Goal: Task Accomplishment & Management: Use online tool/utility

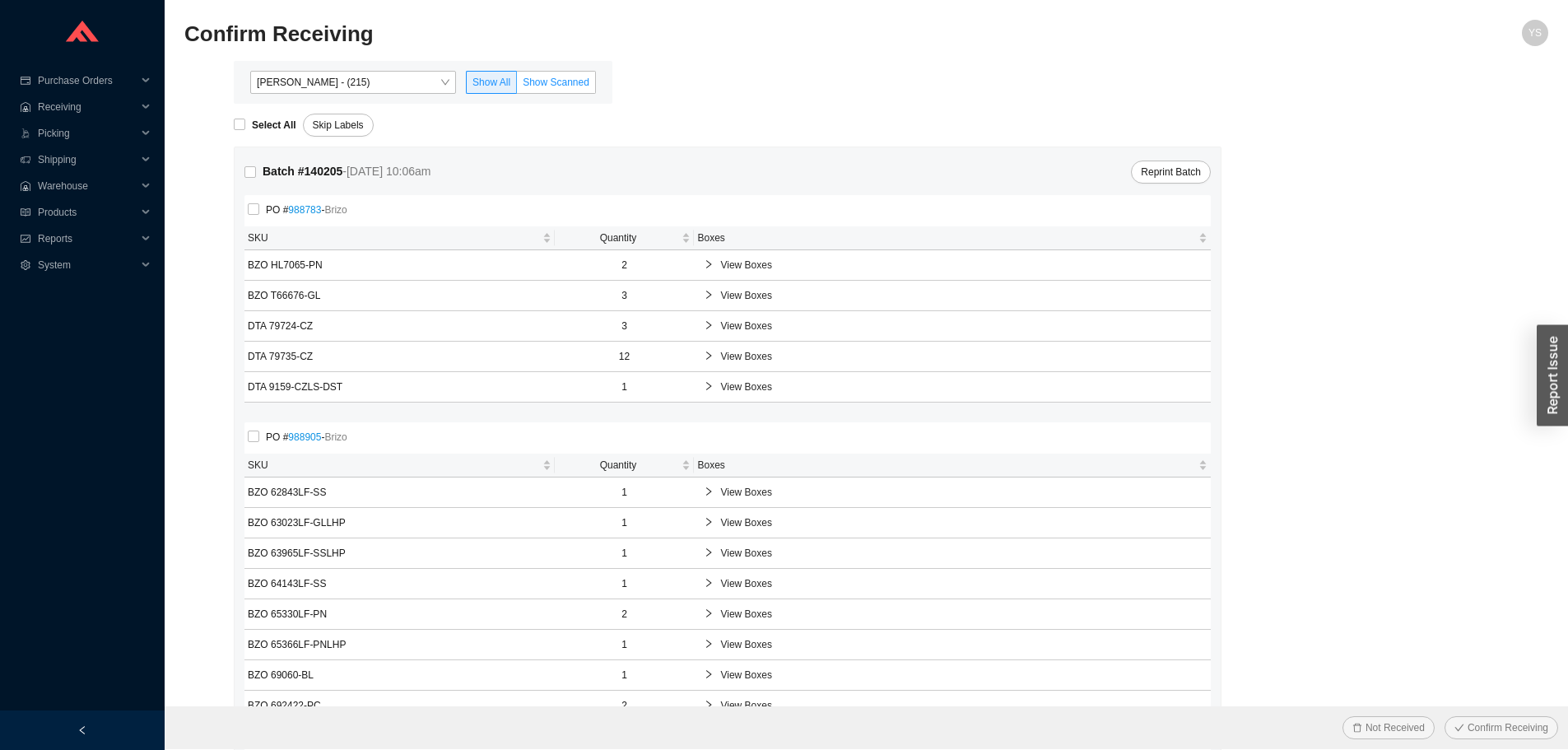
click at [538, 74] on label "Show Scanned" at bounding box center [556, 83] width 79 height 23
click at [517, 85] on input "Show Scanned" at bounding box center [517, 85] width 0 height 0
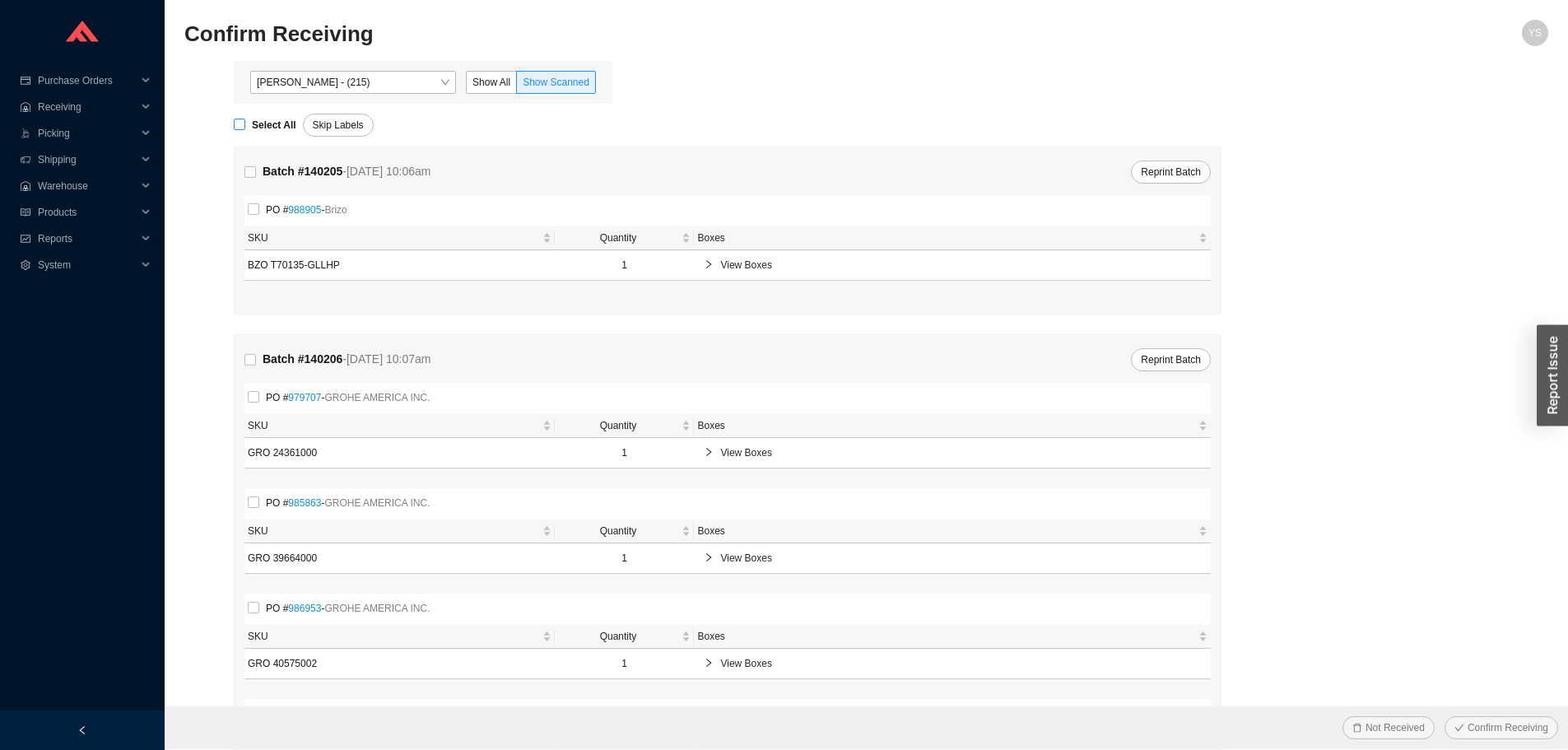
click at [248, 130] on span "Select All" at bounding box center [273, 125] width 58 height 17
click at [245, 130] on input "Select All" at bounding box center [240, 125] width 12 height 12
checkbox input "true"
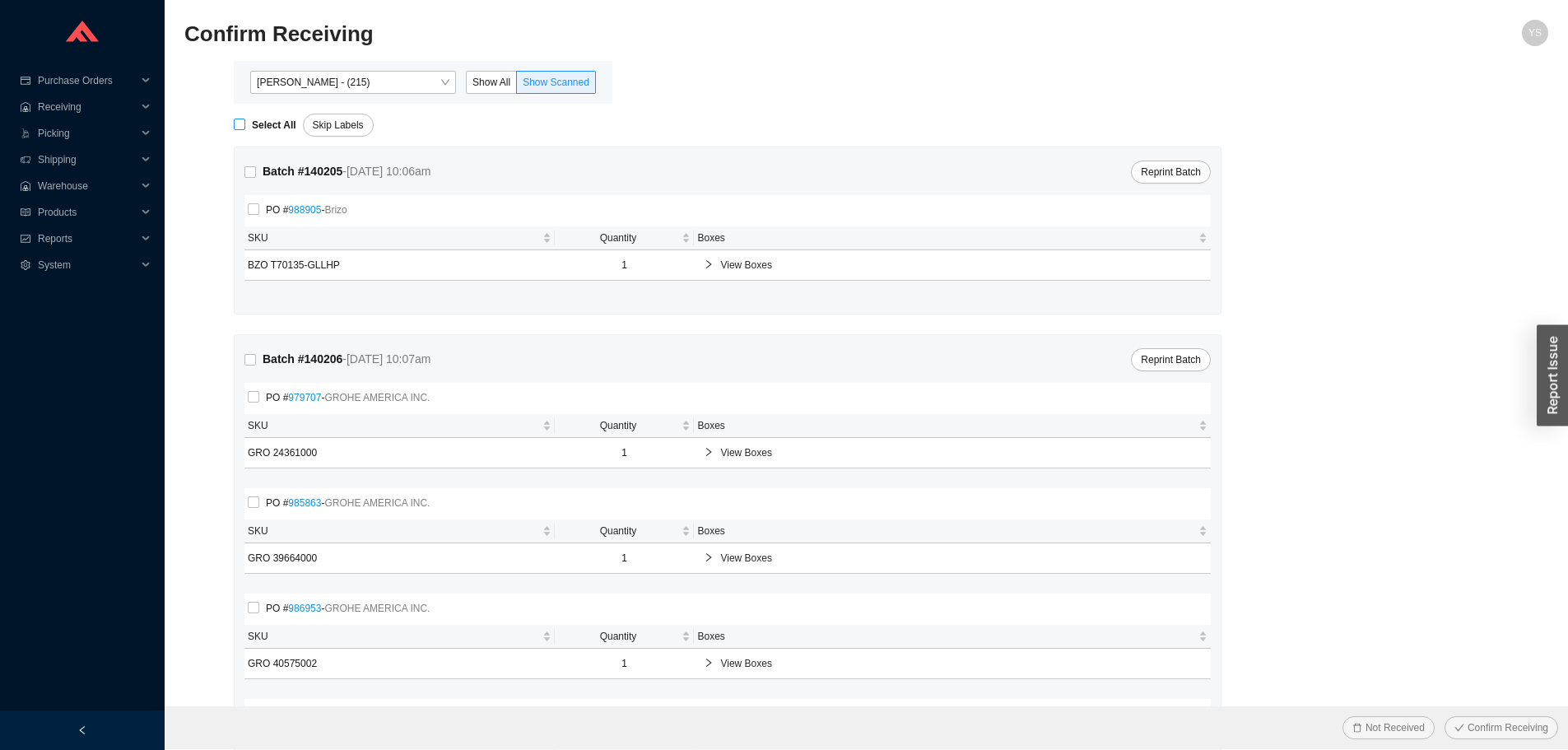
checkbox input "true"
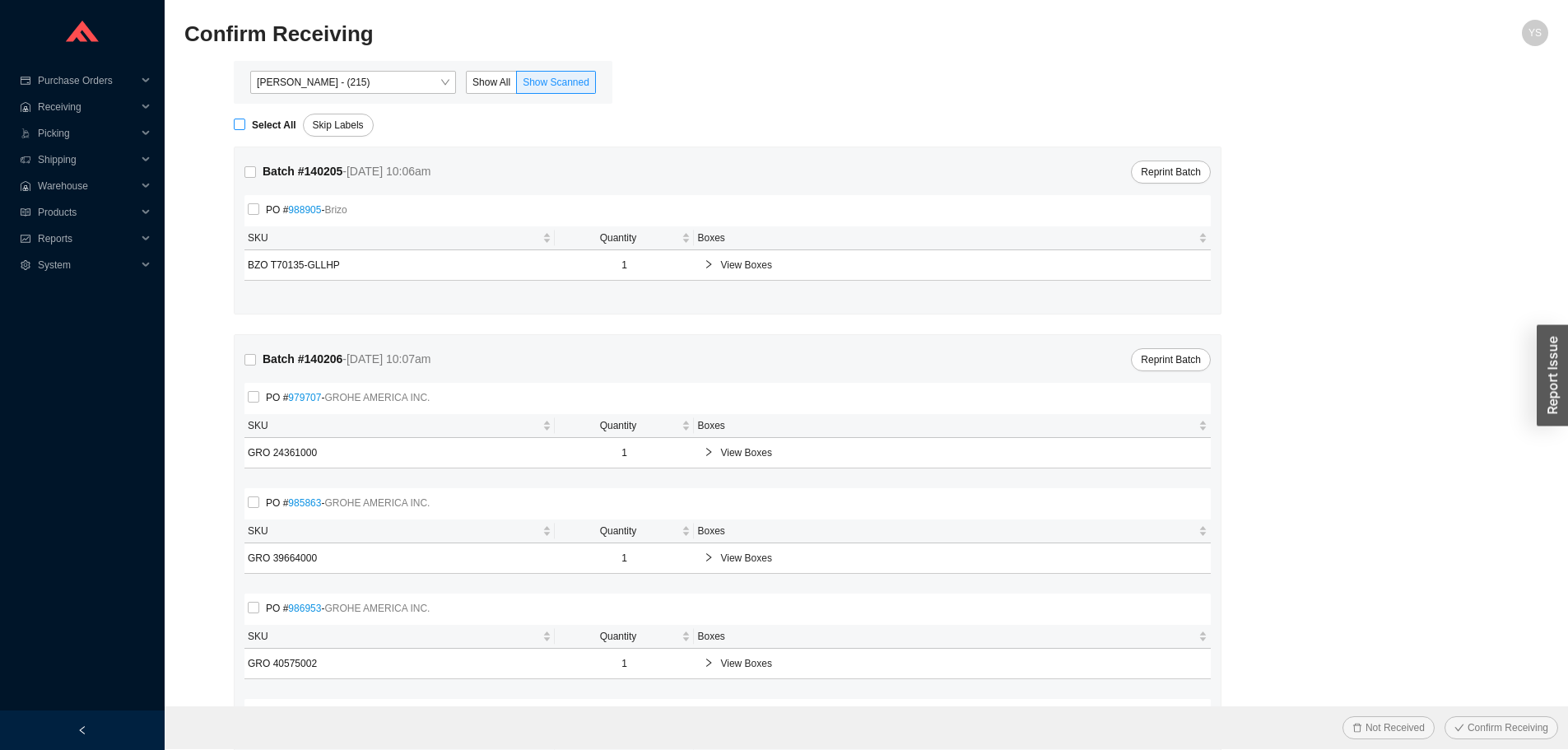
checkbox input "true"
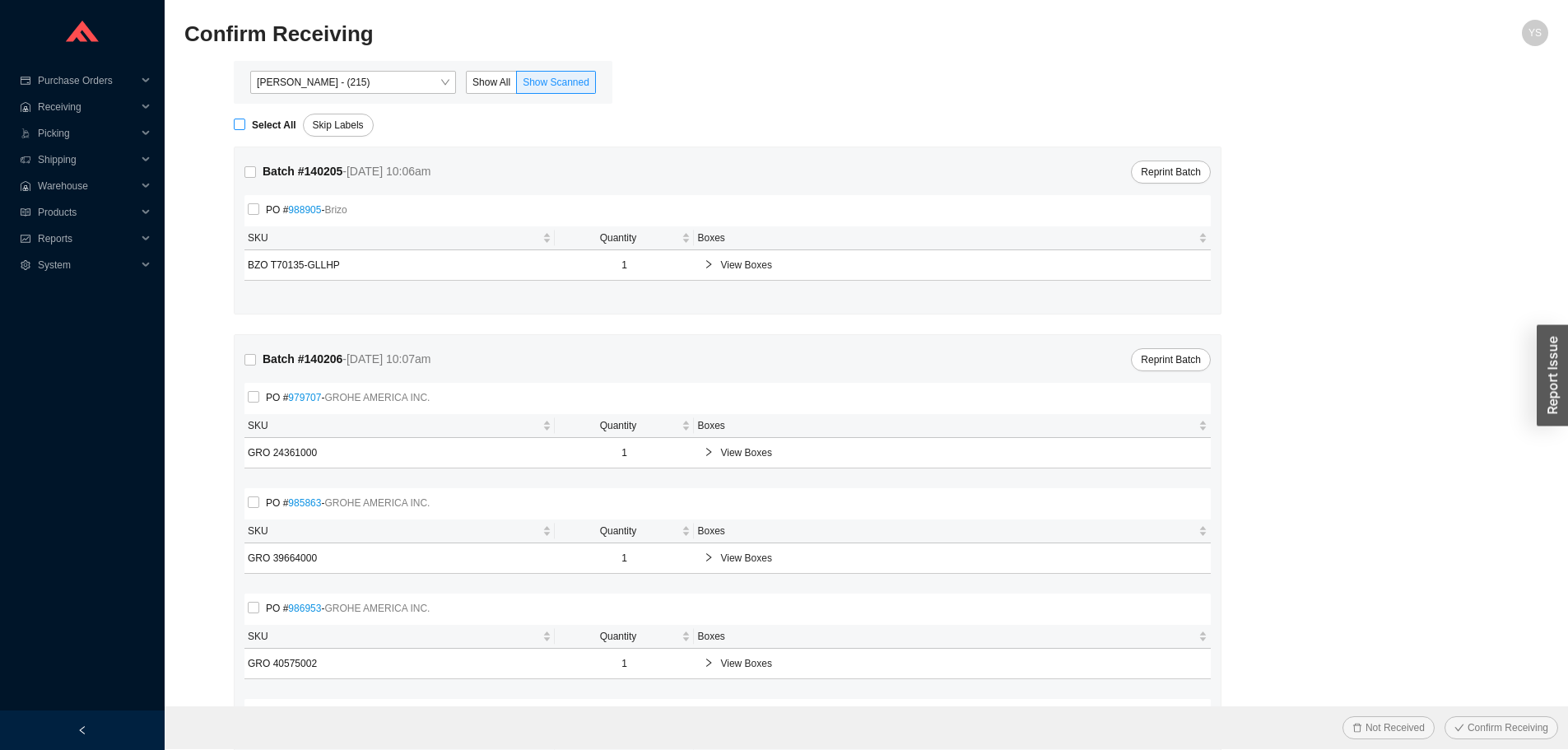
checkbox input "true"
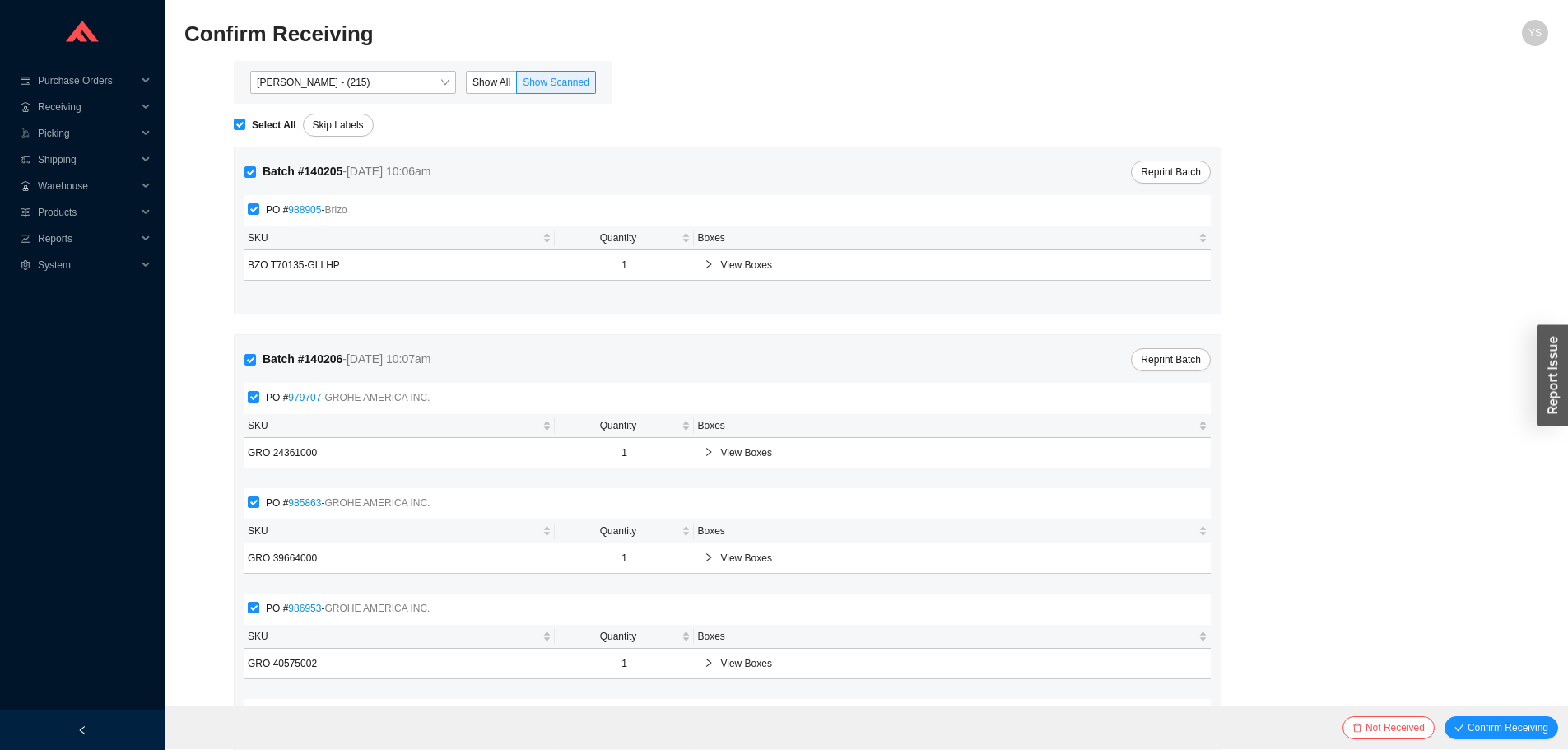
click at [1487, 740] on div "Not Received Confirm Receiving" at bounding box center [866, 727] width 1403 height 43
click at [1481, 732] on span "Confirm Receiving" at bounding box center [1508, 727] width 80 height 17
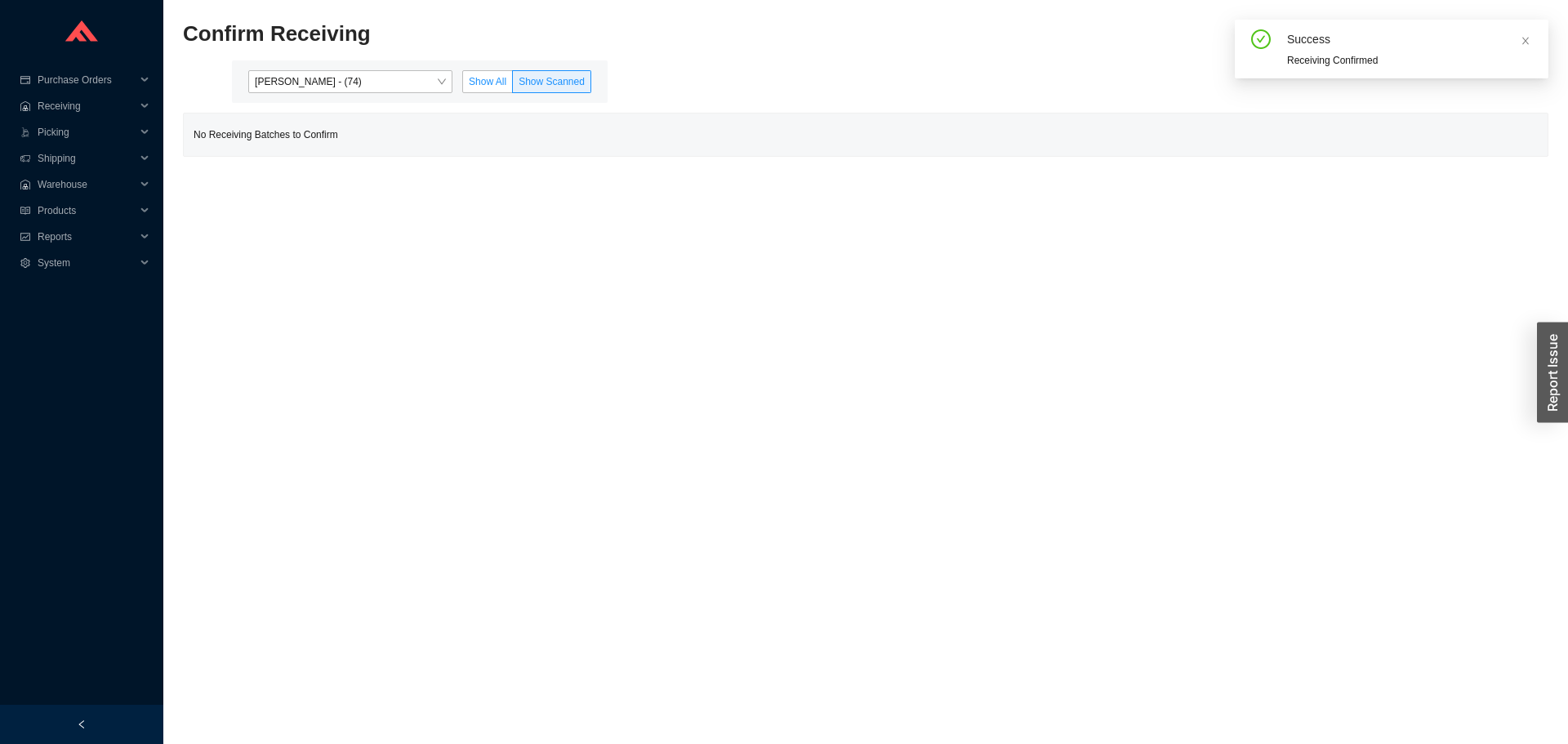
click at [470, 87] on span "Show All" at bounding box center [487, 82] width 37 height 12
click at [463, 85] on input "Show All" at bounding box center [463, 85] width 0 height 0
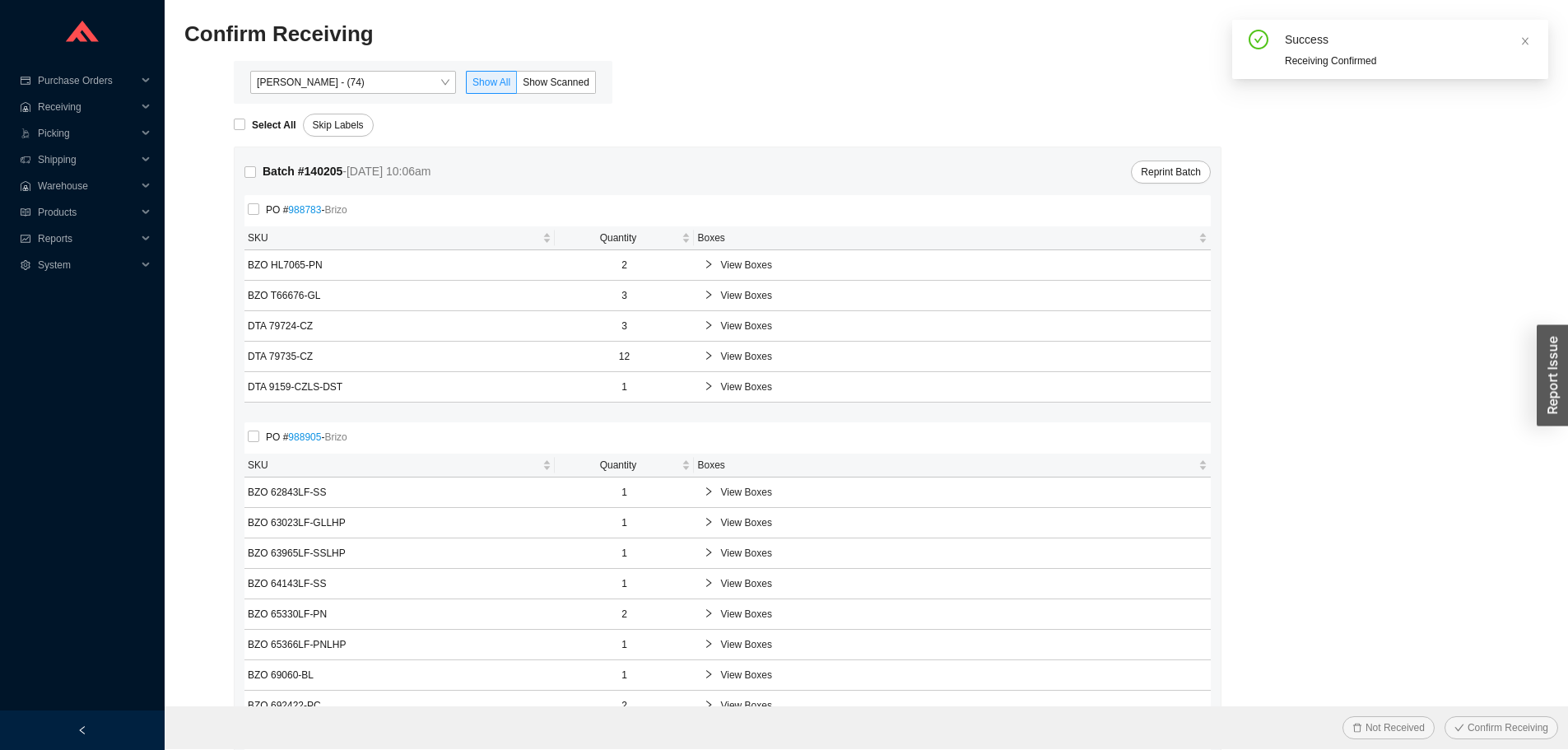
click at [308, 99] on div "Yossi Siff - (74) Show All Show Scanned" at bounding box center [423, 82] width 379 height 43
click at [308, 81] on span "Yossi Siff - (74)" at bounding box center [353, 83] width 192 height 22
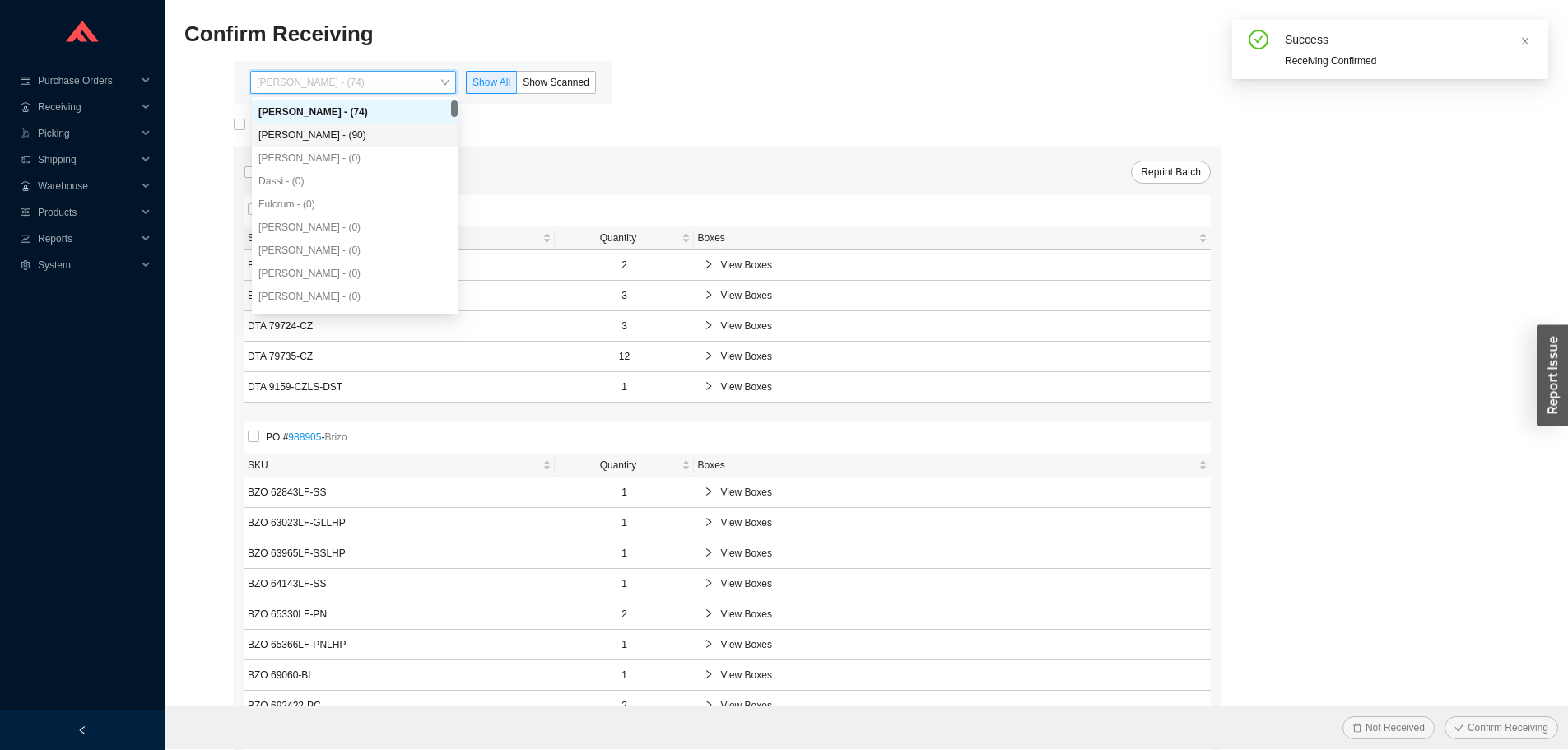
click at [304, 127] on div "Angel Negron - (90)" at bounding box center [355, 135] width 206 height 23
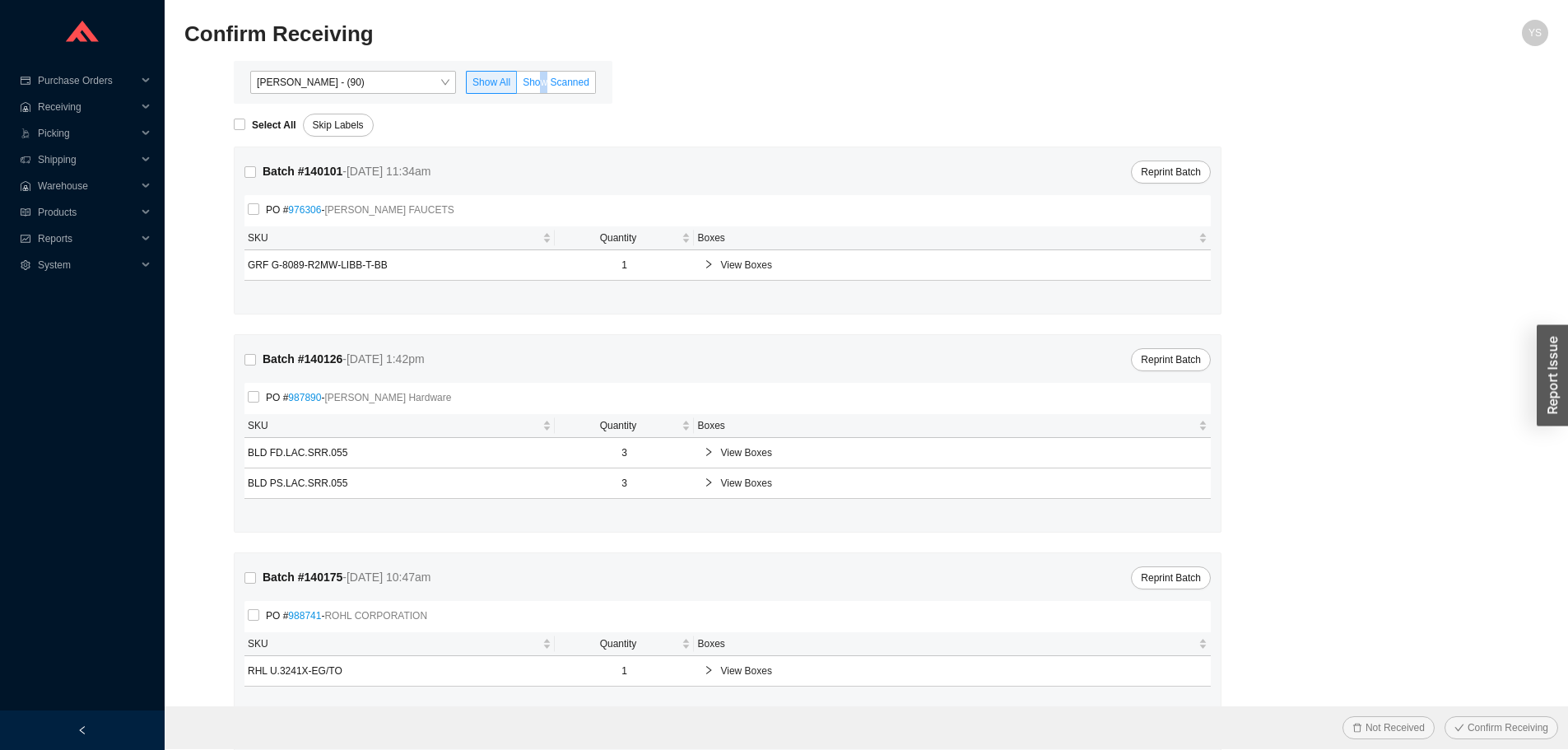
click at [546, 74] on label "Show Scanned" at bounding box center [556, 83] width 79 height 23
click at [546, 75] on label "Show Scanned" at bounding box center [556, 83] width 79 height 23
click at [517, 85] on input "Show Scanned" at bounding box center [517, 85] width 0 height 0
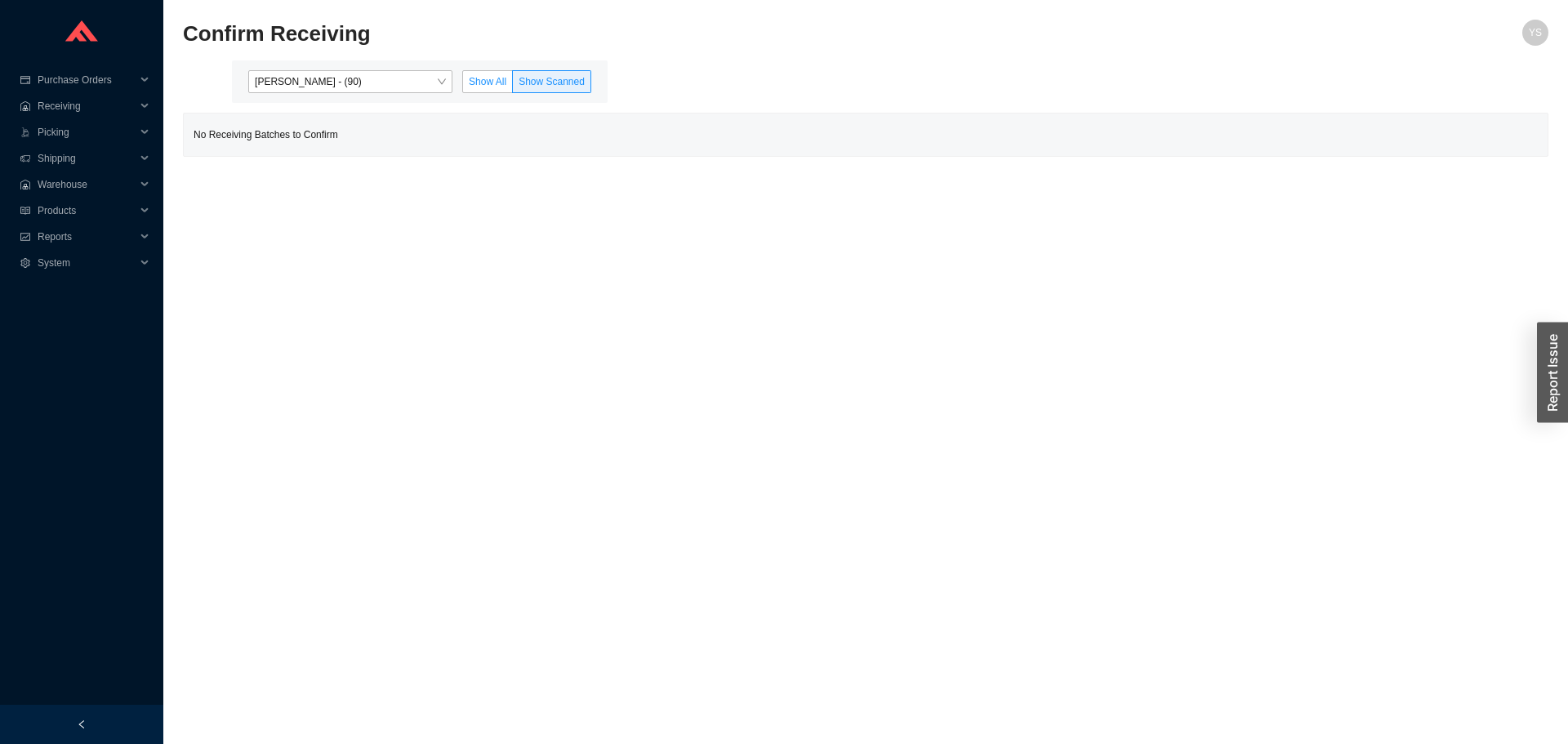
click at [481, 77] on span "Show All" at bounding box center [487, 82] width 37 height 12
click at [463, 85] on input "Show All" at bounding box center [463, 85] width 0 height 0
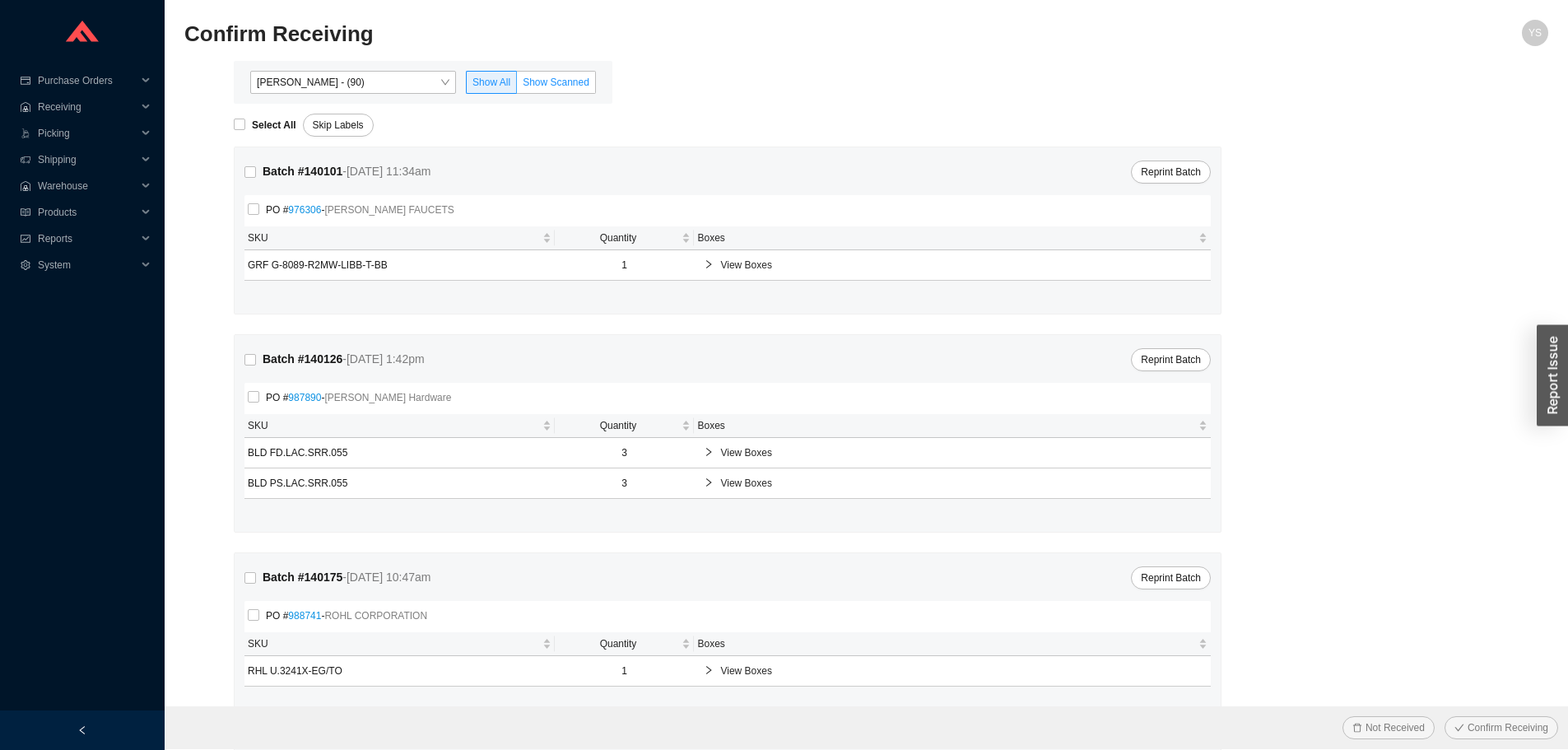
click at [538, 86] on span "Show Scanned" at bounding box center [556, 83] width 67 height 12
click at [517, 85] on input "Show Scanned" at bounding box center [517, 85] width 0 height 0
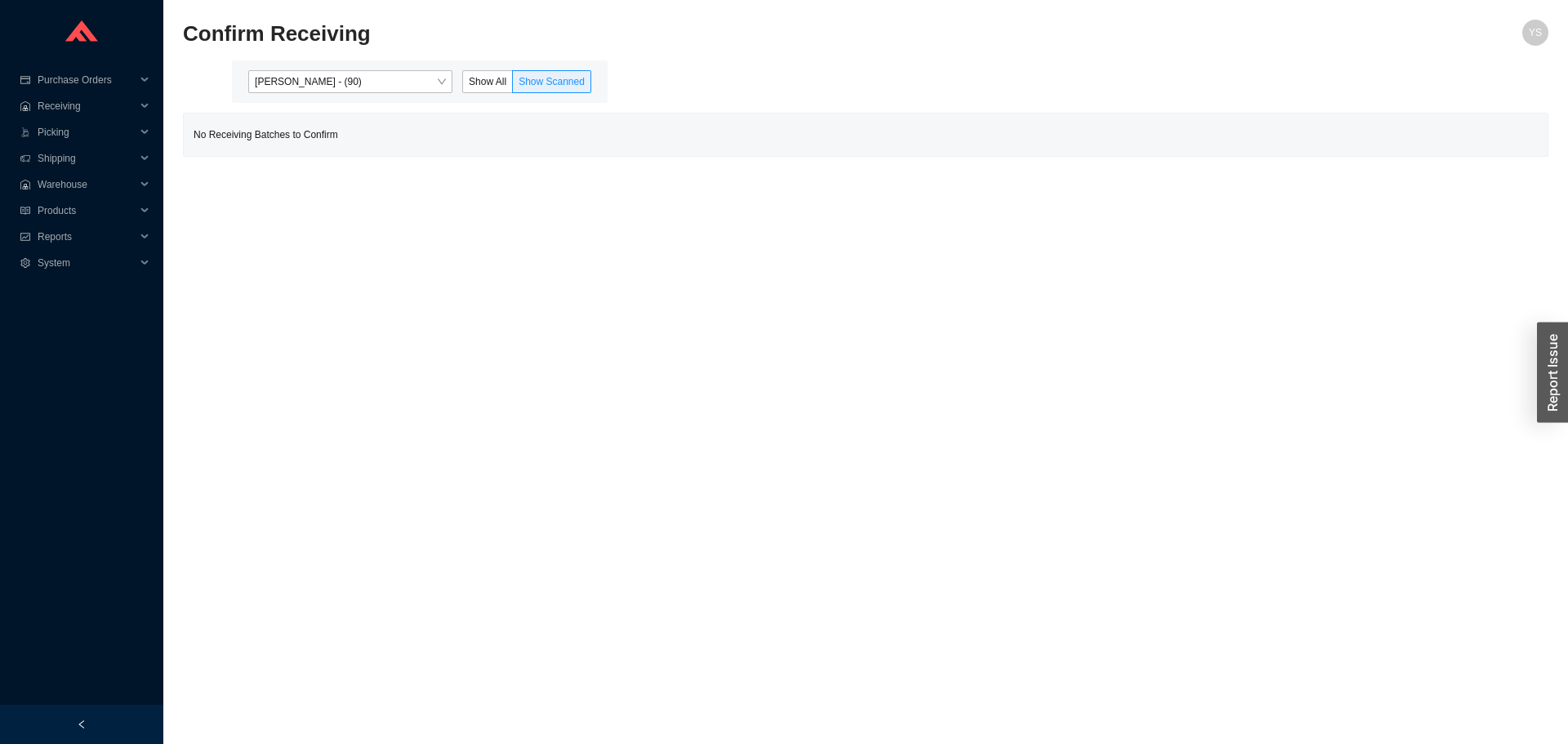
click at [458, 71] on div "Angel Negron - (90) Show All Show Scanned" at bounding box center [419, 82] width 356 height 23
click at [441, 76] on span "Angel Negron - (90)" at bounding box center [350, 82] width 191 height 22
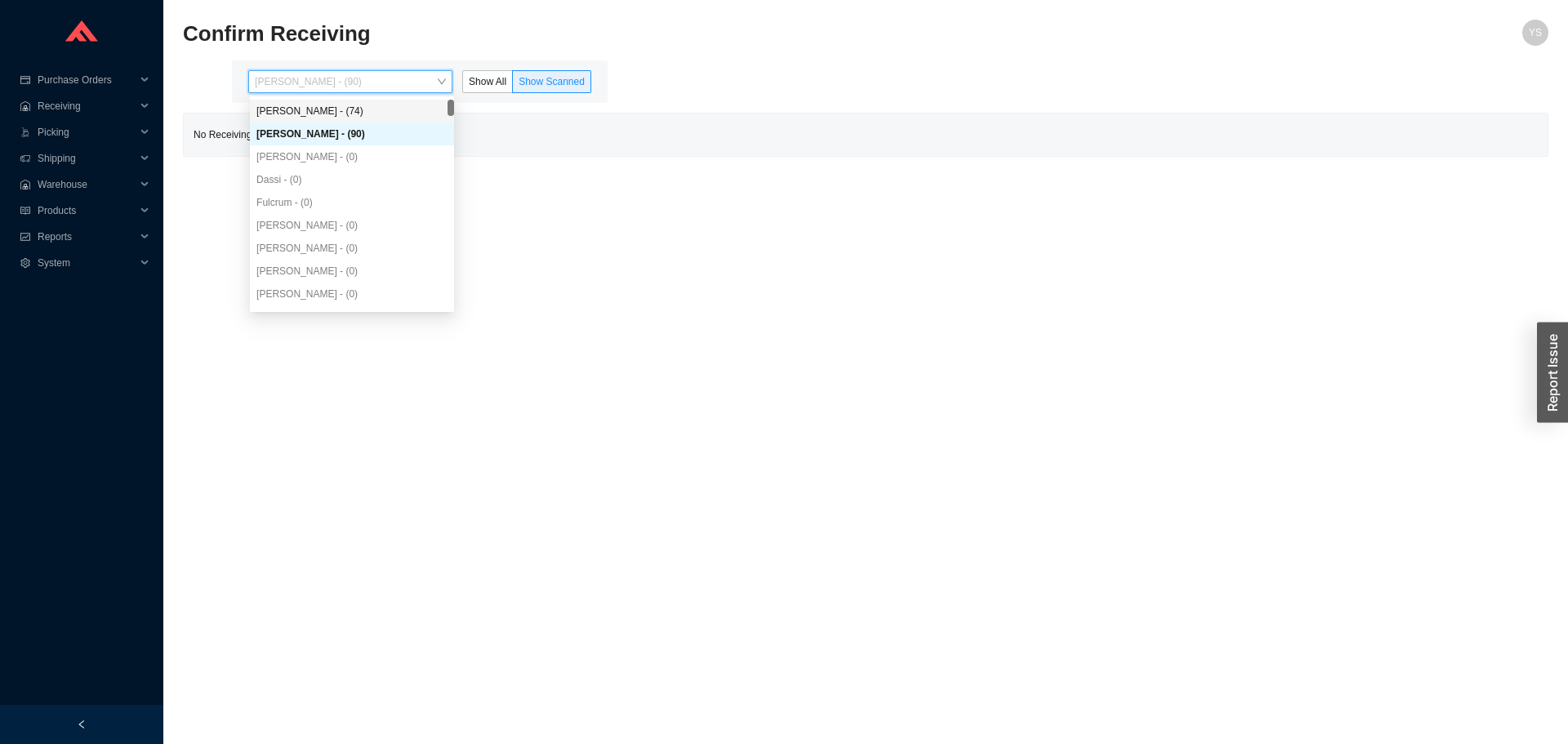
click at [411, 109] on div "Yossi Siff - (74)" at bounding box center [352, 111] width 191 height 15
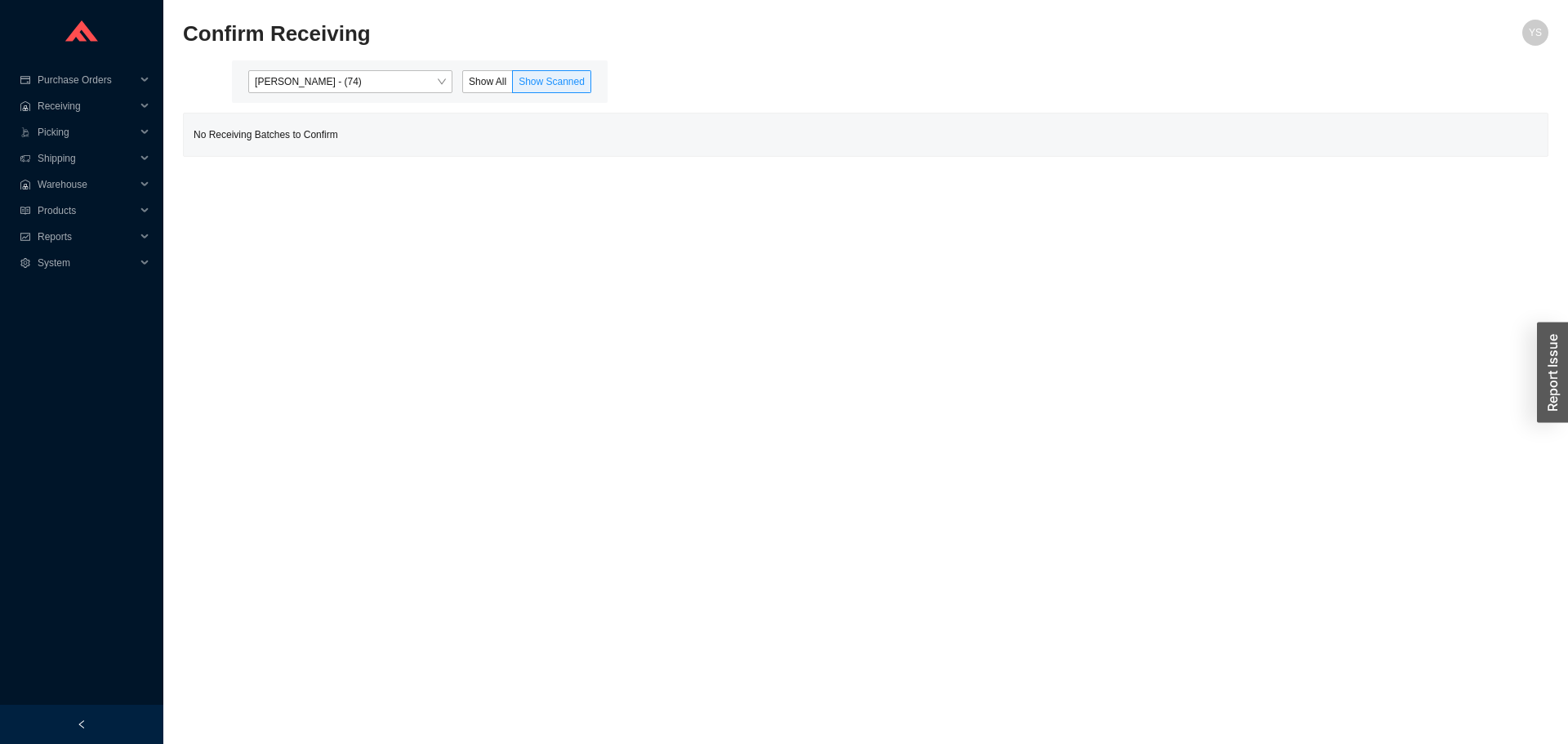
click at [488, 66] on div "Yossi Siff - (74) Show All Show Scanned" at bounding box center [420, 81] width 376 height 42
click at [488, 73] on label "Show All" at bounding box center [487, 82] width 51 height 23
click at [463, 85] on input "Show All" at bounding box center [463, 85] width 0 height 0
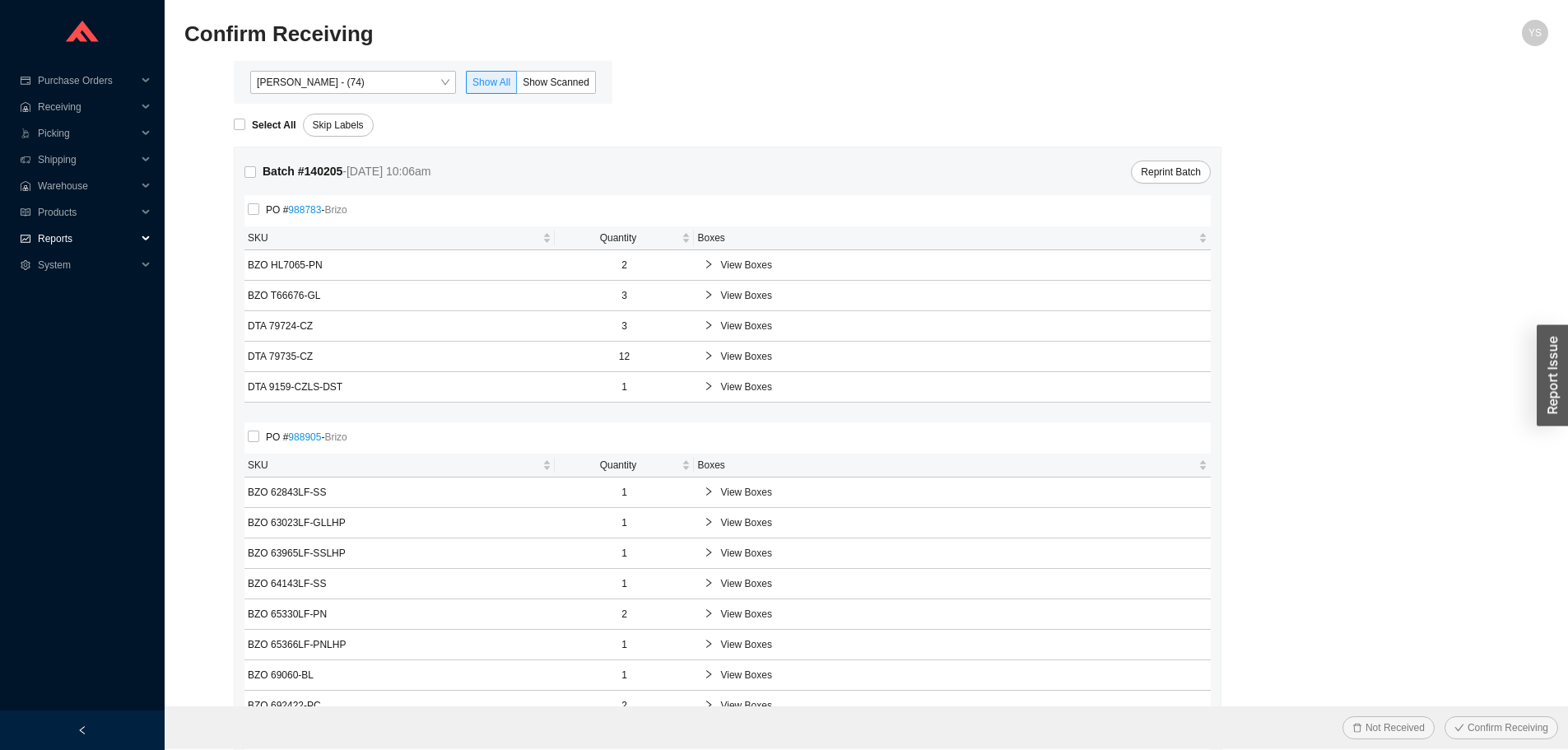
click at [49, 227] on span "Reports" at bounding box center [87, 238] width 99 height 26
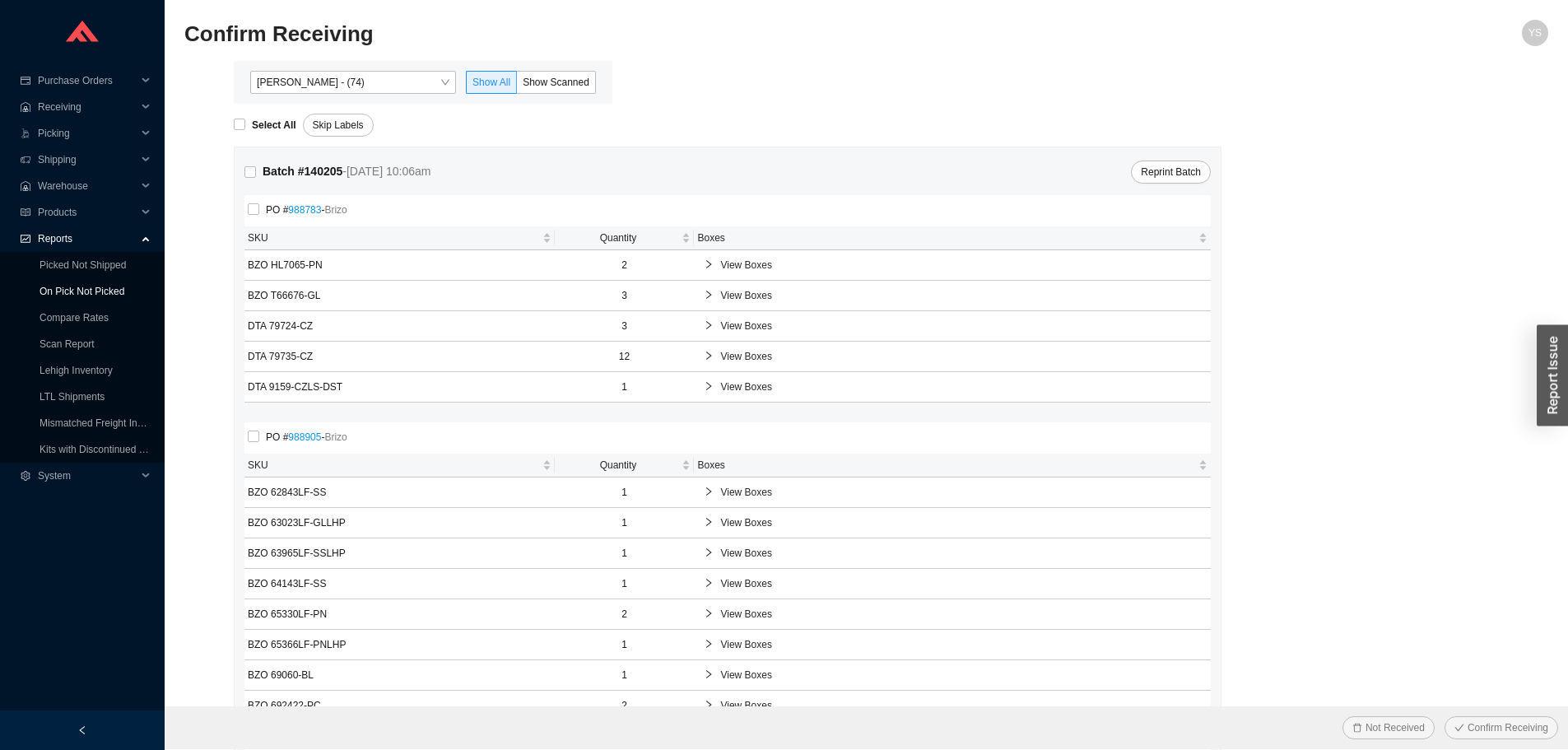
click at [66, 288] on link "On Pick Not Picked" at bounding box center [81, 292] width 84 height 12
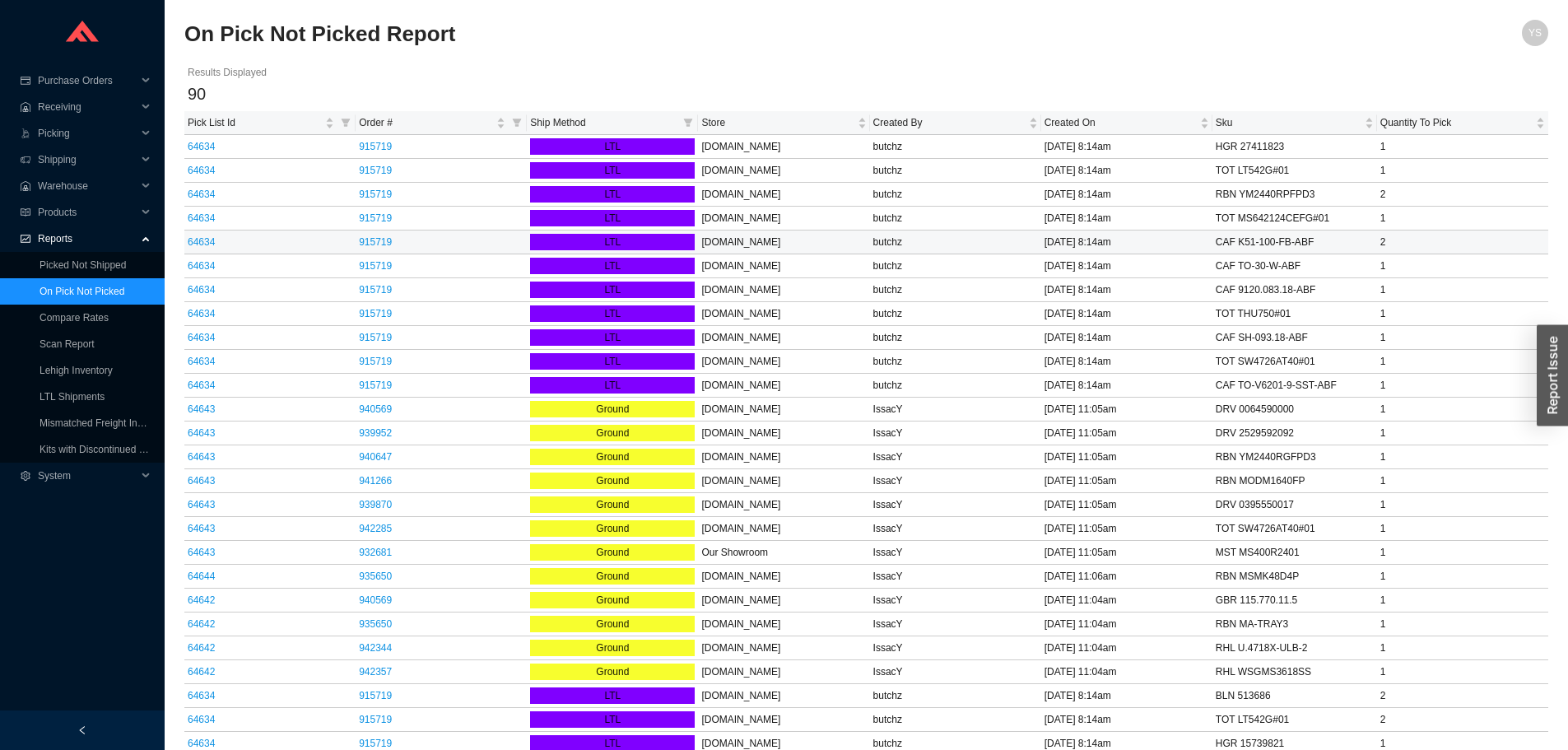
click at [202, 250] on td "64634" at bounding box center [269, 242] width 171 height 24
click at [201, 242] on link "64634" at bounding box center [201, 242] width 27 height 12
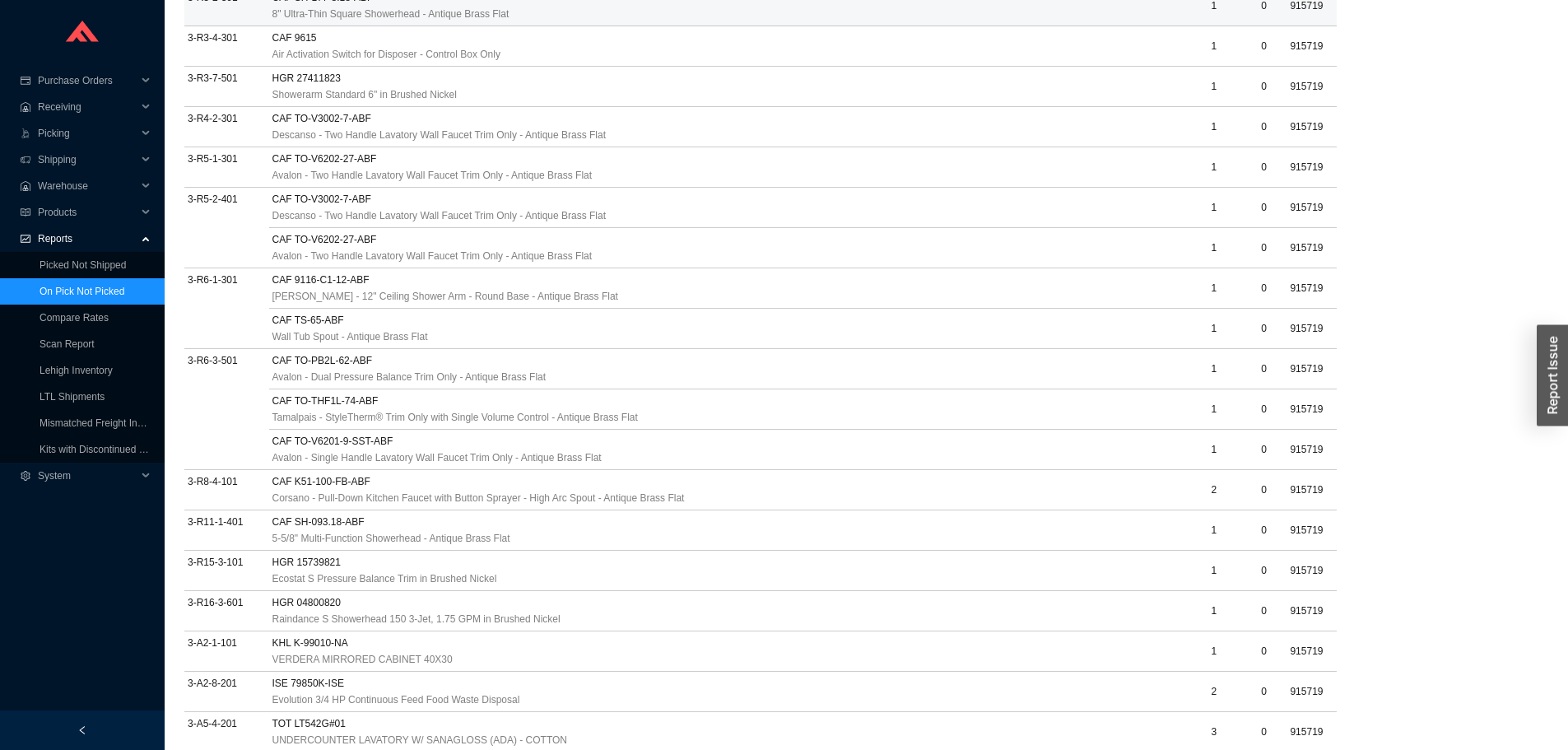
scroll to position [863, 0]
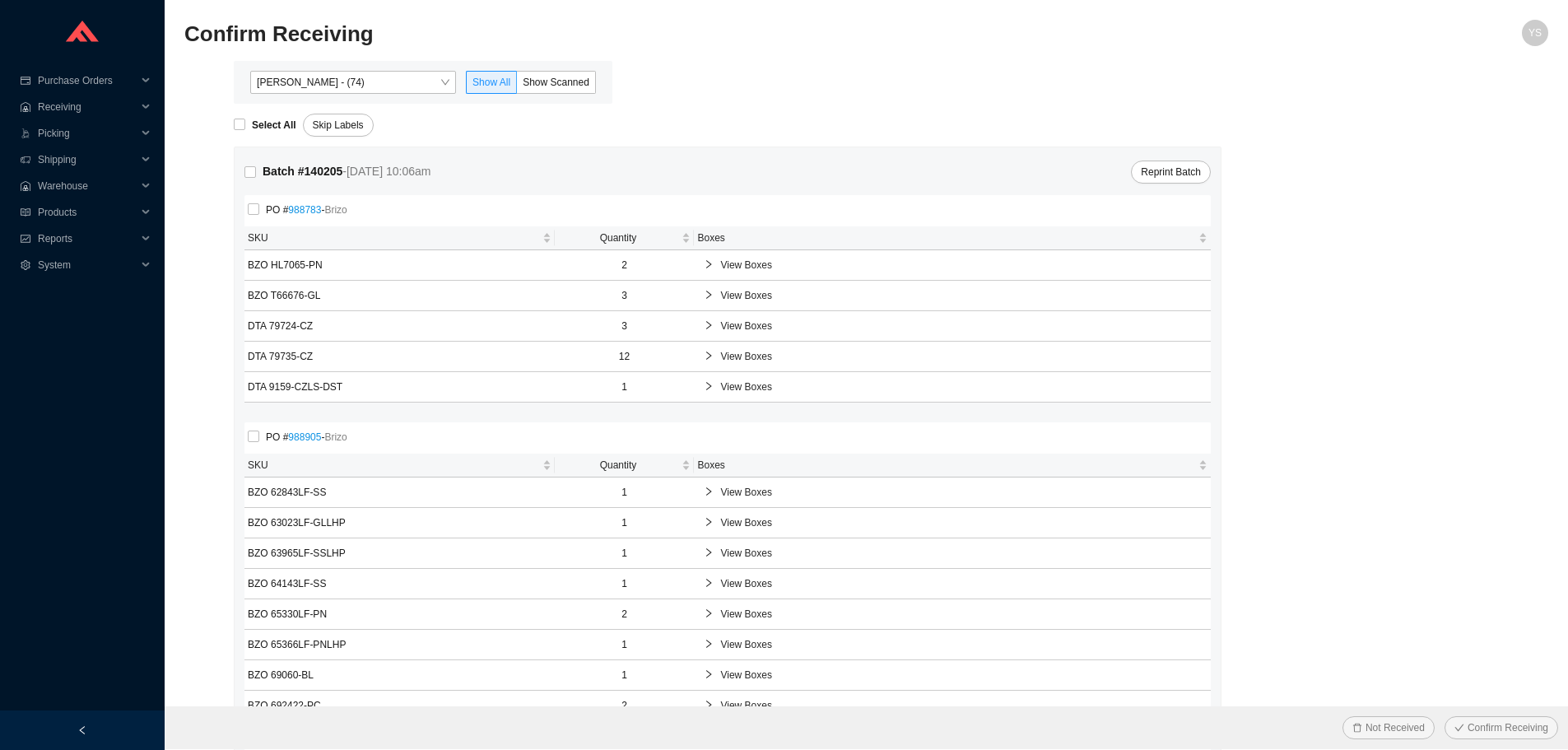
click at [311, 79] on span "Yossi Siff - (74)" at bounding box center [353, 83] width 192 height 22
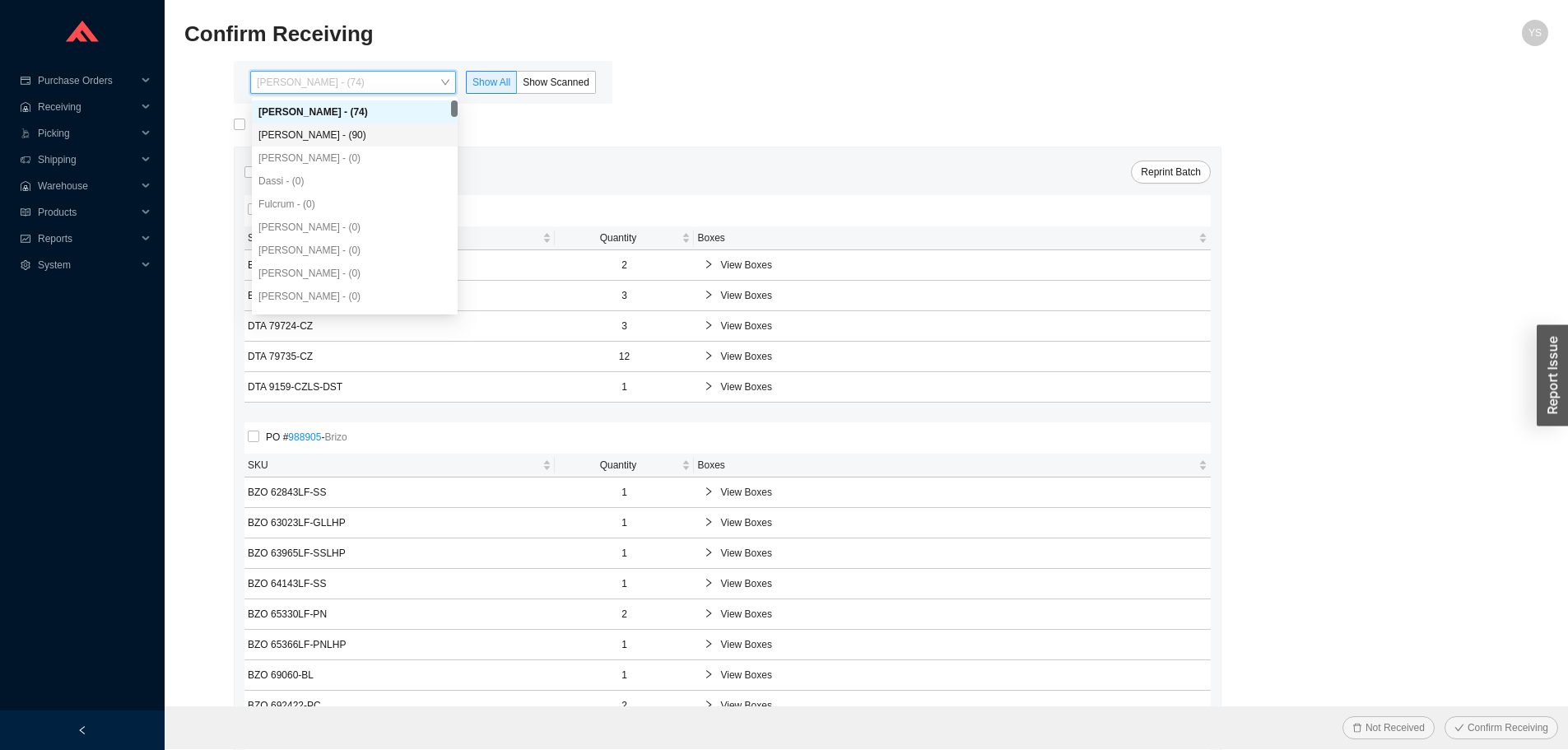
click at [312, 130] on div "Angel Negron - (90)" at bounding box center [355, 135] width 192 height 15
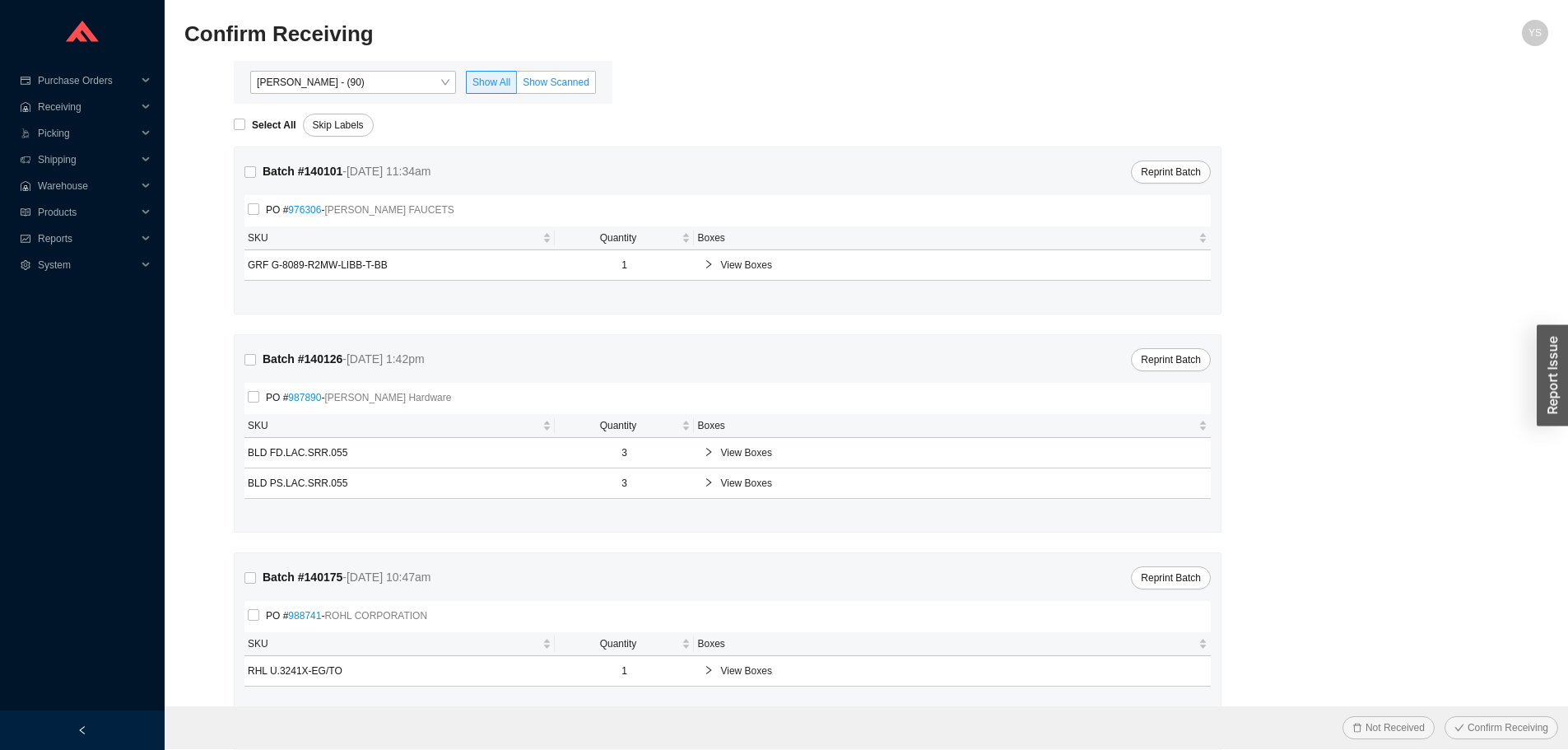
click at [547, 73] on label "Show Scanned" at bounding box center [556, 83] width 79 height 23
click at [517, 85] on input "Show Scanned" at bounding box center [517, 85] width 0 height 0
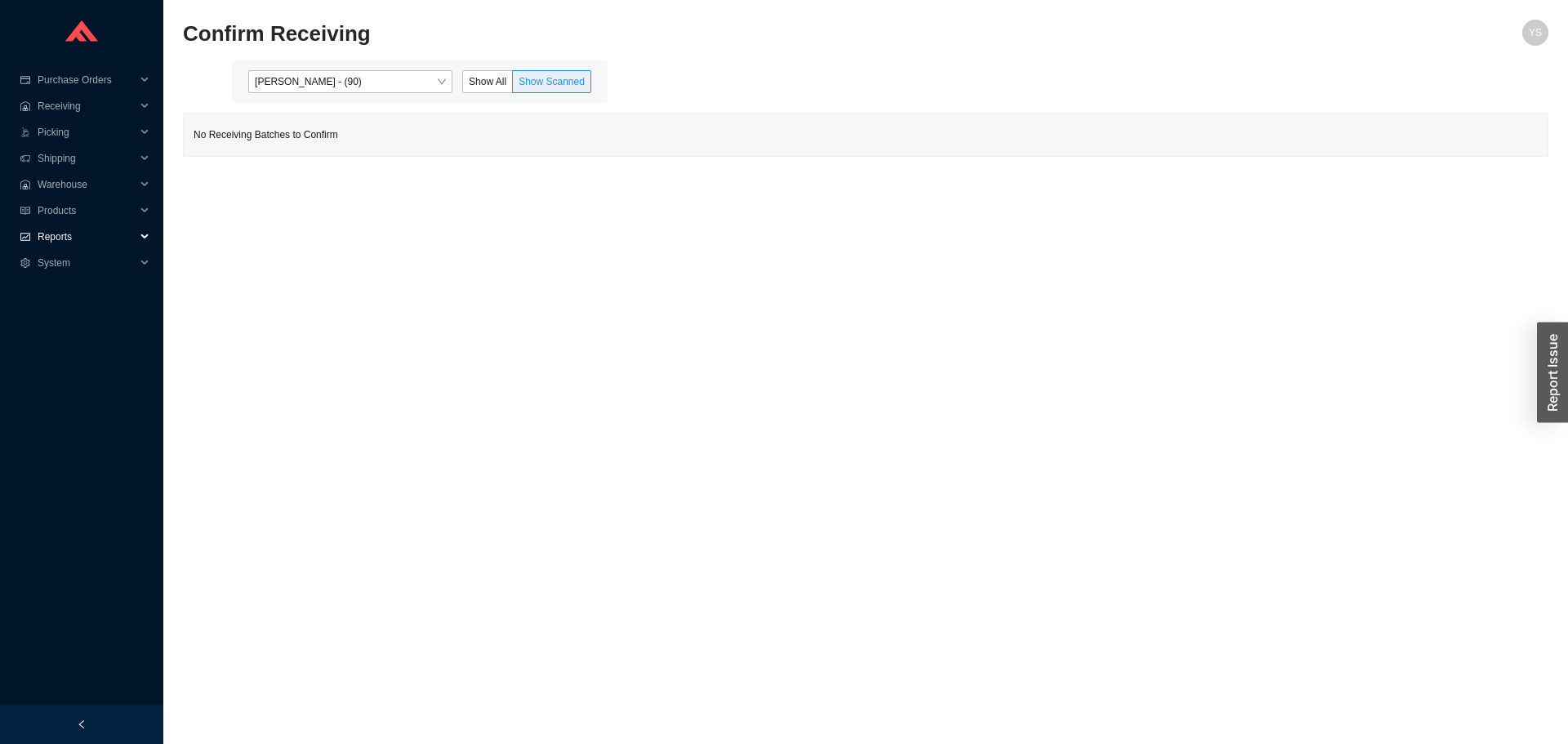
click at [41, 236] on span "Reports" at bounding box center [86, 236] width 98 height 26
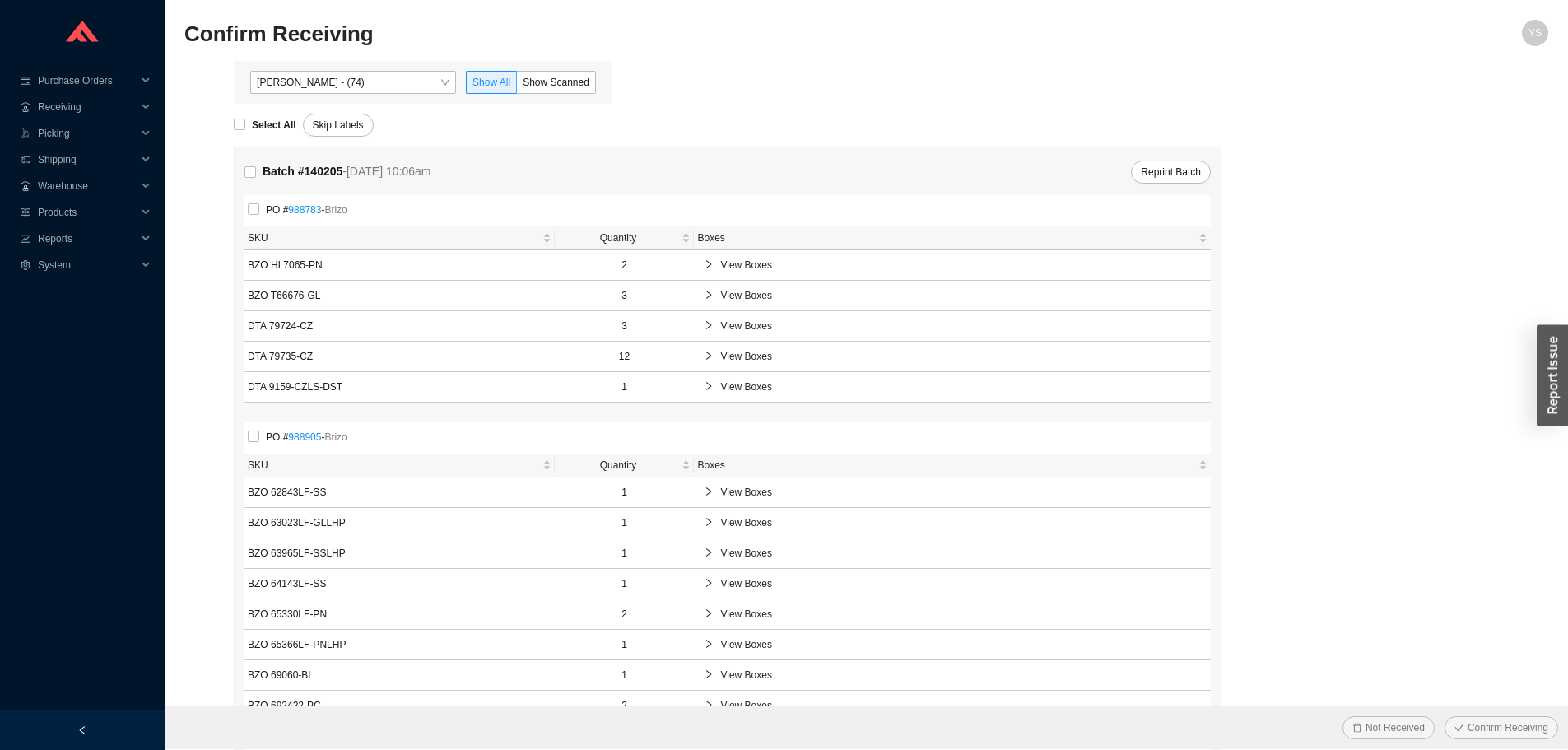
click at [335, 98] on div "[PERSON_NAME] - (74) Show All Show Scanned" at bounding box center [423, 82] width 379 height 43
click at [355, 85] on span "[PERSON_NAME] - (74)" at bounding box center [353, 83] width 192 height 22
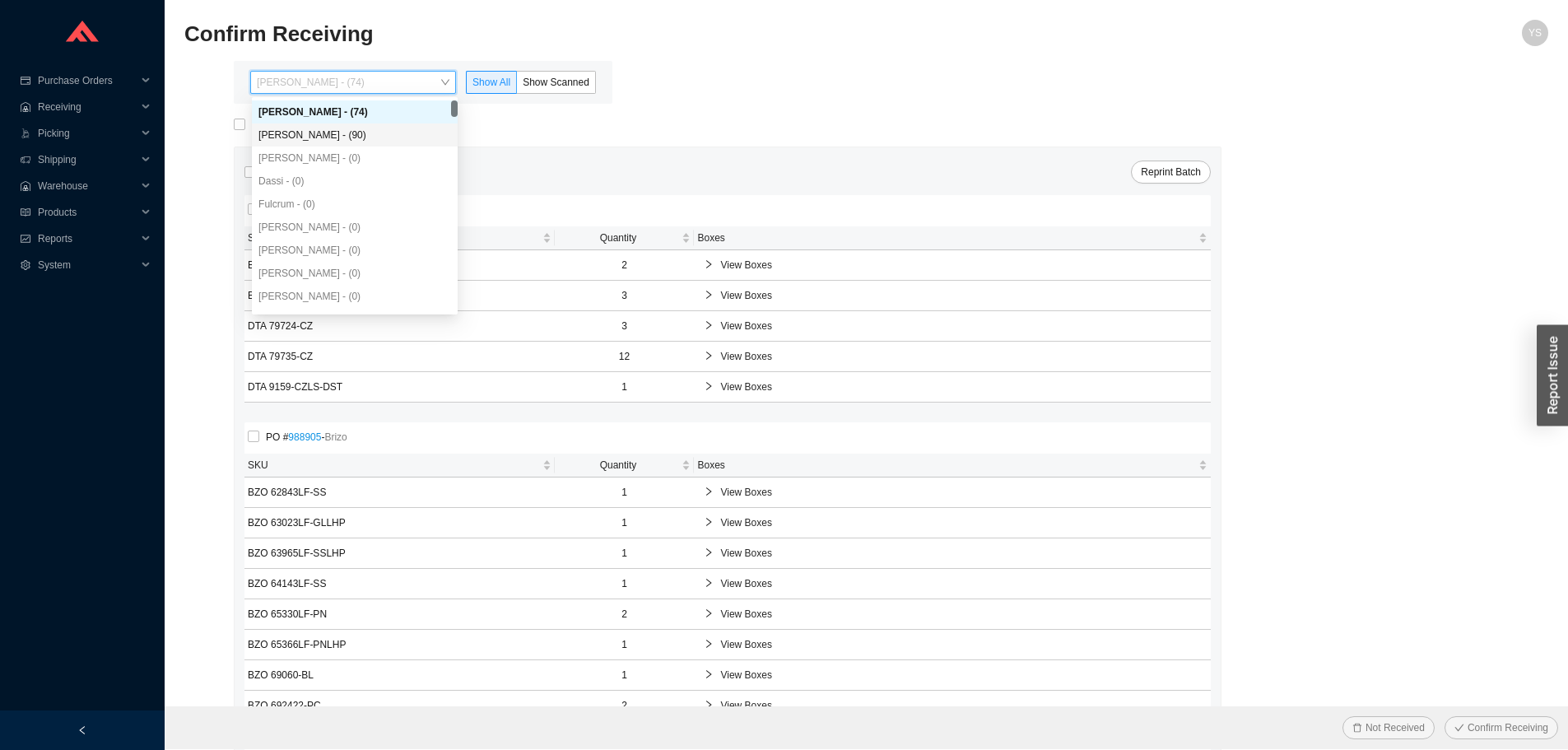
click at [356, 127] on div "[PERSON_NAME] - (90)" at bounding box center [355, 135] width 206 height 23
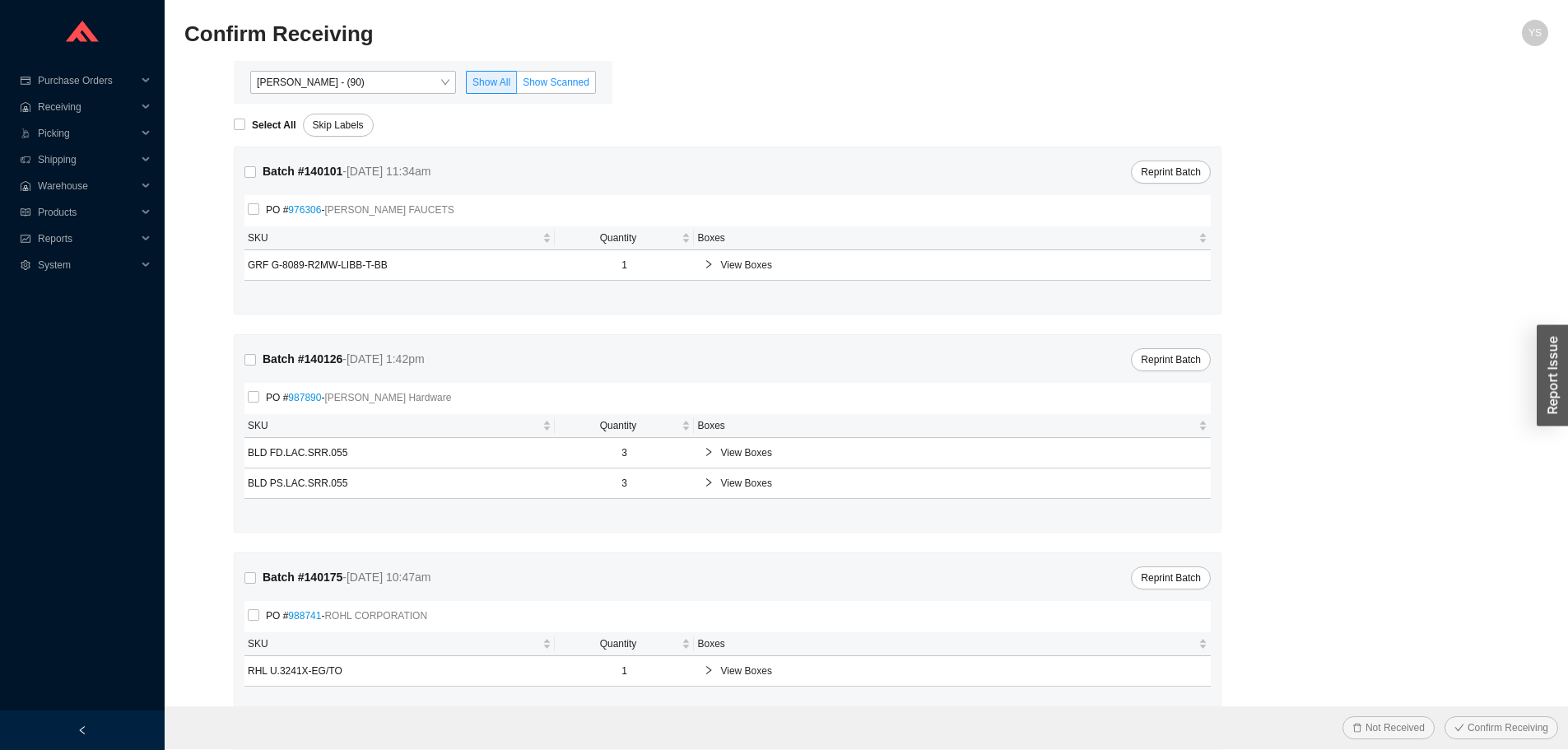
click at [553, 79] on span "Show Scanned" at bounding box center [556, 83] width 67 height 12
click at [517, 85] on input "Show Scanned" at bounding box center [517, 85] width 0 height 0
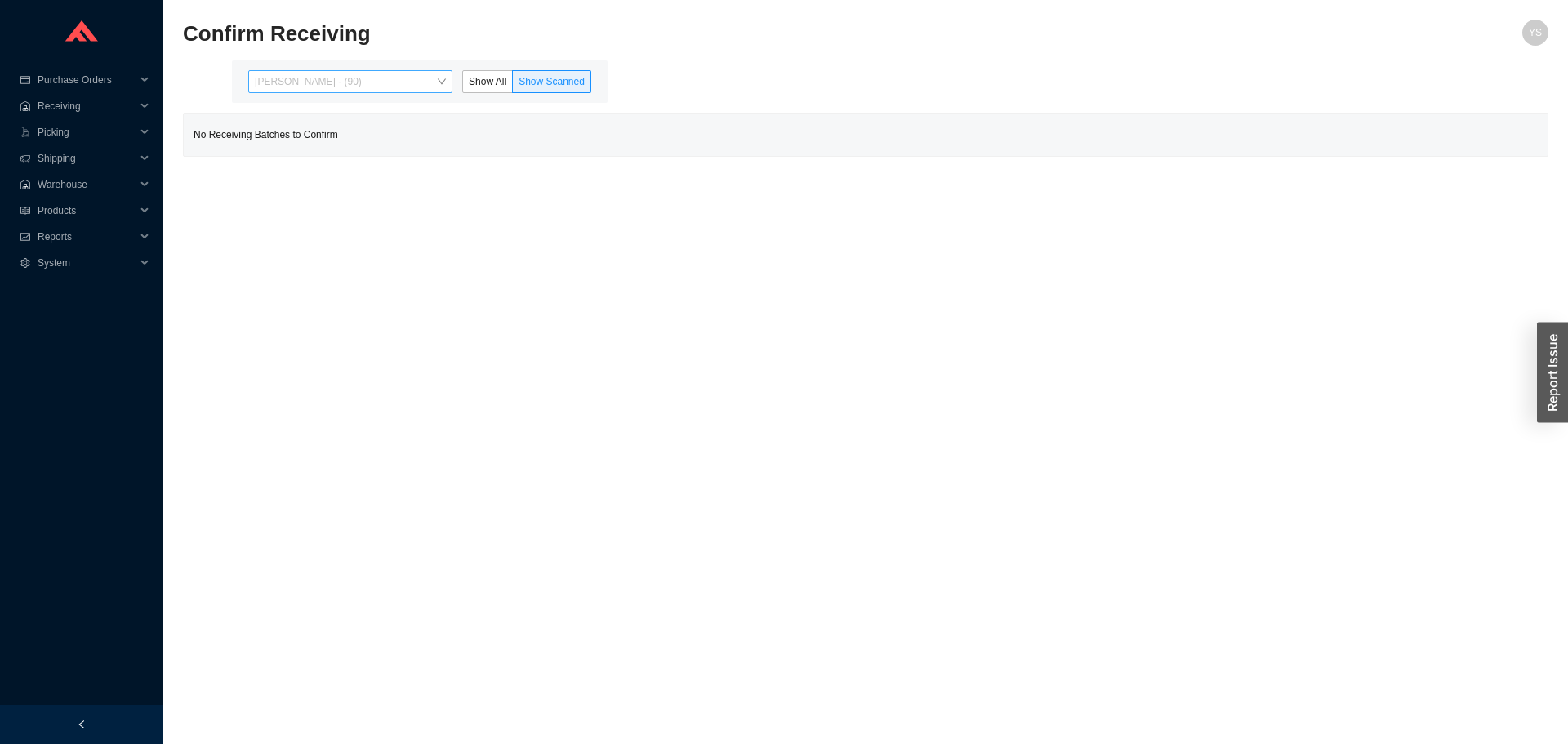
click at [283, 87] on span "Angel Negron - (90)" at bounding box center [350, 82] width 191 height 22
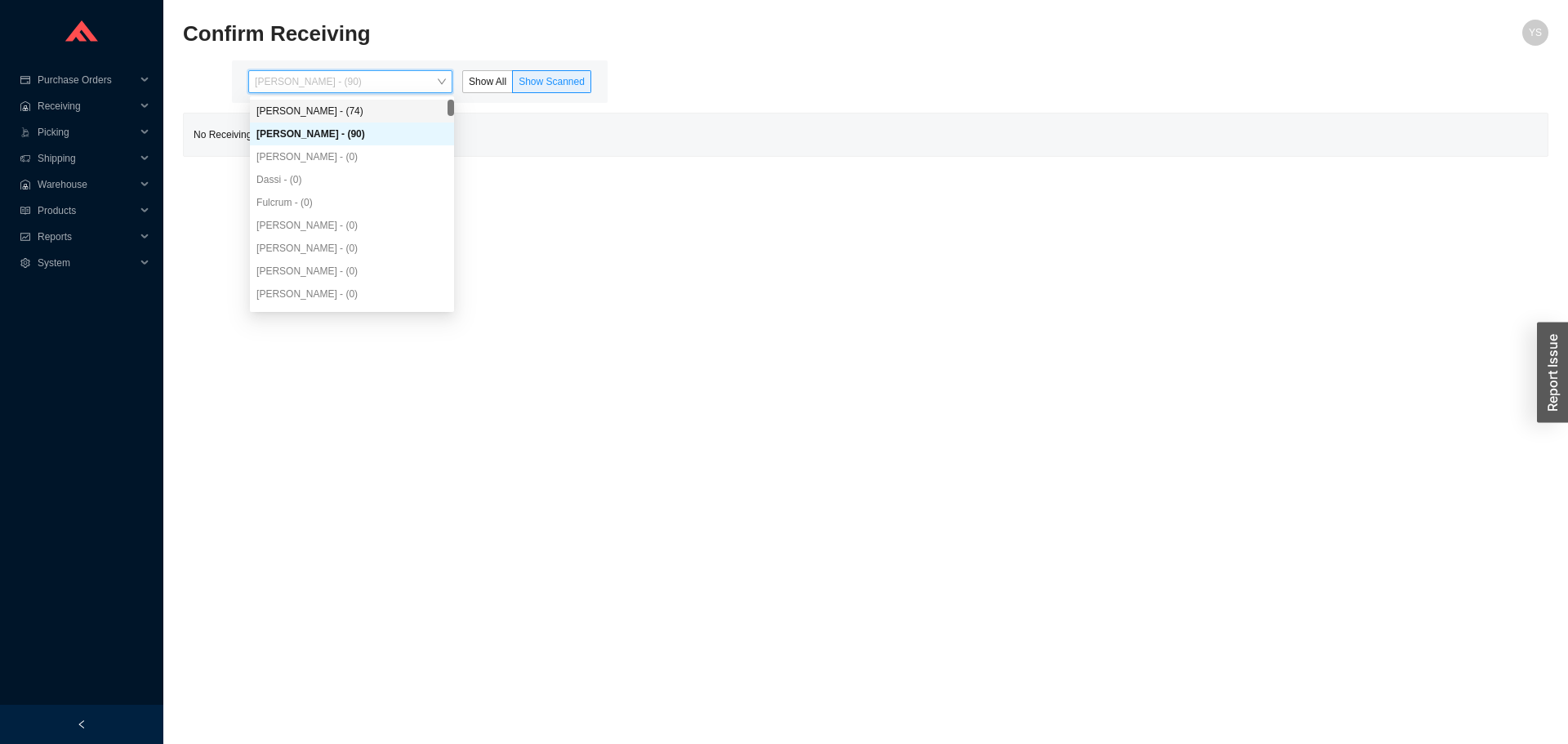
click at [285, 116] on div "Yossi Siff - (74)" at bounding box center [352, 111] width 191 height 15
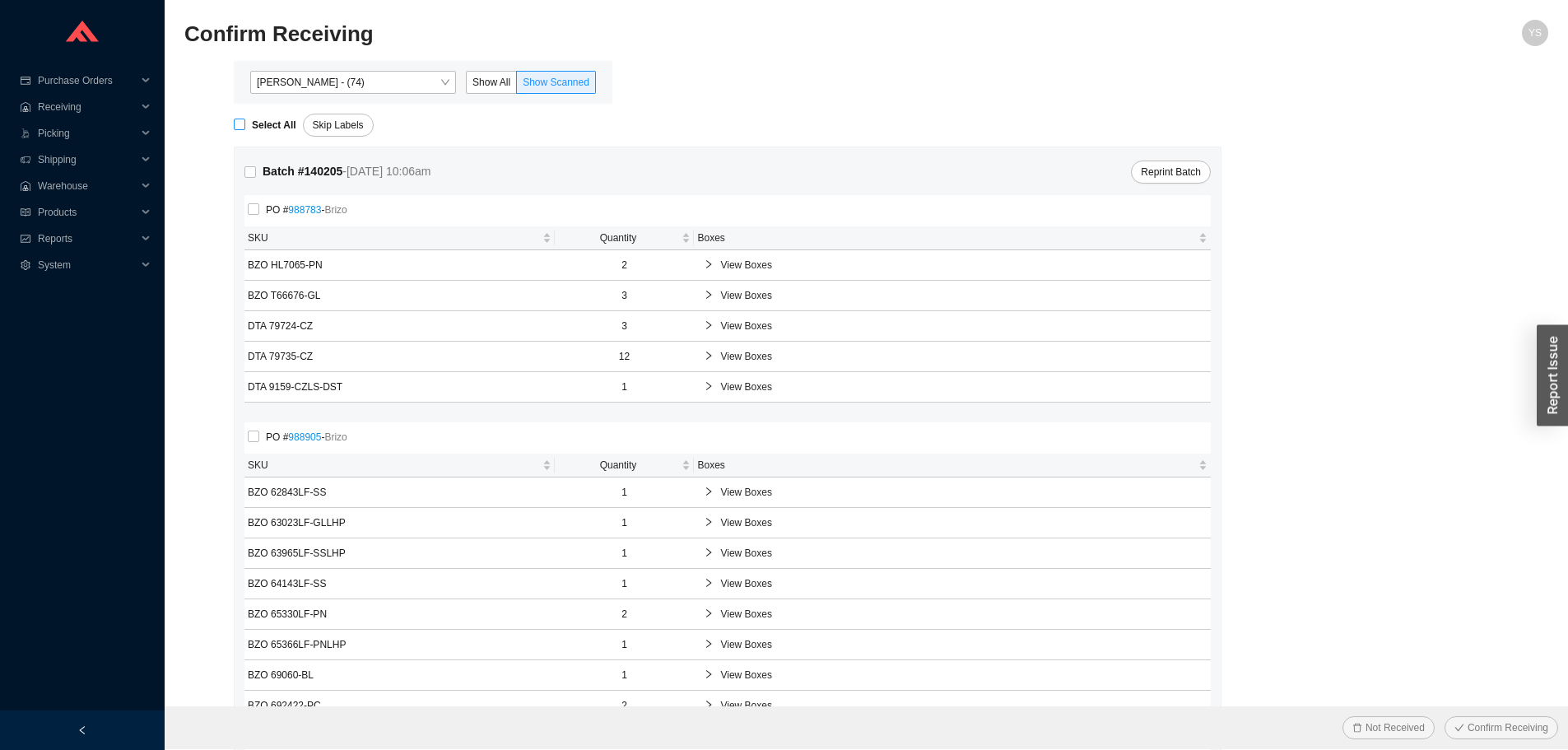
click at [273, 120] on strong "Select All" at bounding box center [273, 125] width 44 height 12
click at [245, 120] on input "Select All" at bounding box center [240, 125] width 12 height 12
checkbox input "true"
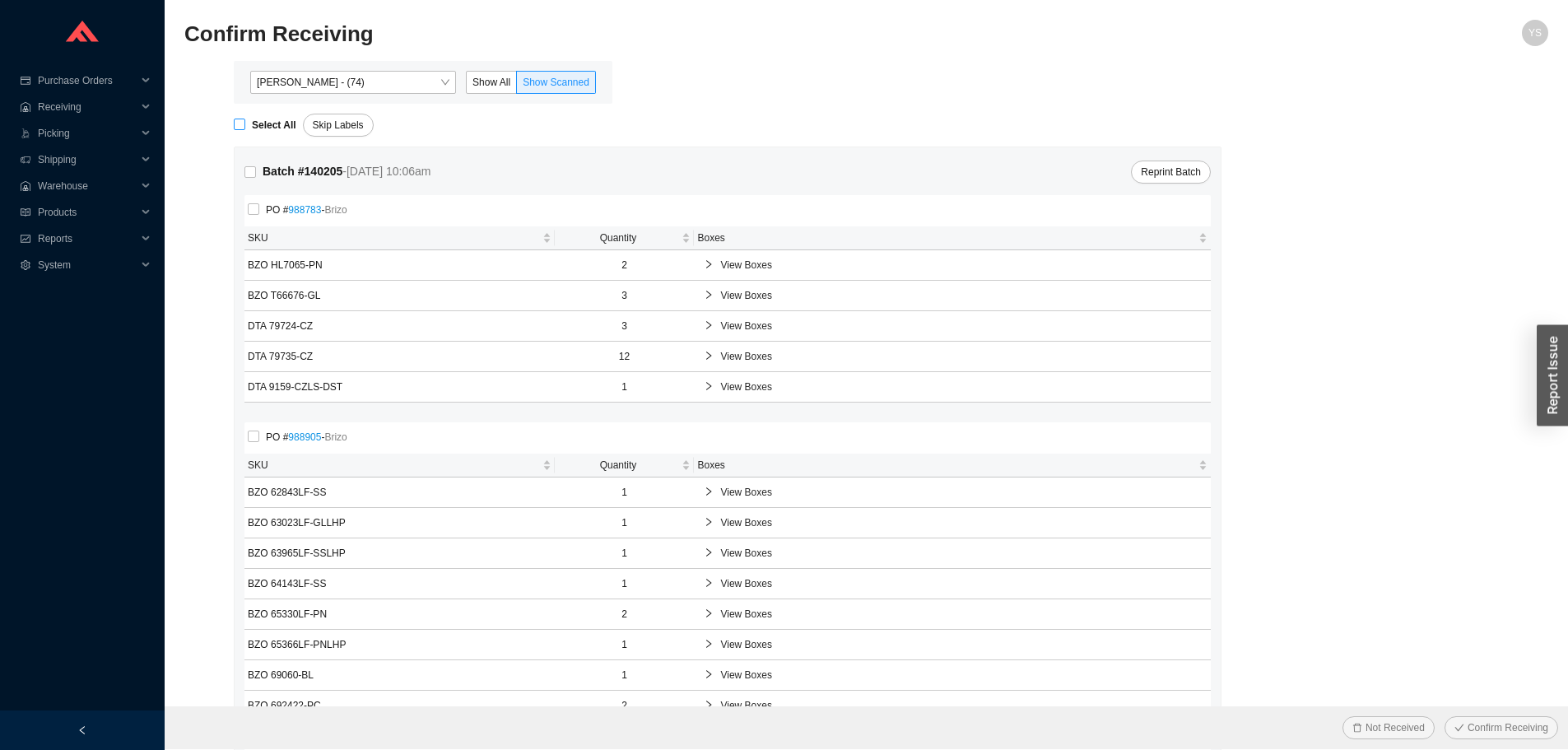
checkbox input "true"
click at [1482, 730] on span "Confirm Receiving" at bounding box center [1508, 727] width 80 height 17
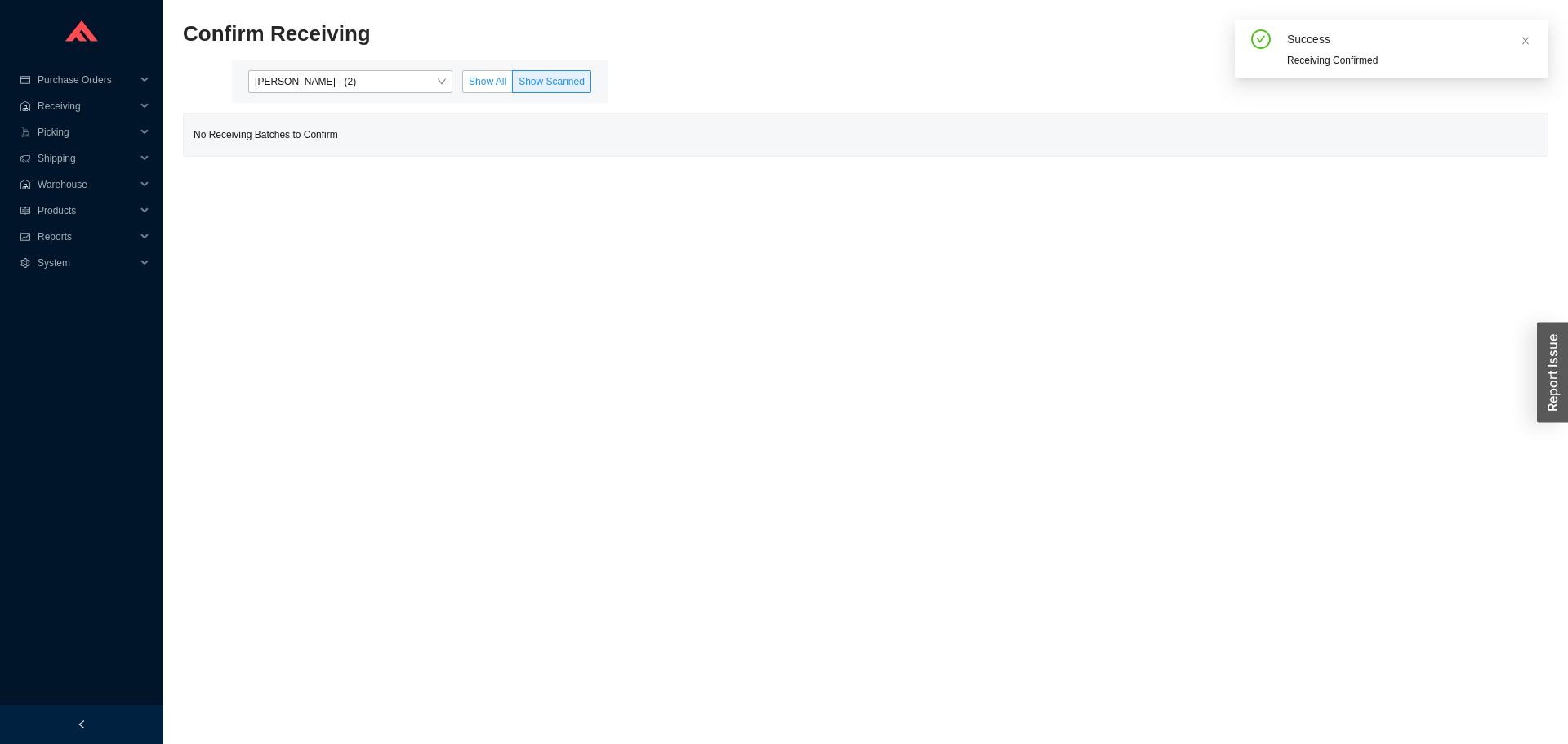
click at [487, 83] on span "Show All" at bounding box center [487, 82] width 37 height 12
click at [463, 85] on input "Show All" at bounding box center [463, 85] width 0 height 0
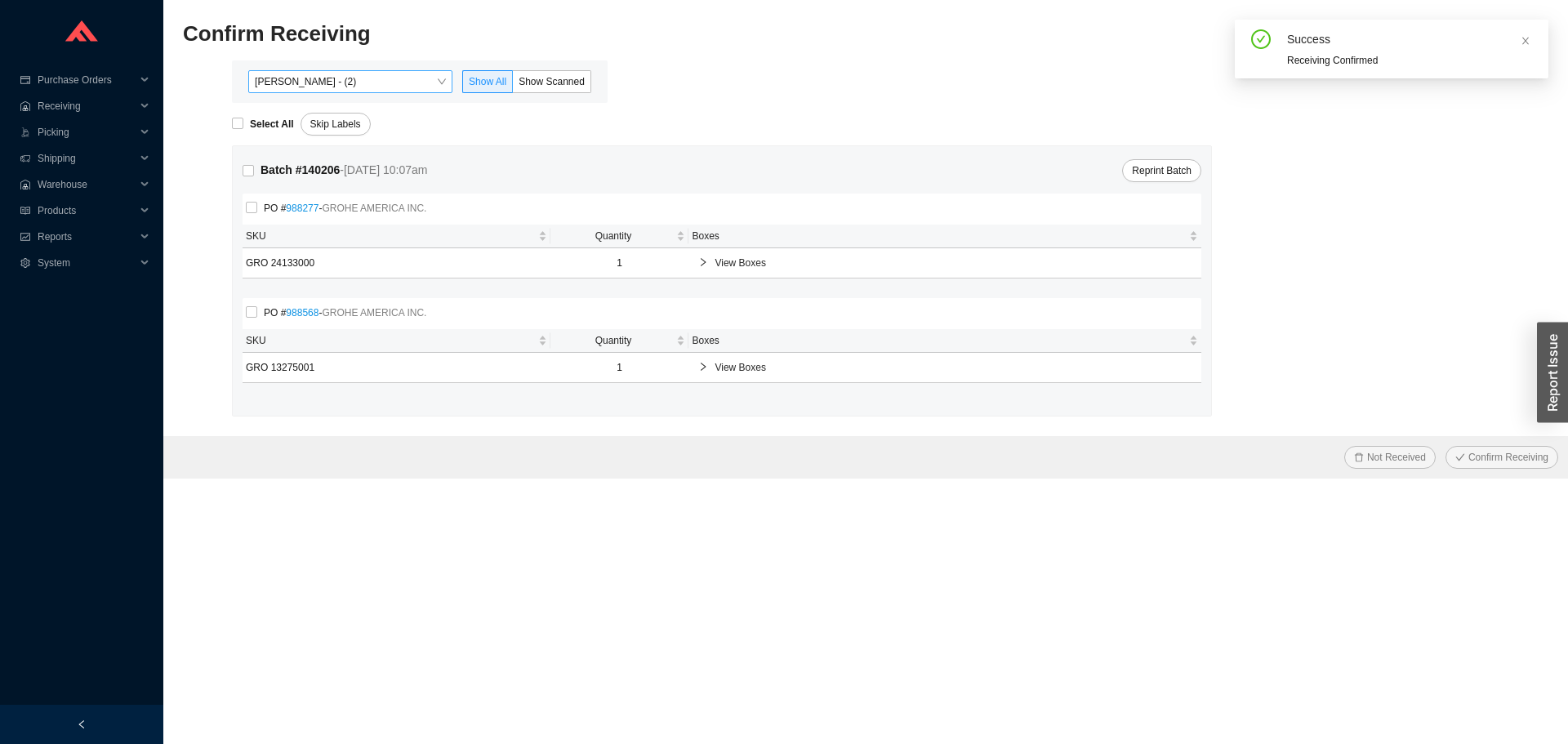
click at [364, 92] on span "Yossi Siff - (2)" at bounding box center [350, 82] width 191 height 22
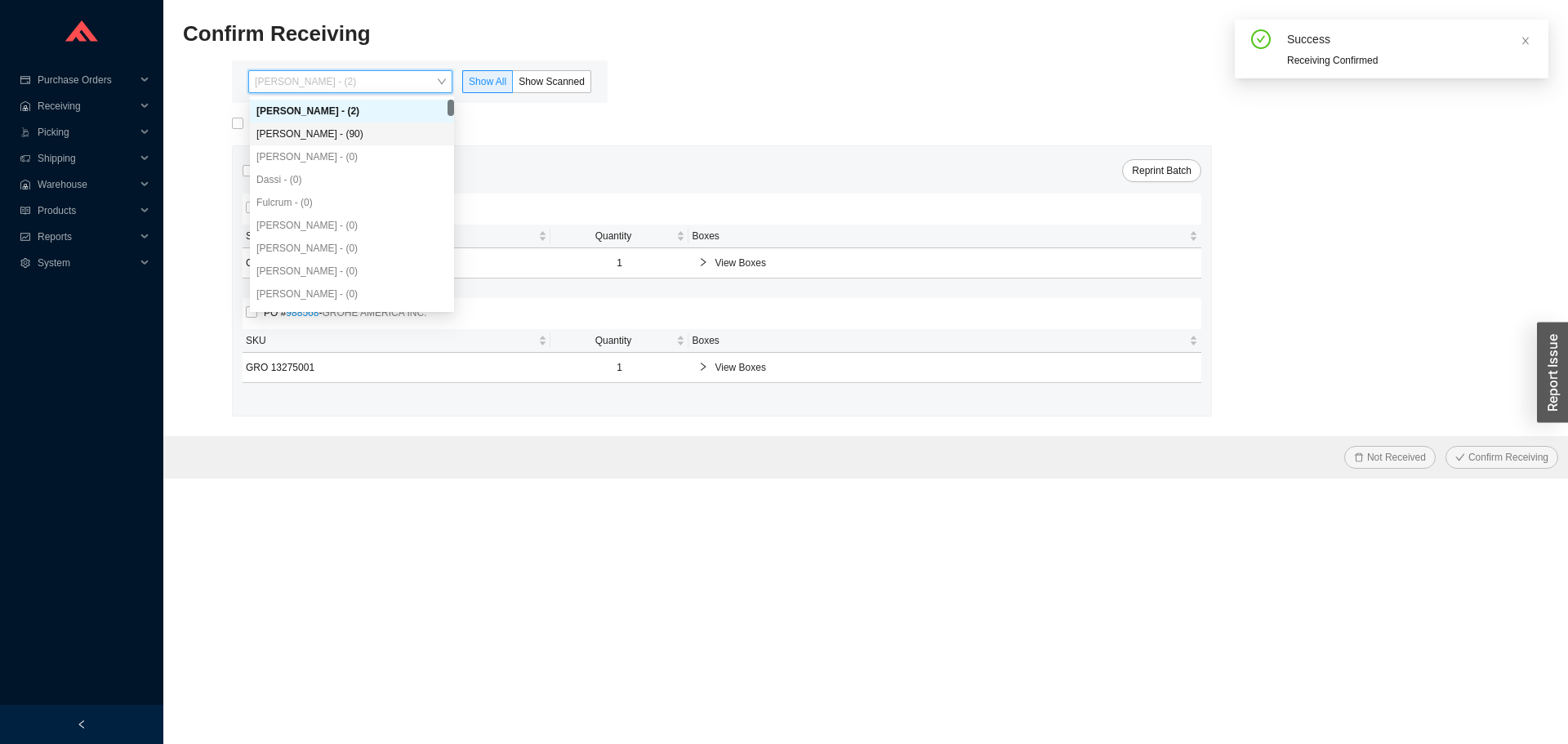
click at [319, 124] on div "Angel Negron - (90)" at bounding box center [352, 134] width 204 height 23
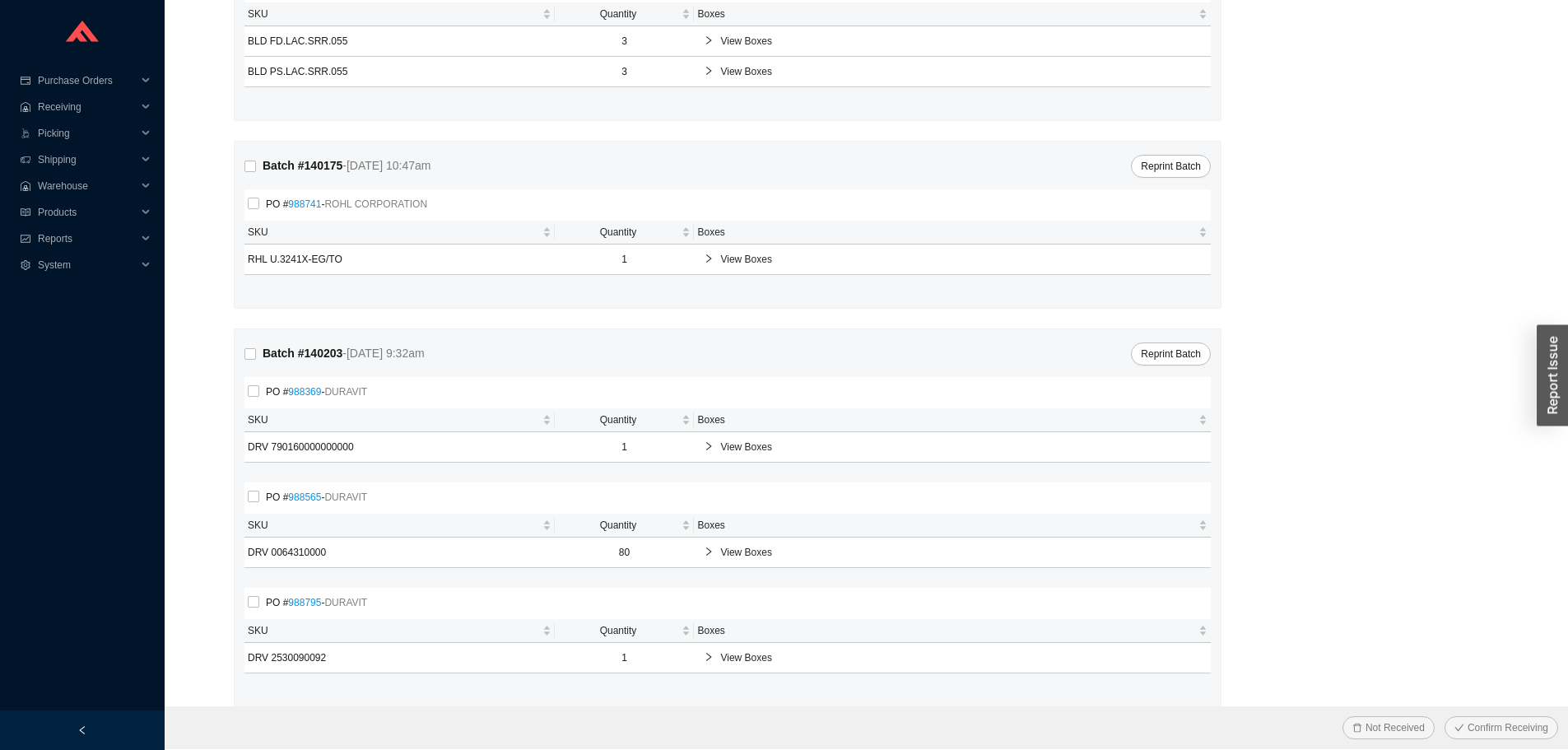
scroll to position [431, 0]
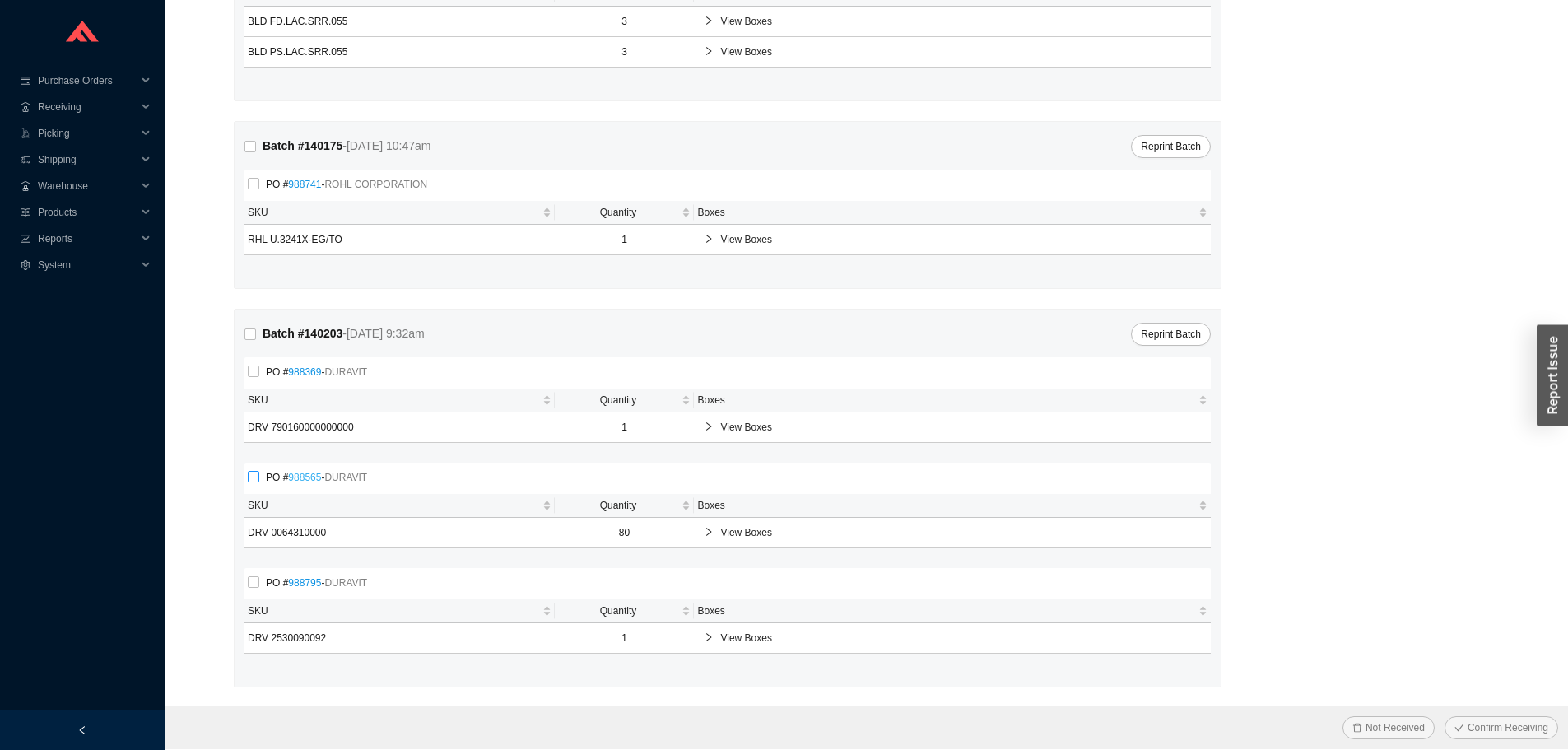
click at [304, 477] on link "988565" at bounding box center [304, 477] width 33 height 12
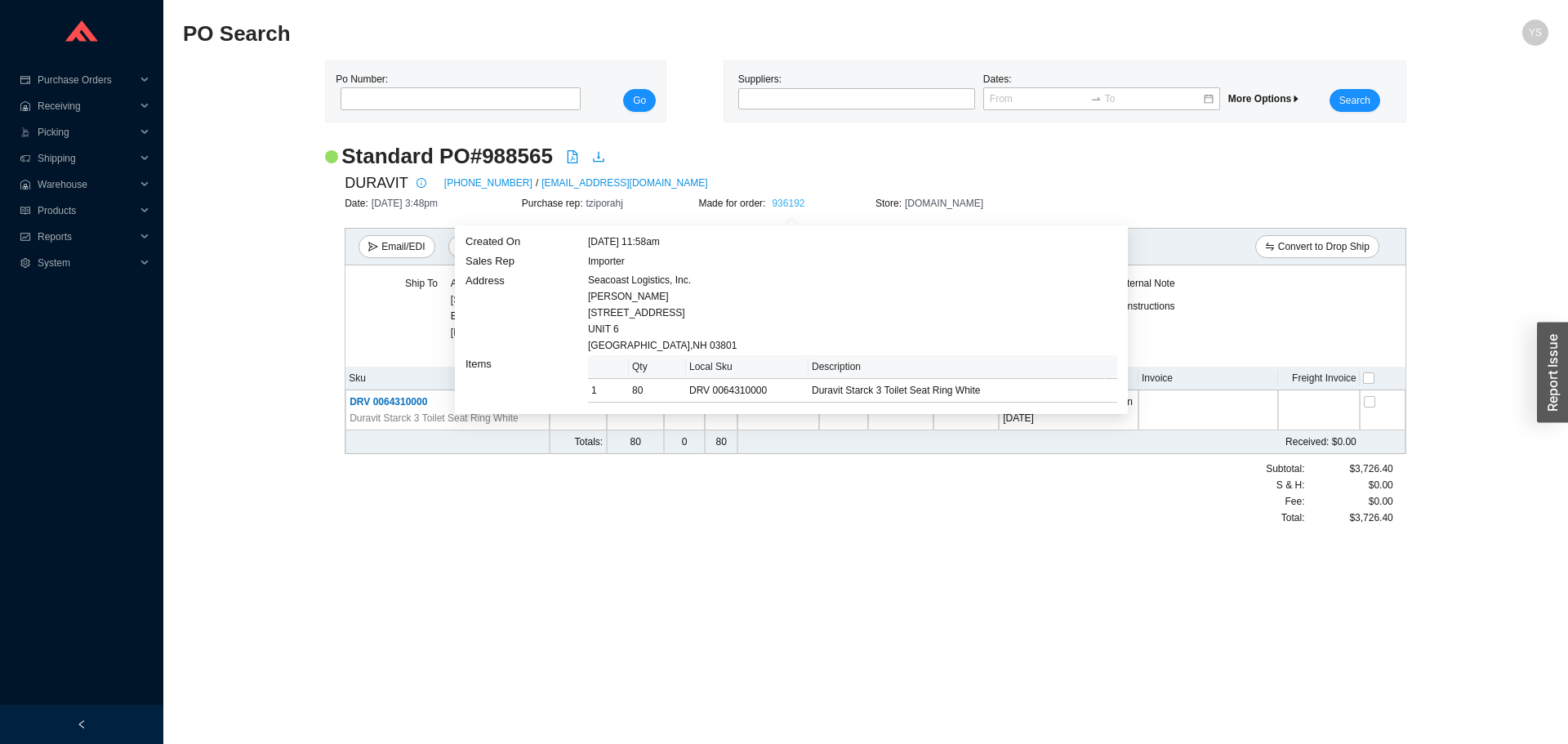
click at [801, 200] on link "936192" at bounding box center [787, 203] width 32 height 12
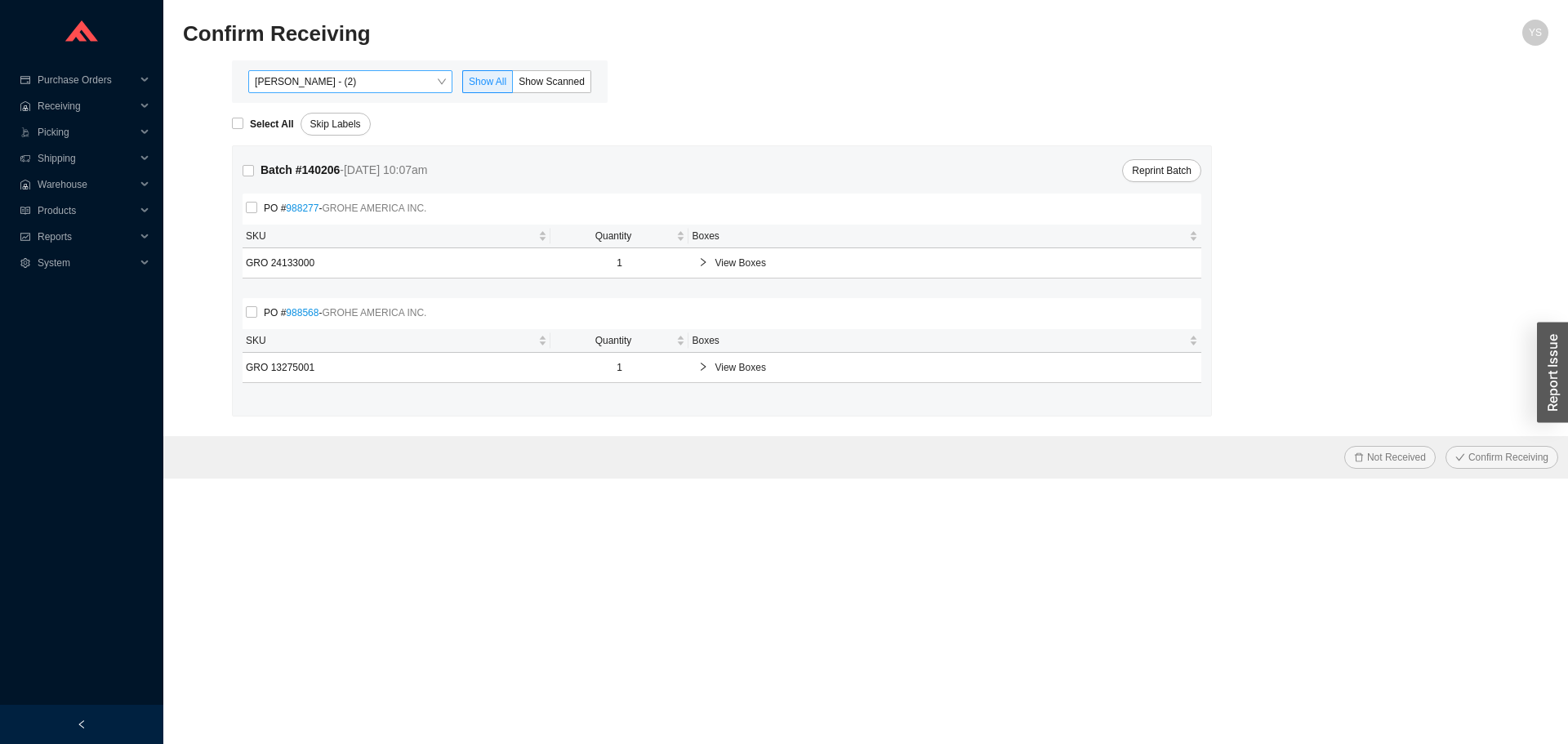
click at [290, 86] on span "[PERSON_NAME] - (2)" at bounding box center [350, 82] width 191 height 22
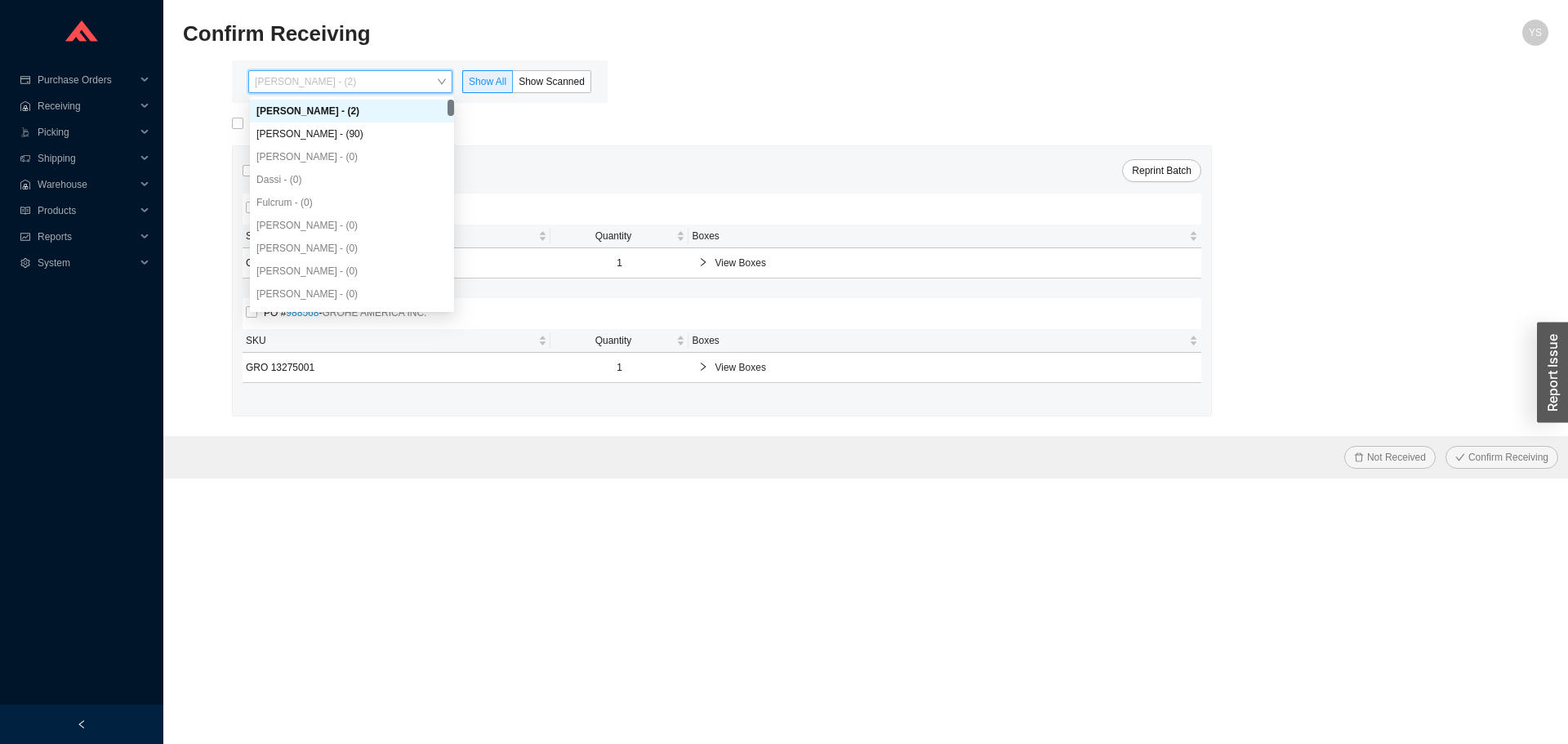
click at [291, 126] on div "[PERSON_NAME] - (90)" at bounding box center [352, 134] width 204 height 23
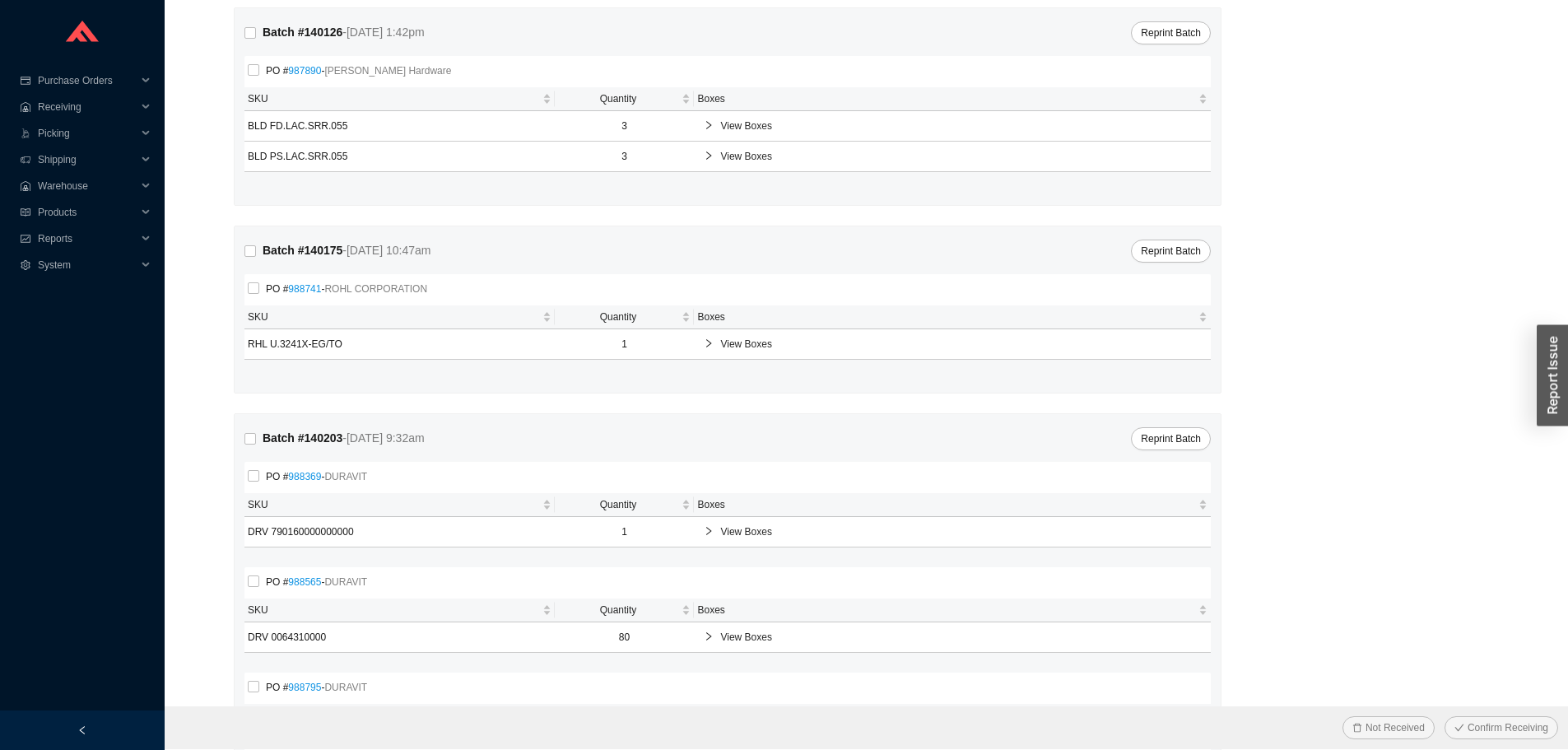
scroll to position [411, 0]
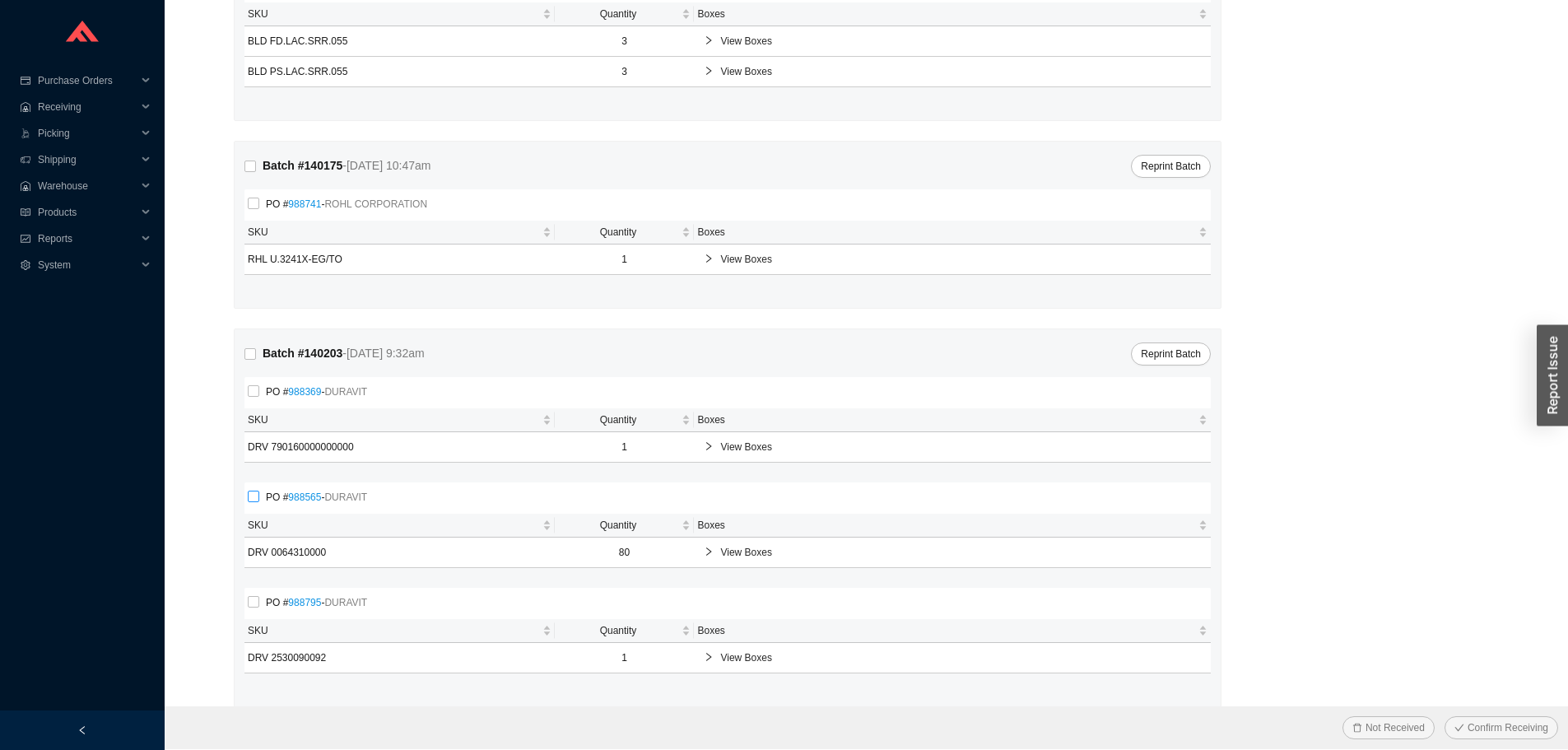
click at [258, 489] on label "PO # 988565 - DURAVIT" at bounding box center [310, 497] width 126 height 17
click at [258, 491] on input "PO # 988565 - DURAVIT" at bounding box center [253, 497] width 12 height 12
checkbox input "true"
click at [1524, 729] on span "Confirm Receiving" at bounding box center [1508, 727] width 80 height 17
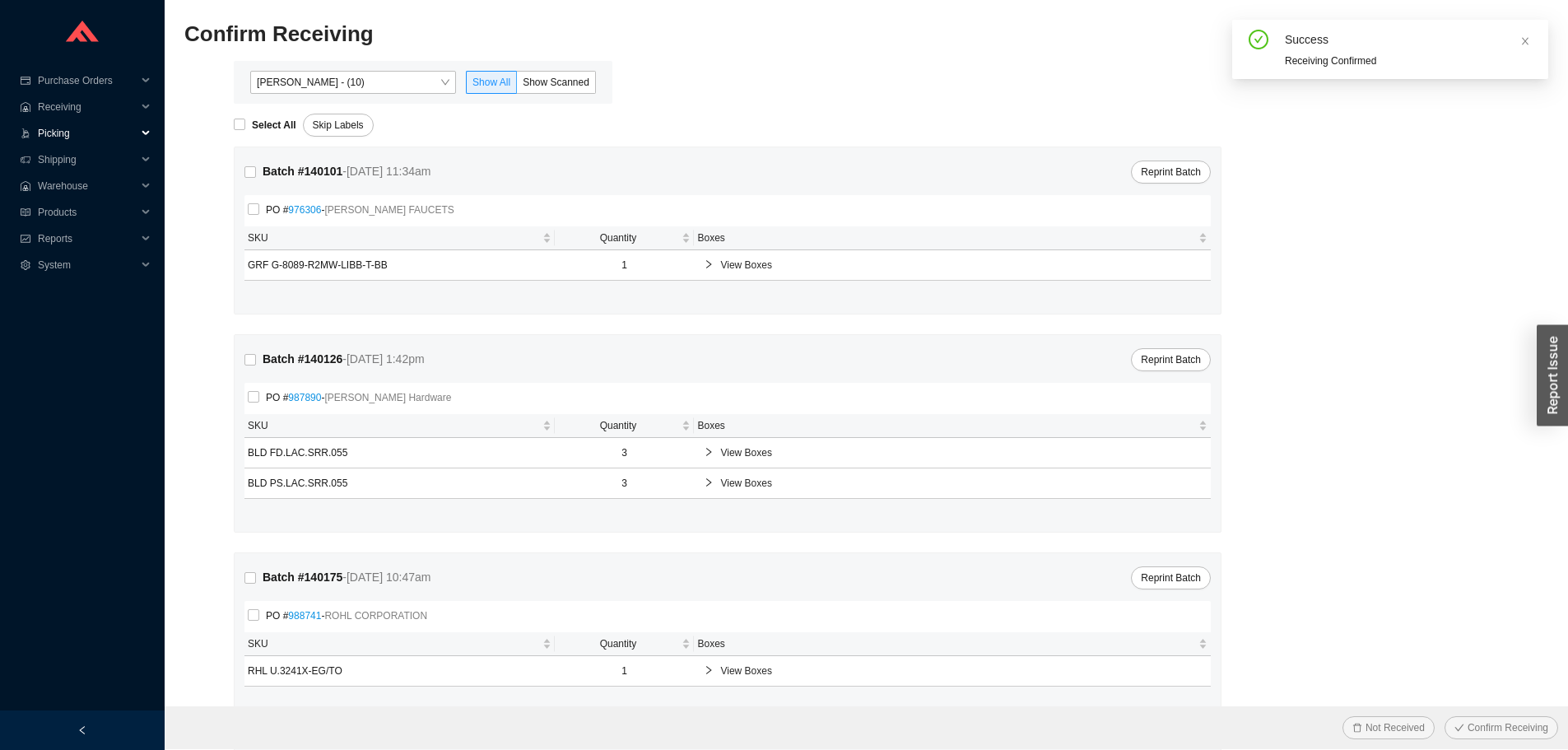
click at [59, 133] on span "Picking" at bounding box center [87, 133] width 99 height 26
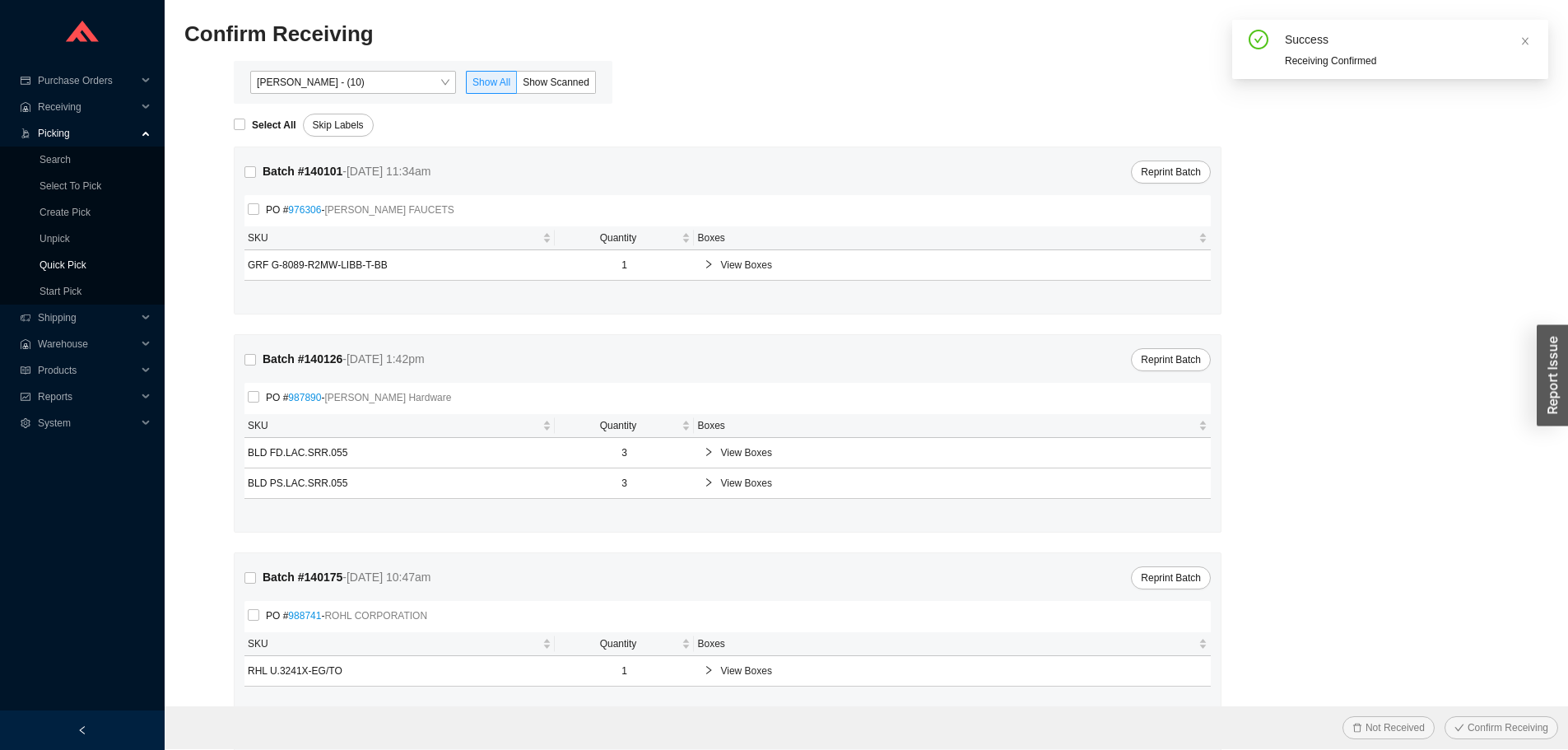
click at [50, 263] on link "Quick Pick" at bounding box center [63, 265] width 47 height 12
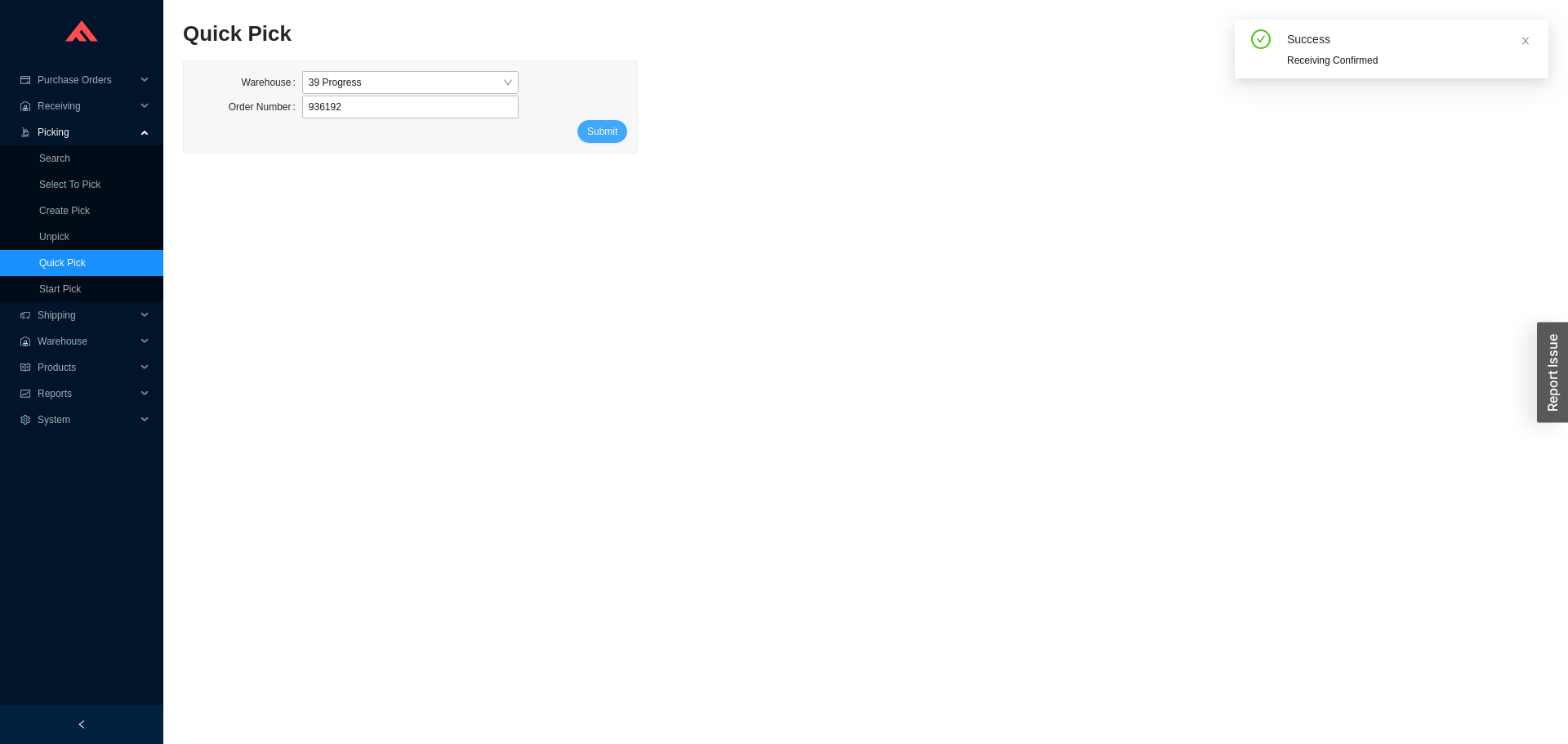
type input "936192"
click at [596, 143] on button "Submit" at bounding box center [602, 132] width 50 height 23
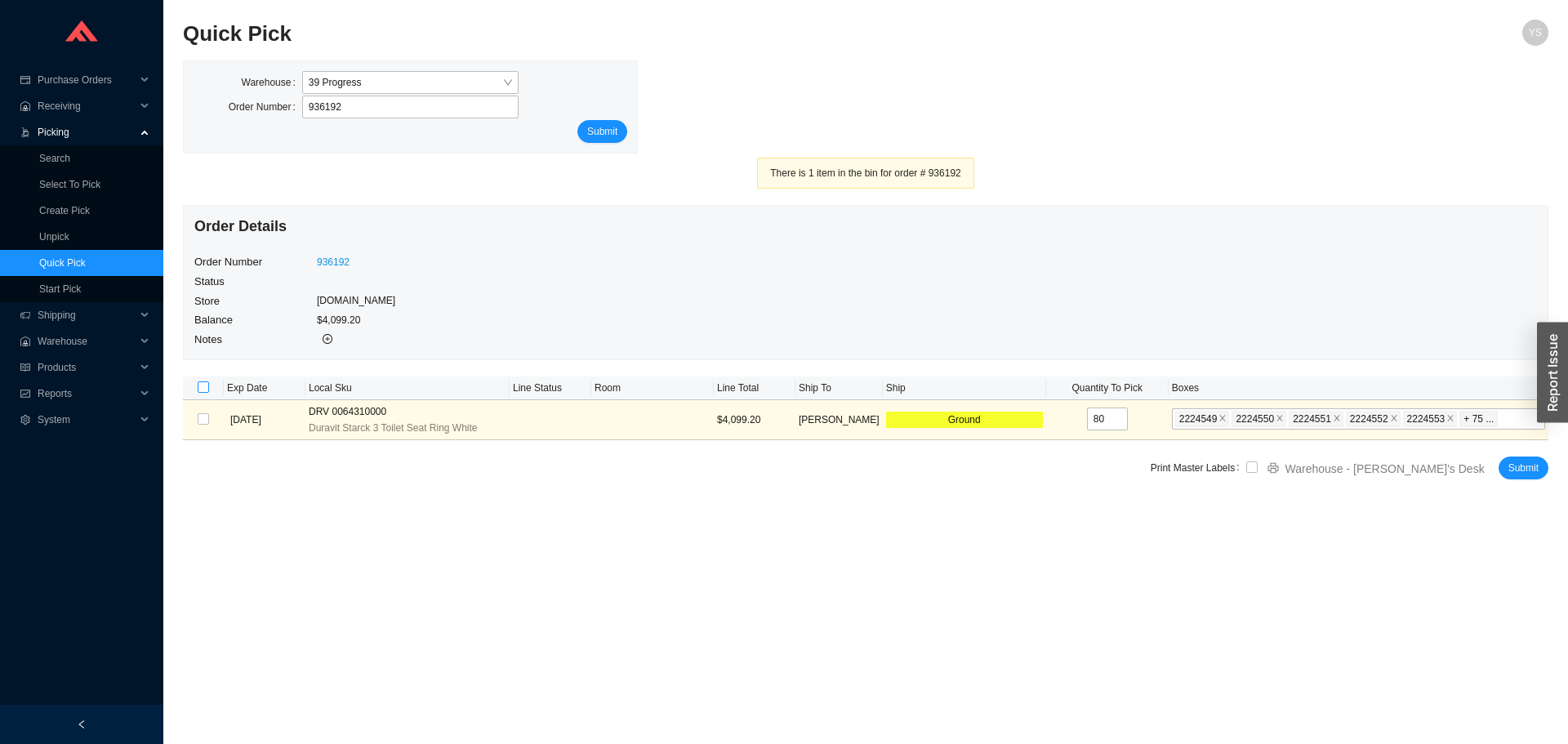
click at [202, 387] on input "checkbox" at bounding box center [203, 387] width 12 height 12
checkbox input "true"
click at [1258, 469] on input "checkbox" at bounding box center [1252, 467] width 12 height 12
checkbox input "true"
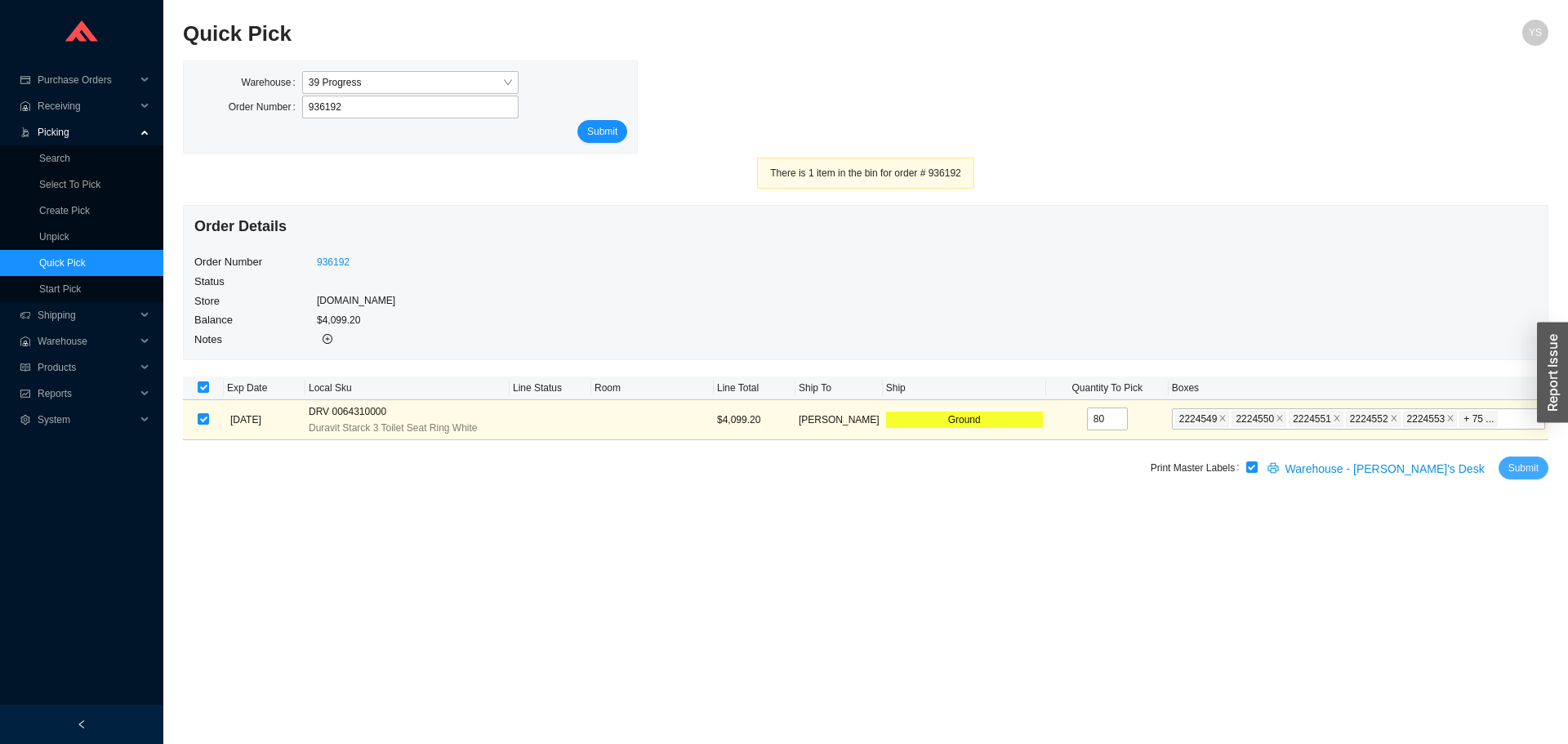
click at [1513, 469] on span "Submit" at bounding box center [1523, 468] width 30 height 17
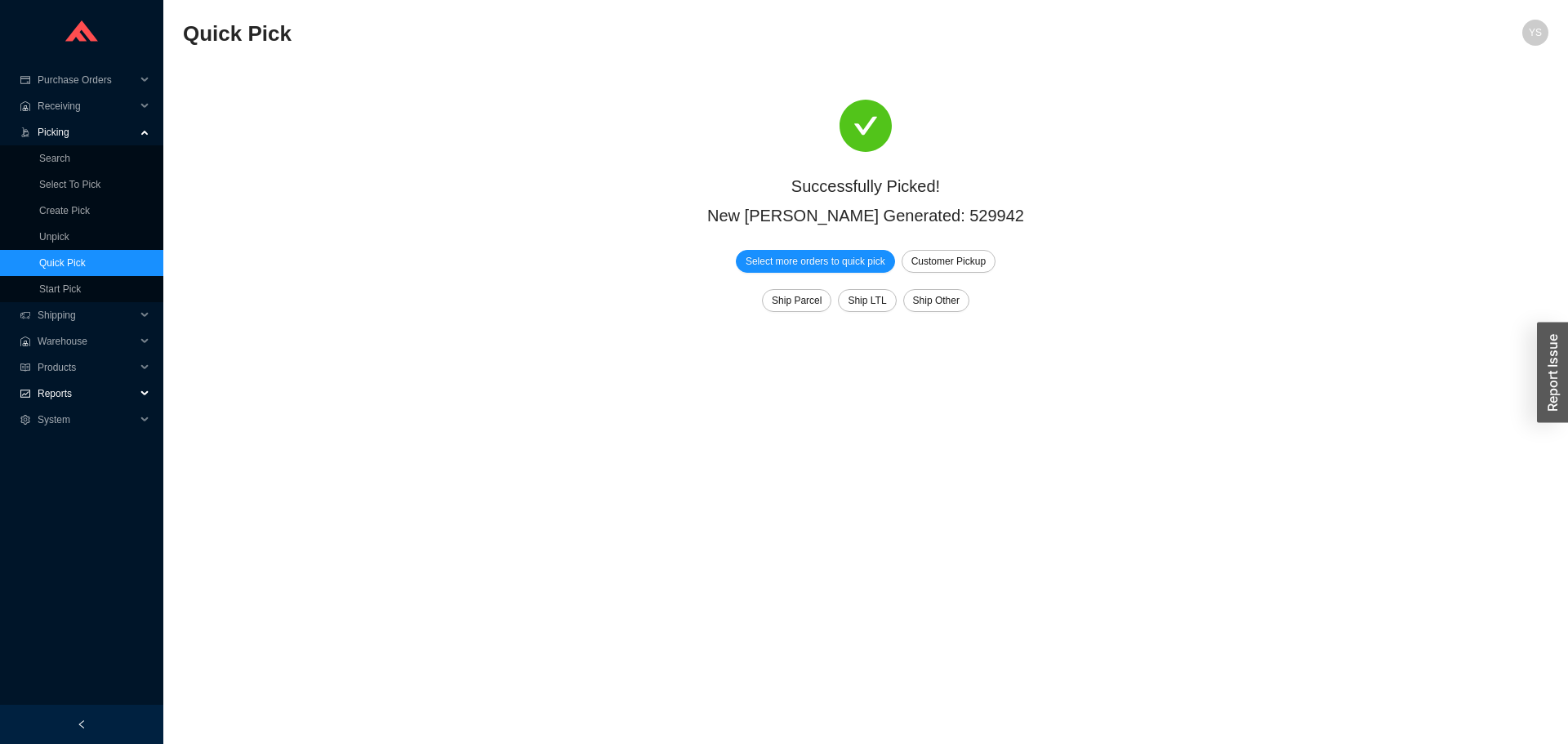
click at [46, 401] on span "Reports" at bounding box center [86, 393] width 98 height 26
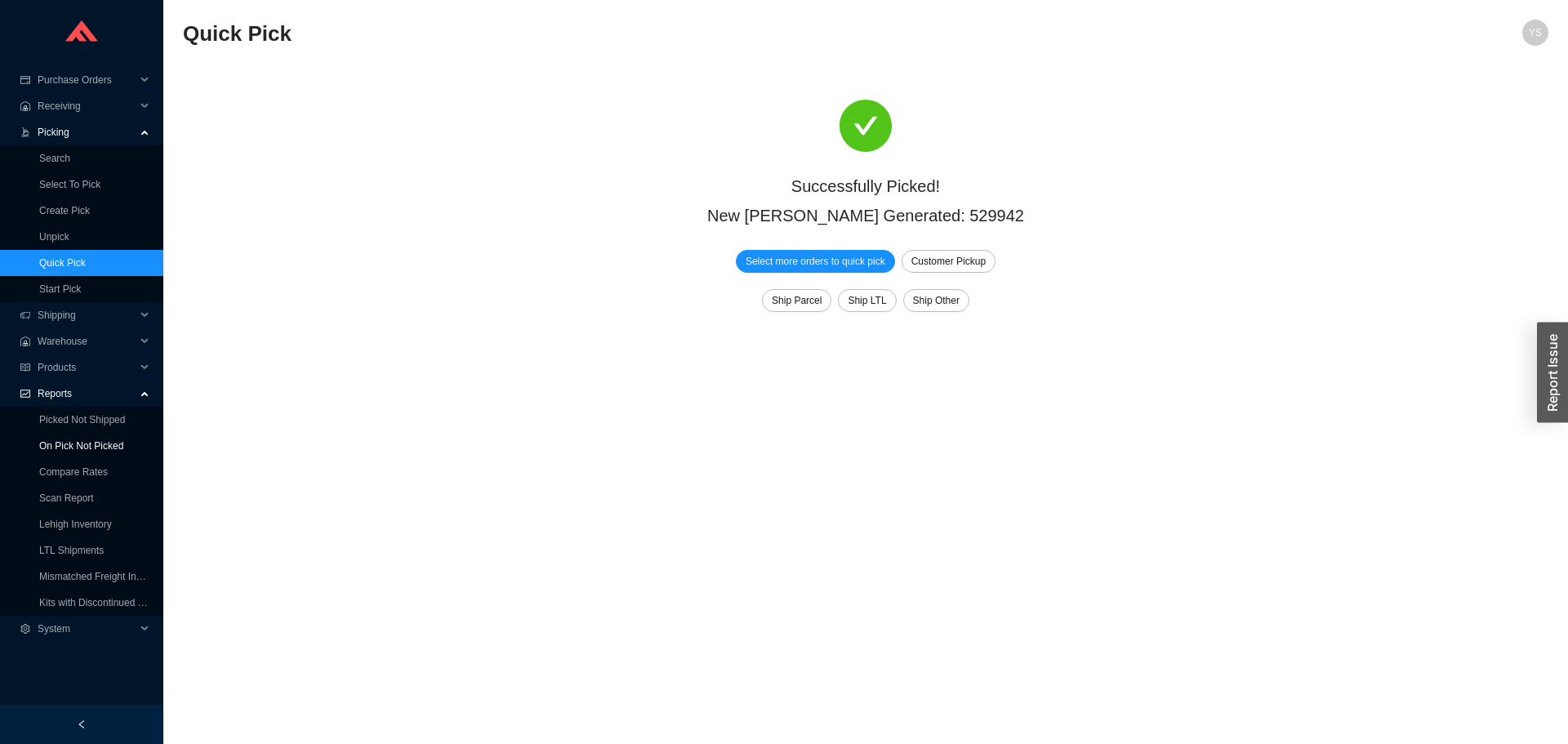
click at [58, 450] on link "On Pick Not Picked" at bounding box center [80, 446] width 84 height 12
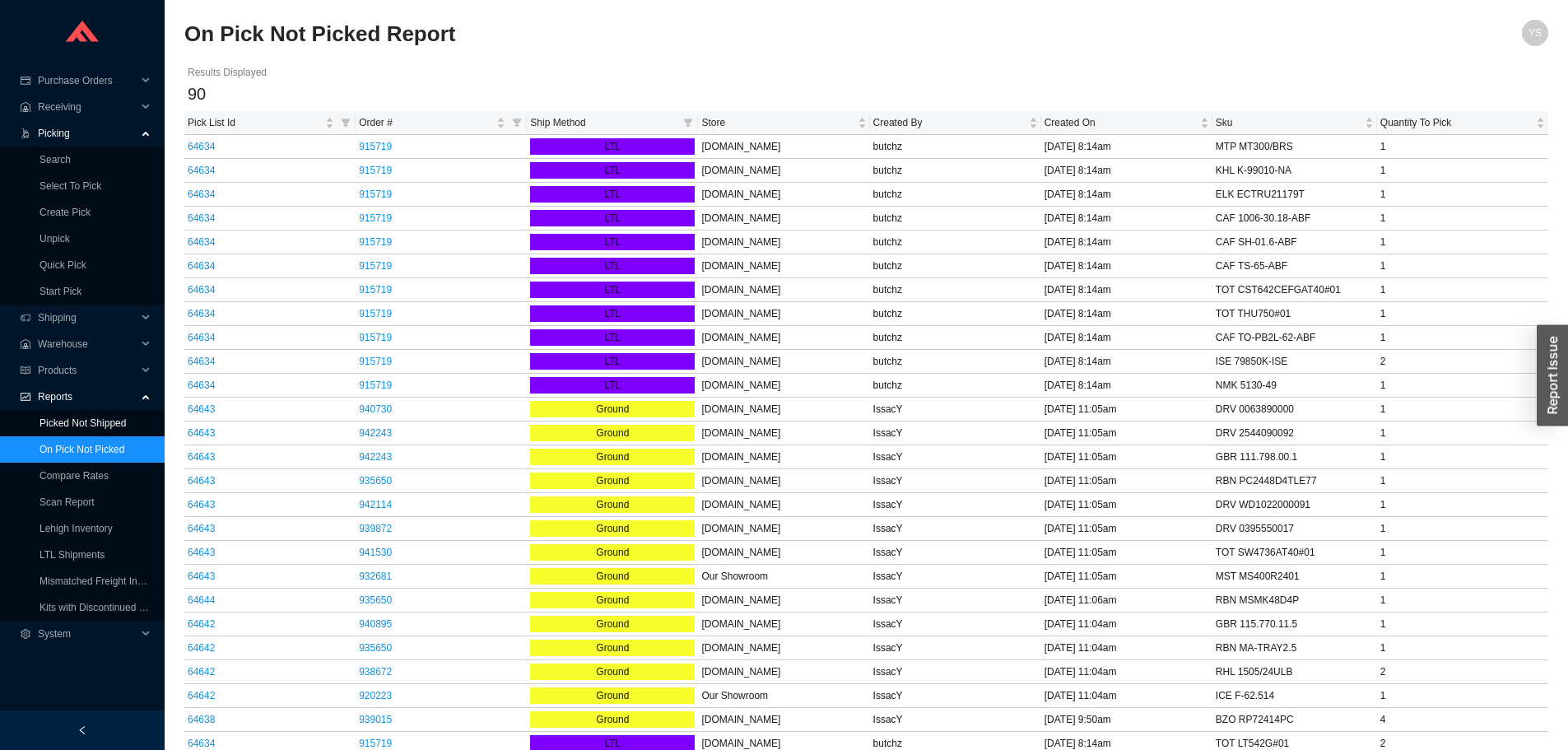
click at [64, 429] on link "Picked Not Shipped" at bounding box center [82, 423] width 86 height 12
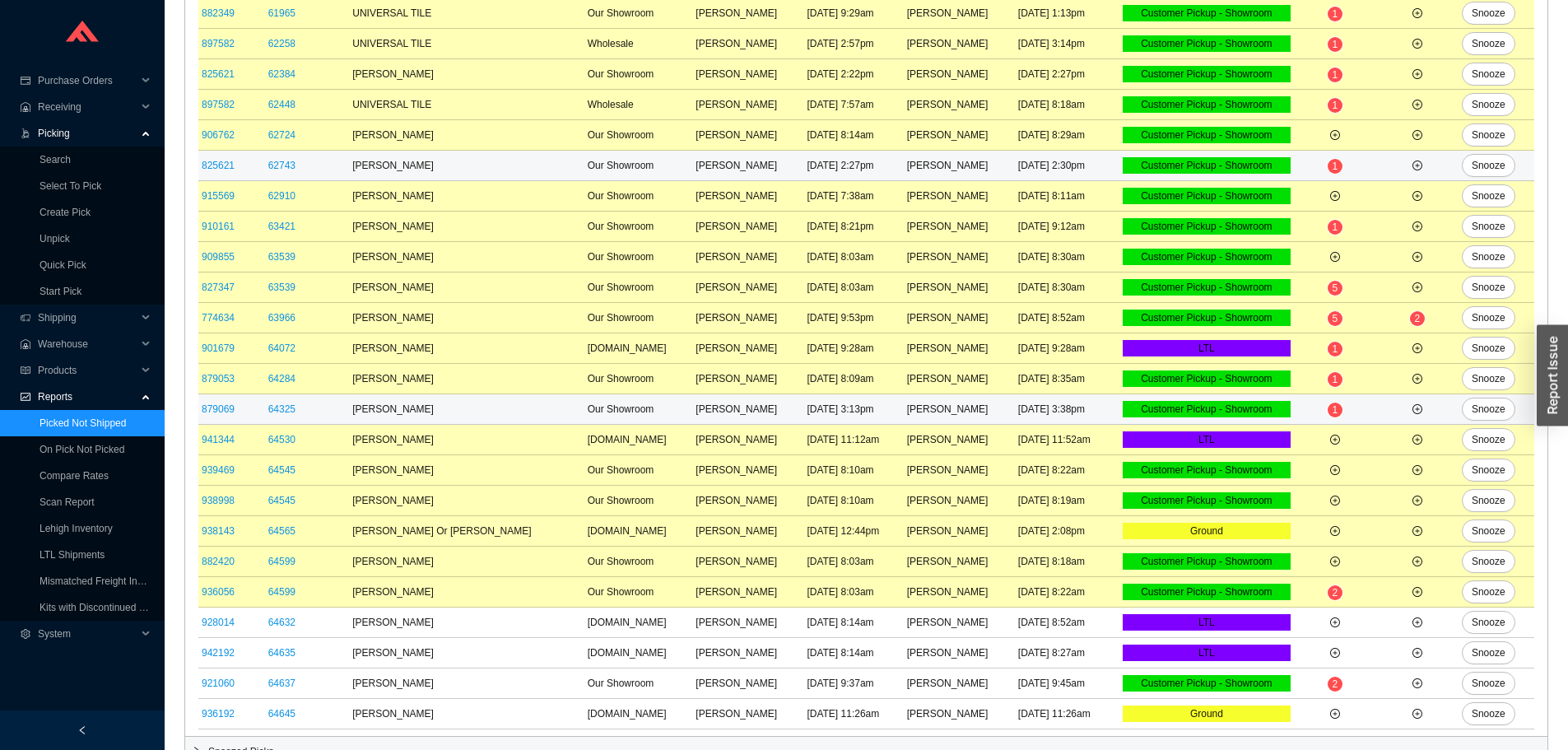
scroll to position [357, 0]
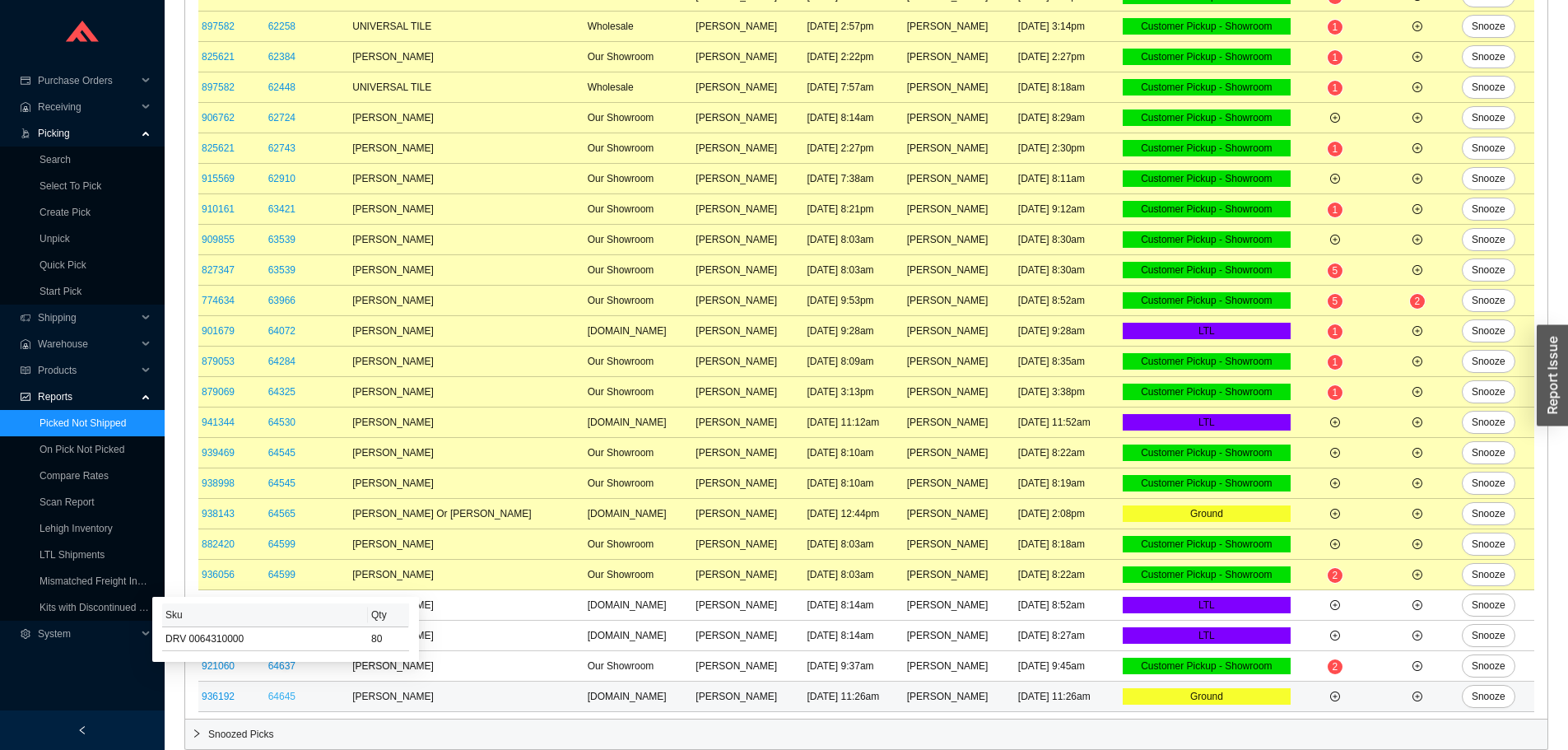
click at [295, 696] on link "64645" at bounding box center [282, 696] width 27 height 12
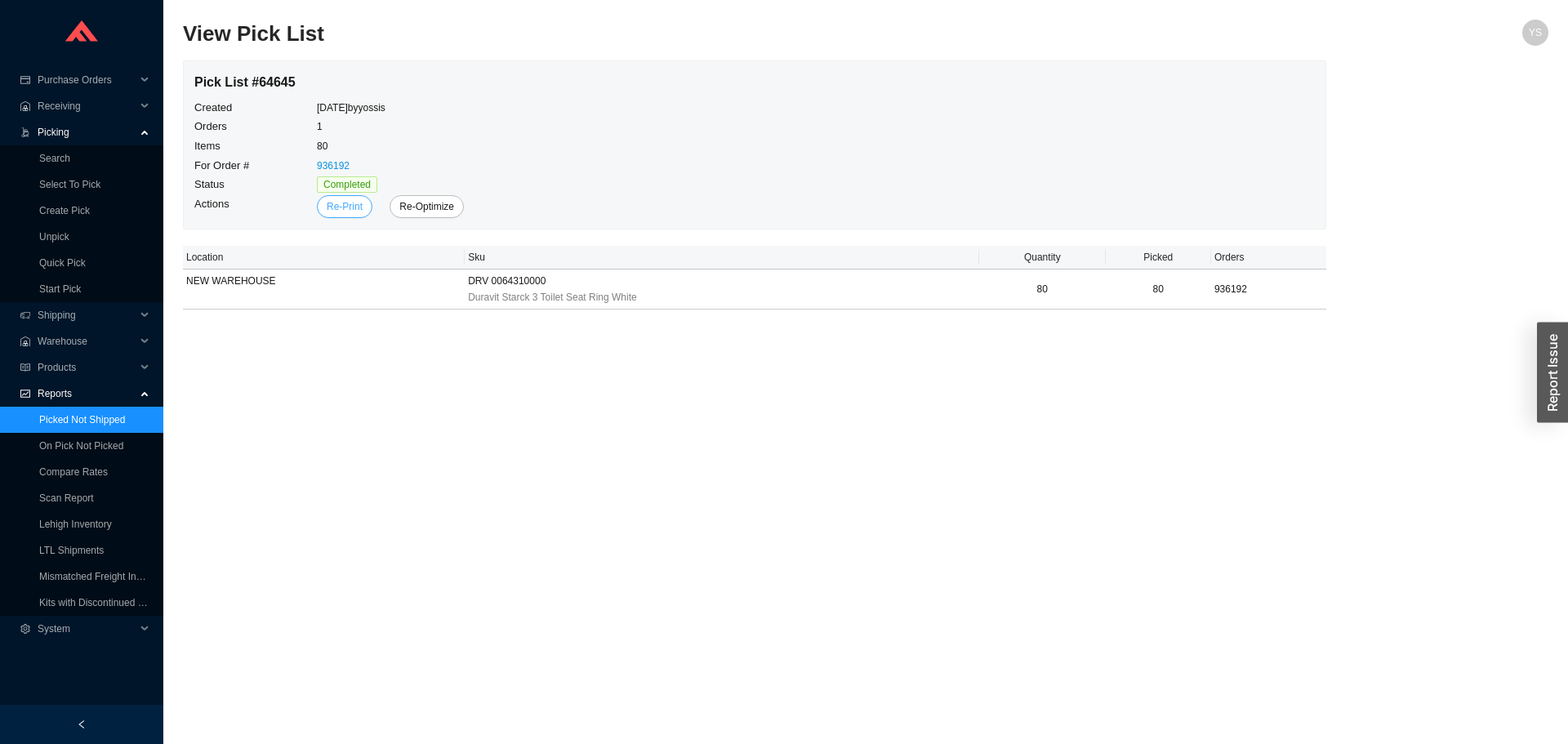
click at [337, 211] on span "Re-Print" at bounding box center [344, 207] width 36 height 17
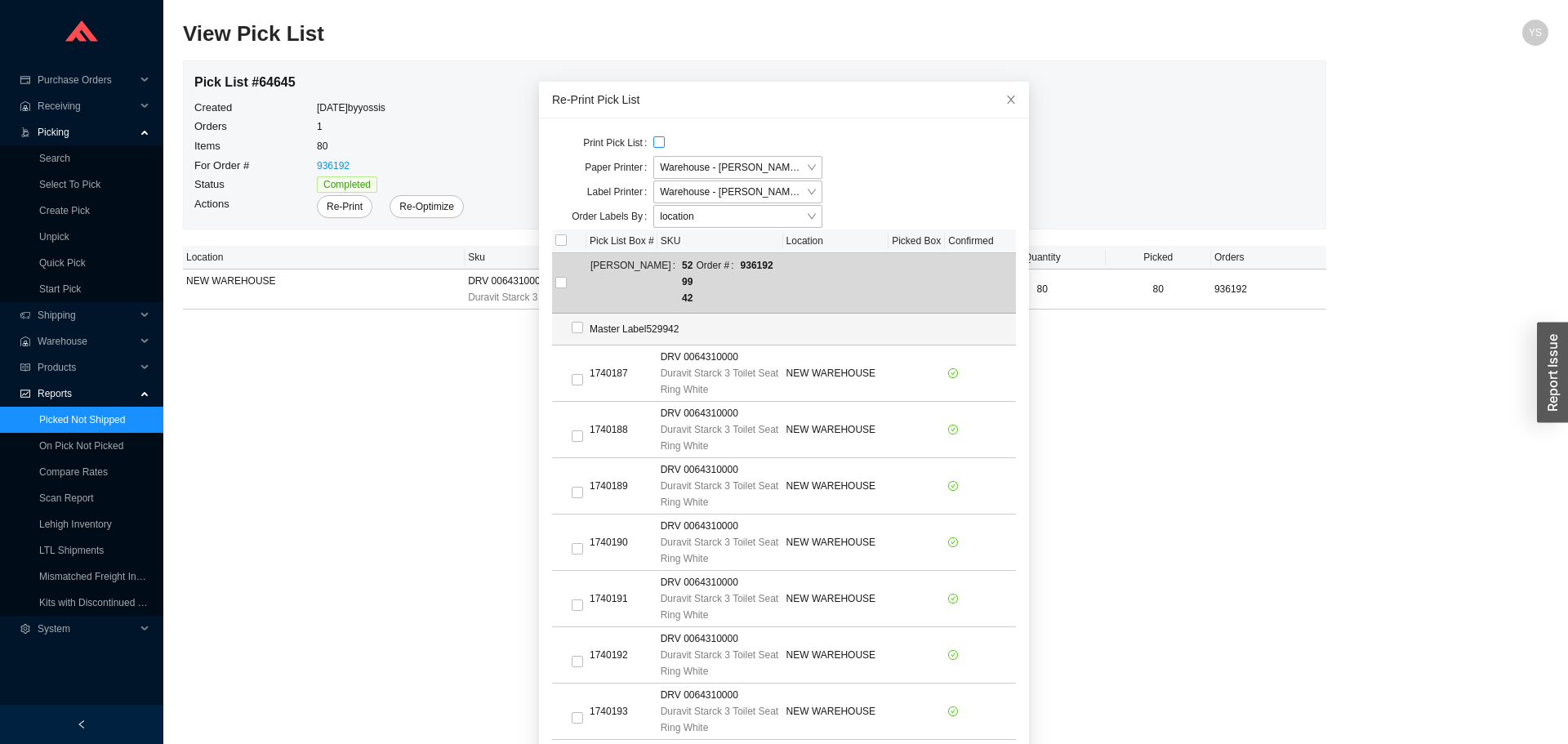
click at [655, 141] on input "checkbox" at bounding box center [659, 142] width 12 height 12
checkbox input "true"
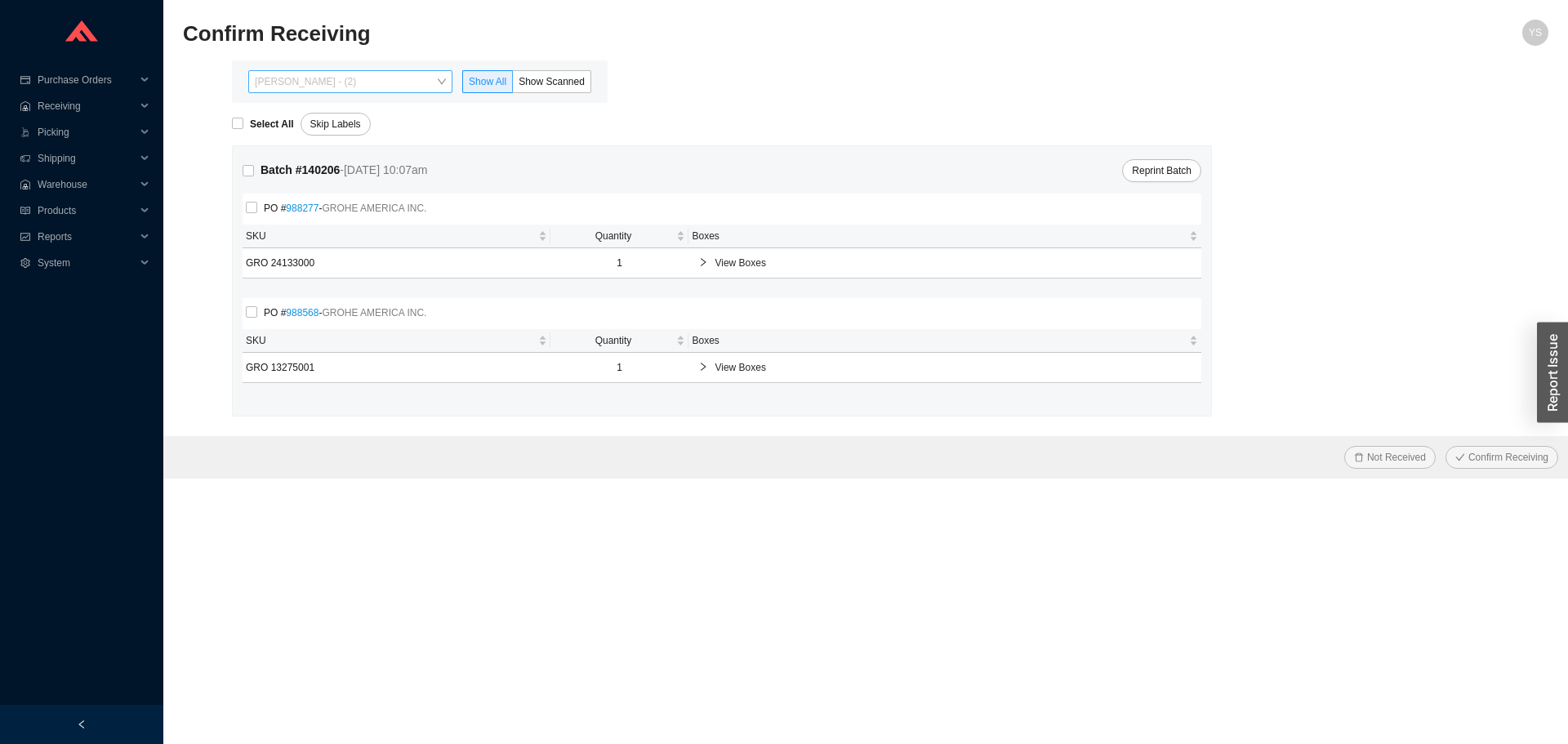
click at [283, 80] on span "[PERSON_NAME] - (2)" at bounding box center [350, 82] width 191 height 22
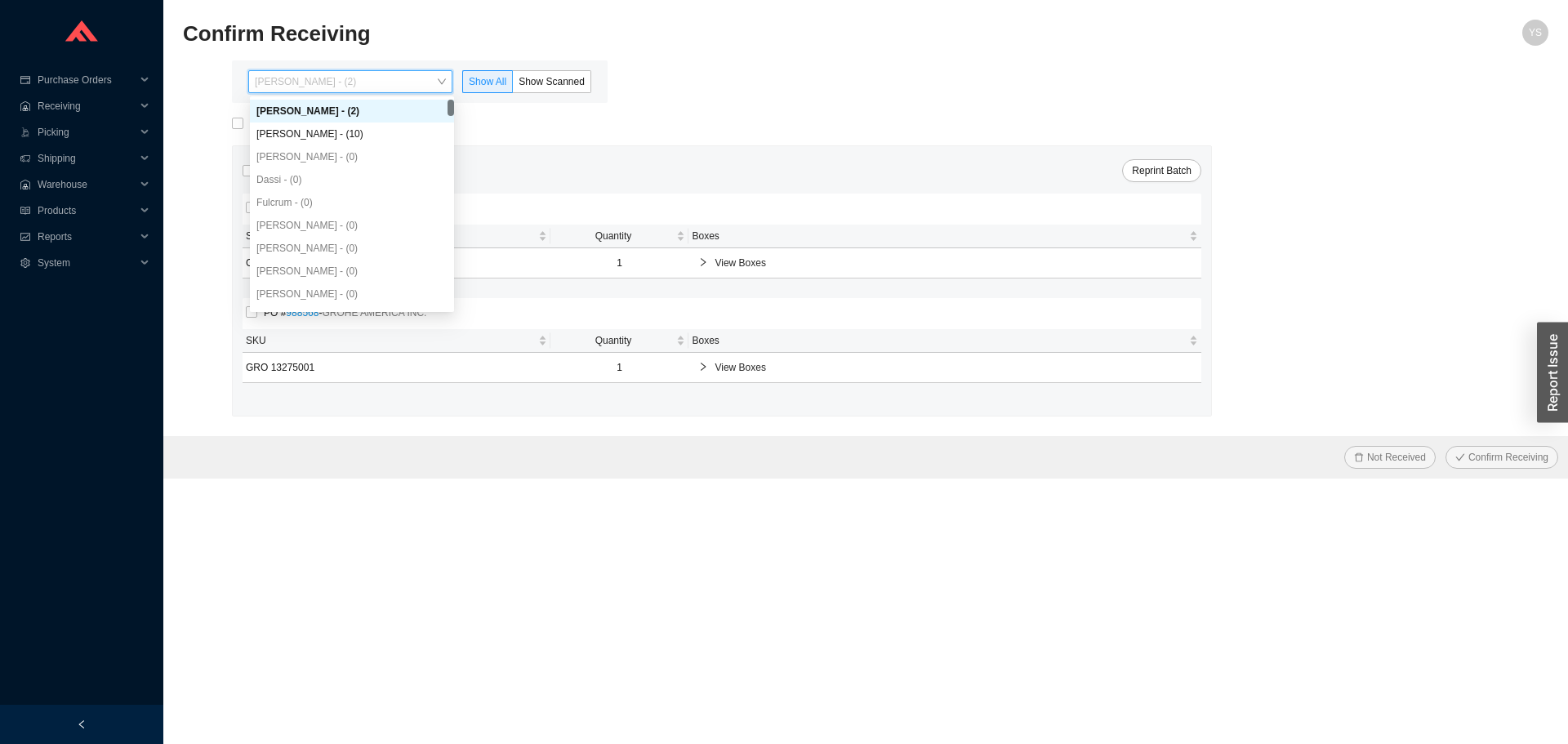
click at [285, 123] on div "[PERSON_NAME] - (2) [PERSON_NAME] - (10) [PERSON_NAME] - (0) [PERSON_NAME] - (0…" at bounding box center [352, 225] width 204 height 251
click at [285, 124] on div "[PERSON_NAME] - (10)" at bounding box center [352, 134] width 204 height 23
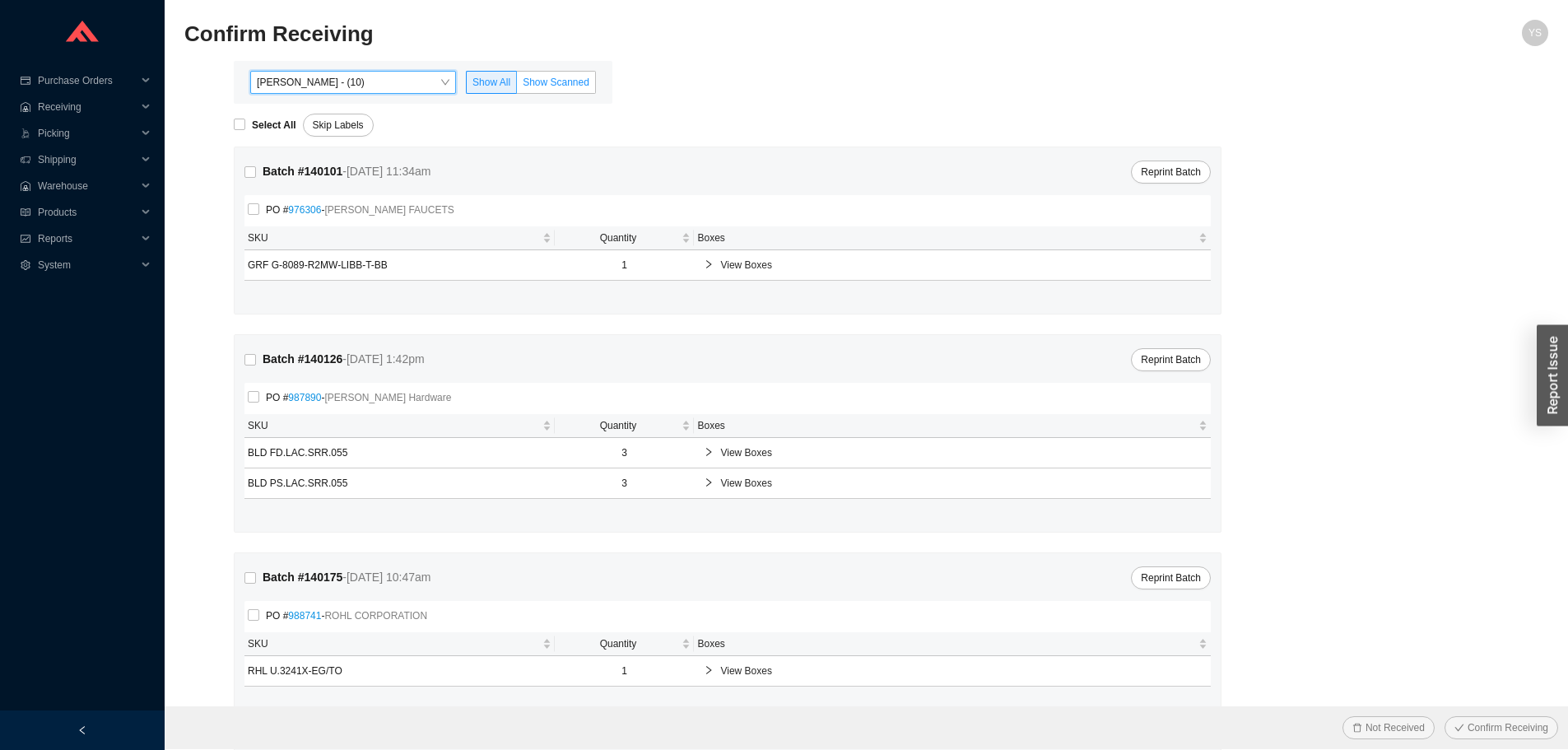
click at [533, 79] on span "Show Scanned" at bounding box center [556, 83] width 67 height 12
click at [517, 85] on input "Show Scanned" at bounding box center [517, 85] width 0 height 0
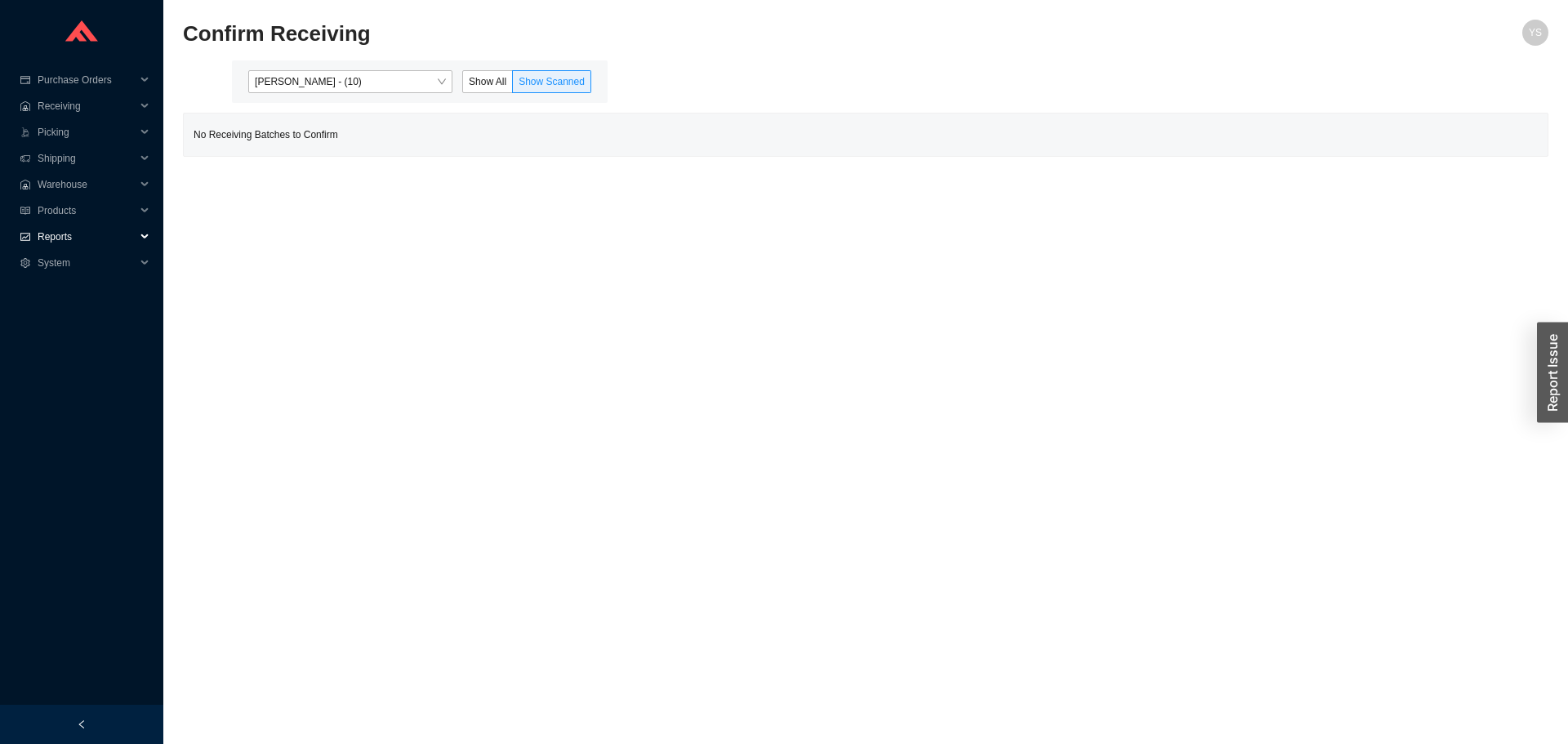
click at [75, 230] on span "Reports" at bounding box center [86, 236] width 98 height 26
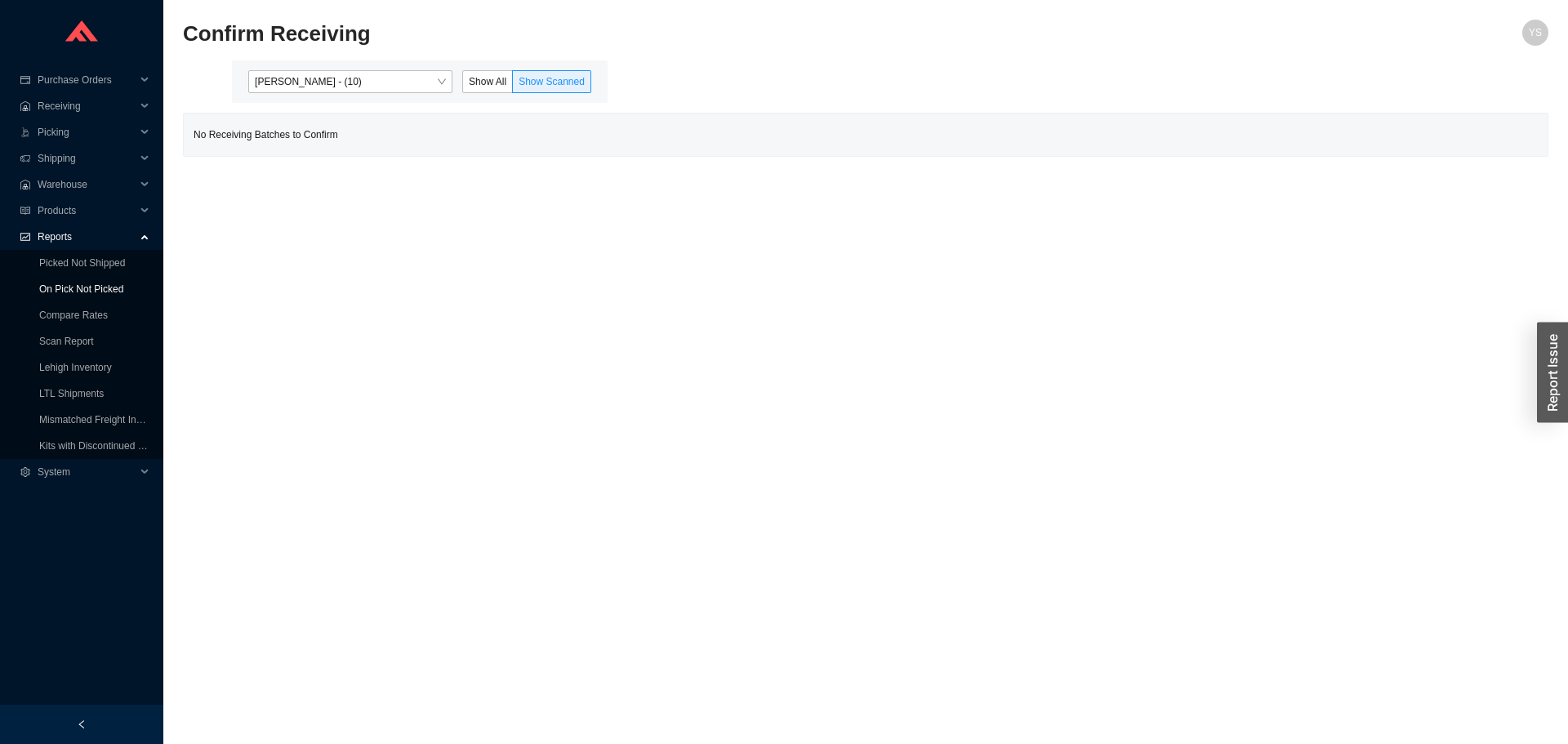
click at [78, 288] on link "On Pick Not Picked" at bounding box center [80, 289] width 84 height 12
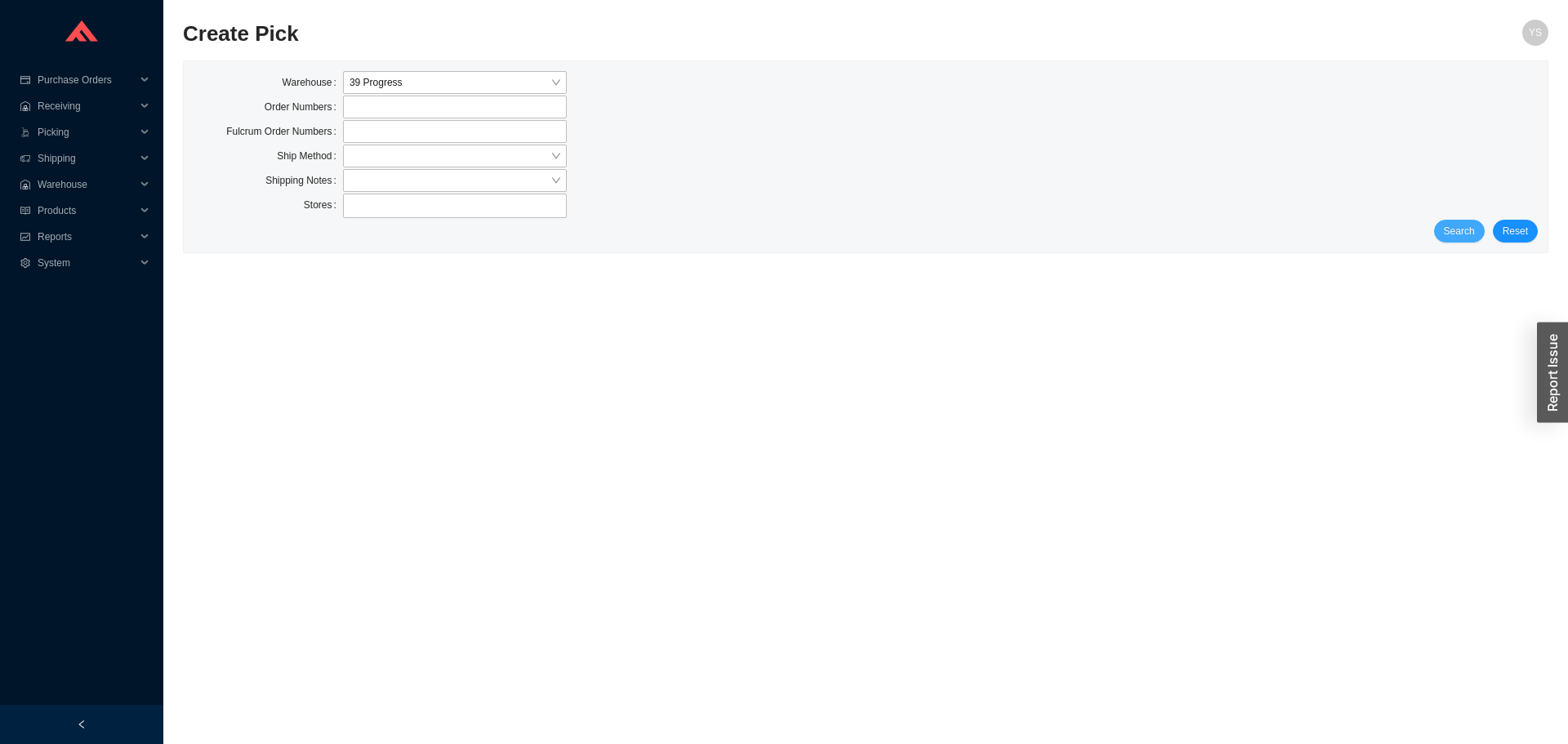
click at [1458, 231] on span "Search" at bounding box center [1458, 231] width 31 height 17
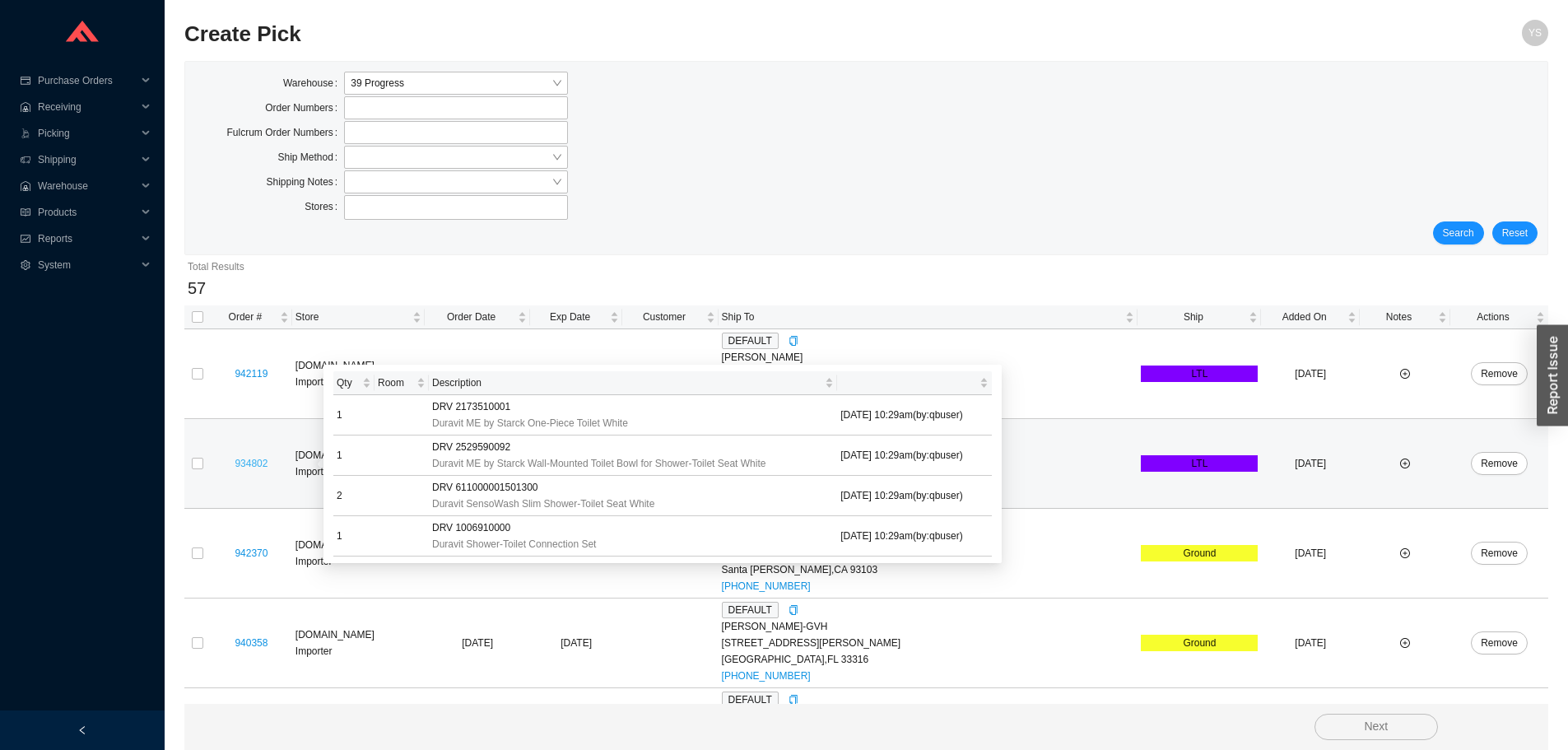
click at [265, 468] on link "934802" at bounding box center [251, 463] width 33 height 12
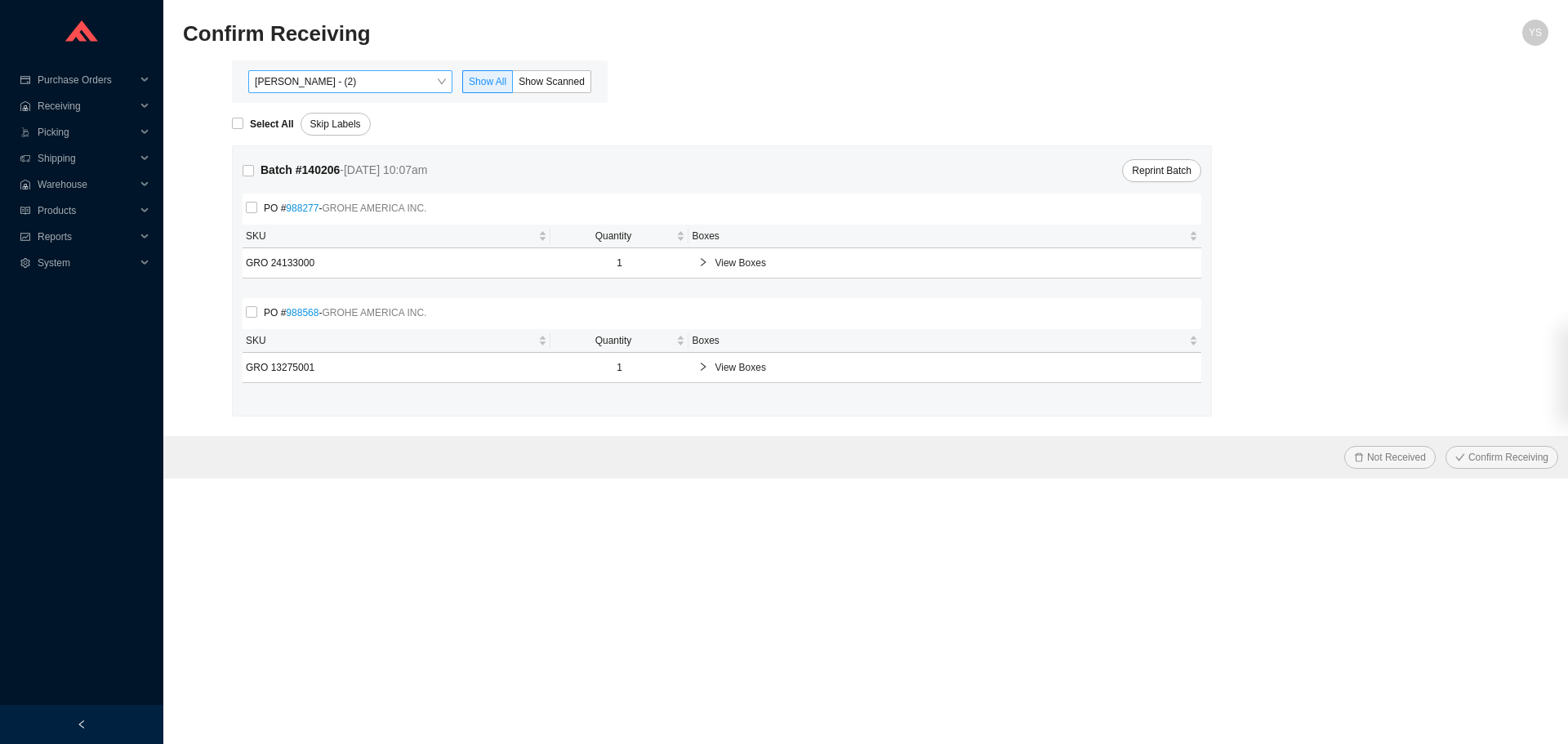
click at [298, 86] on span "[PERSON_NAME] - (2)" at bounding box center [350, 82] width 191 height 22
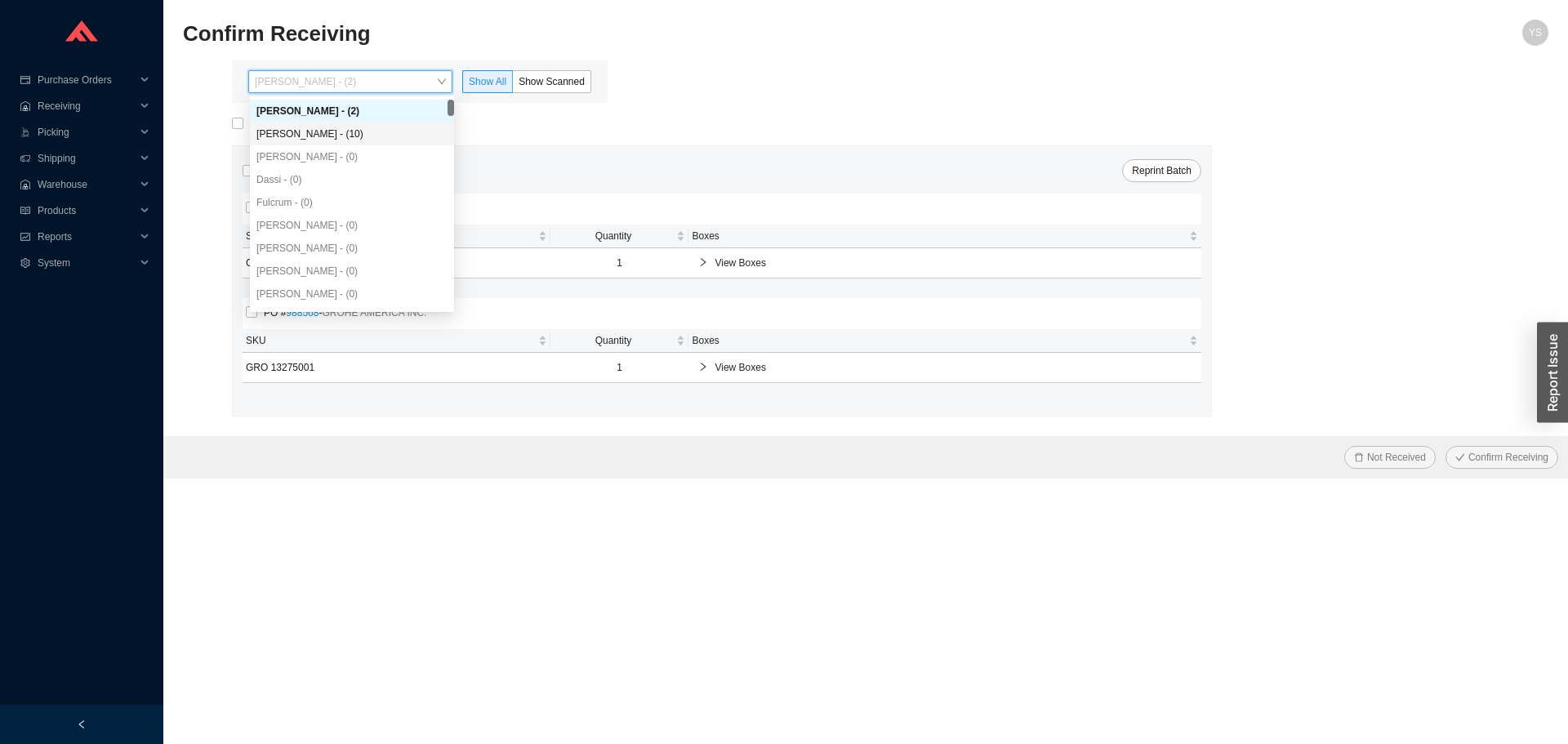
click at [304, 134] on div "Angel Negron - (10)" at bounding box center [352, 134] width 191 height 15
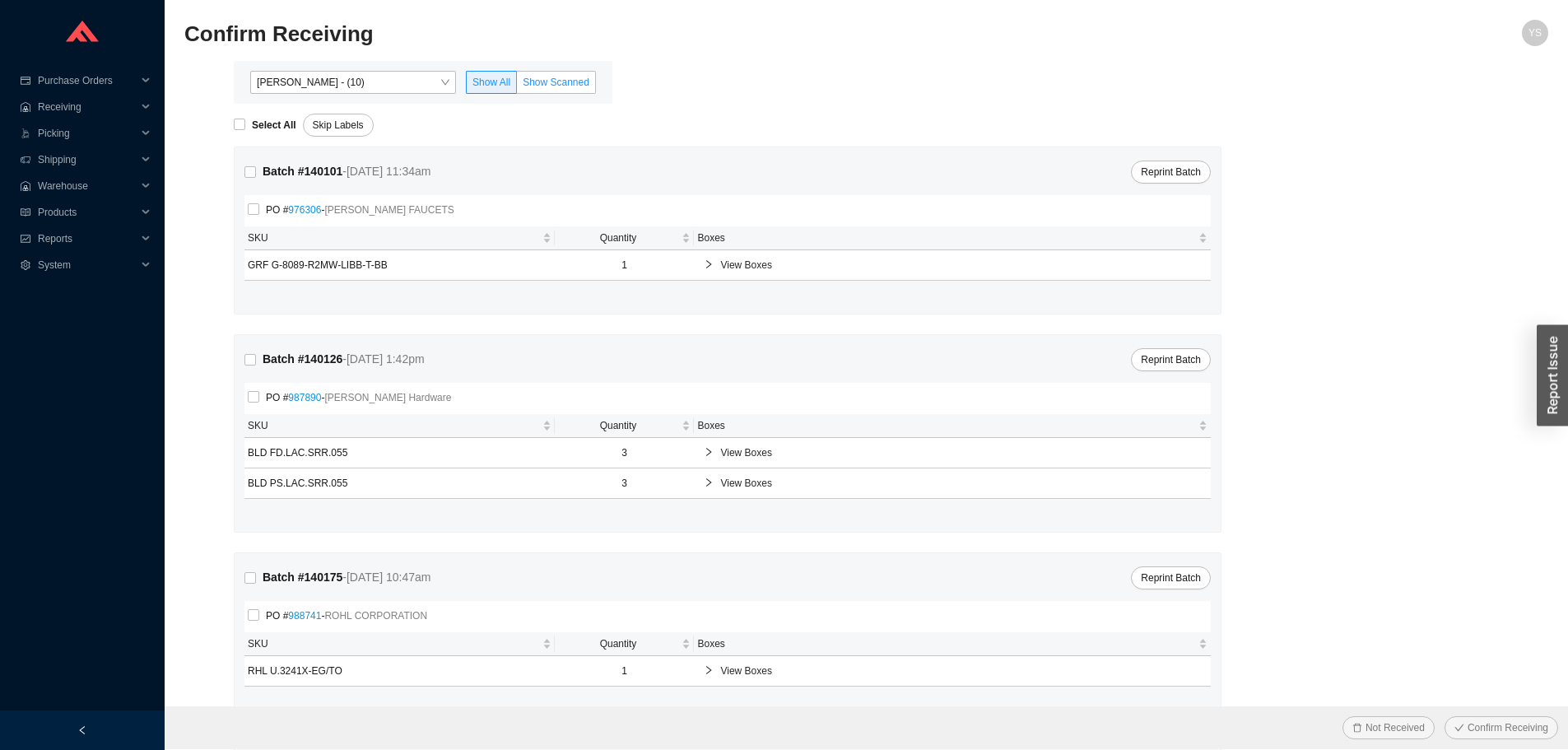
click at [525, 78] on span "Show Scanned" at bounding box center [556, 83] width 67 height 12
click at [517, 85] on input "Show Scanned" at bounding box center [517, 85] width 0 height 0
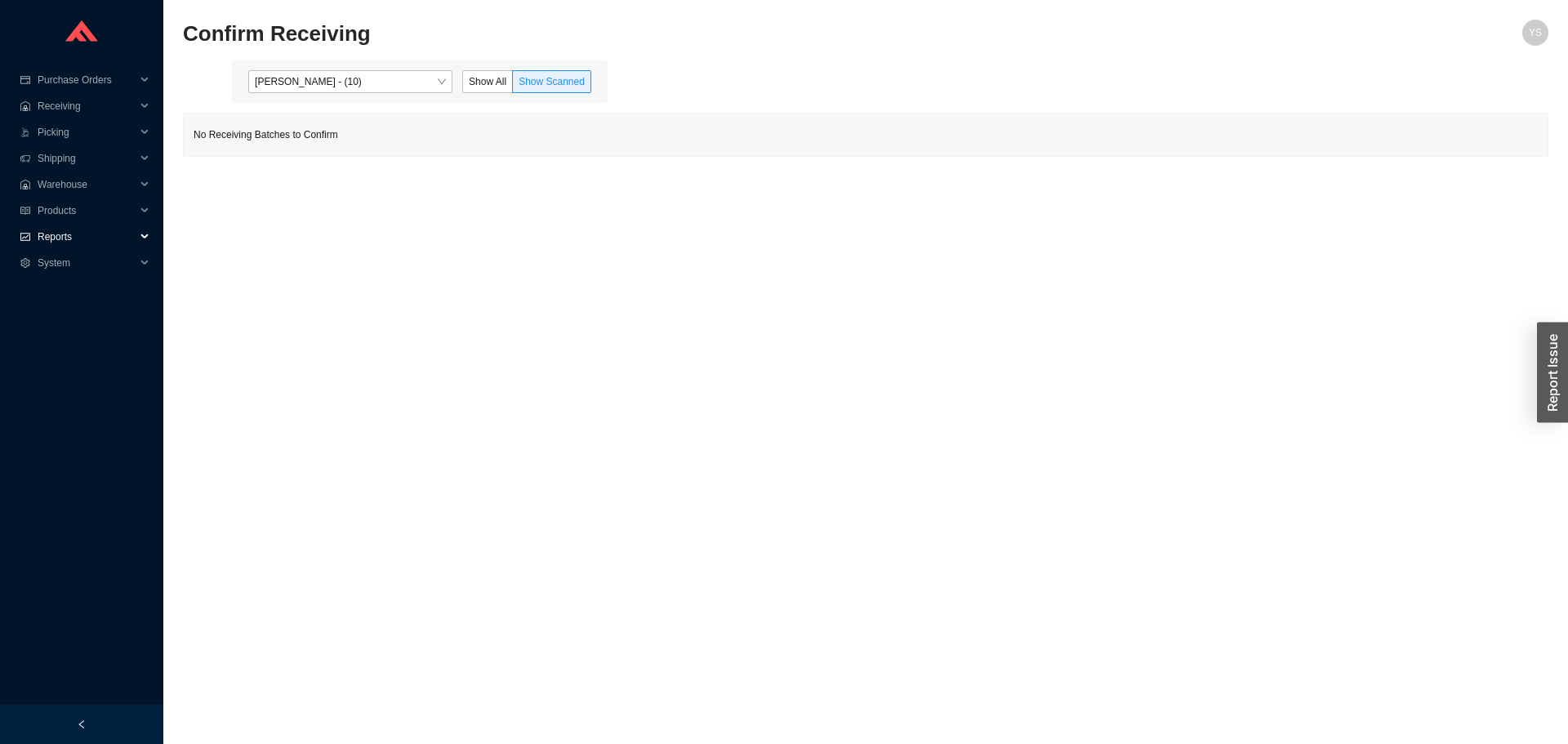
click at [66, 235] on span "Reports" at bounding box center [86, 236] width 98 height 26
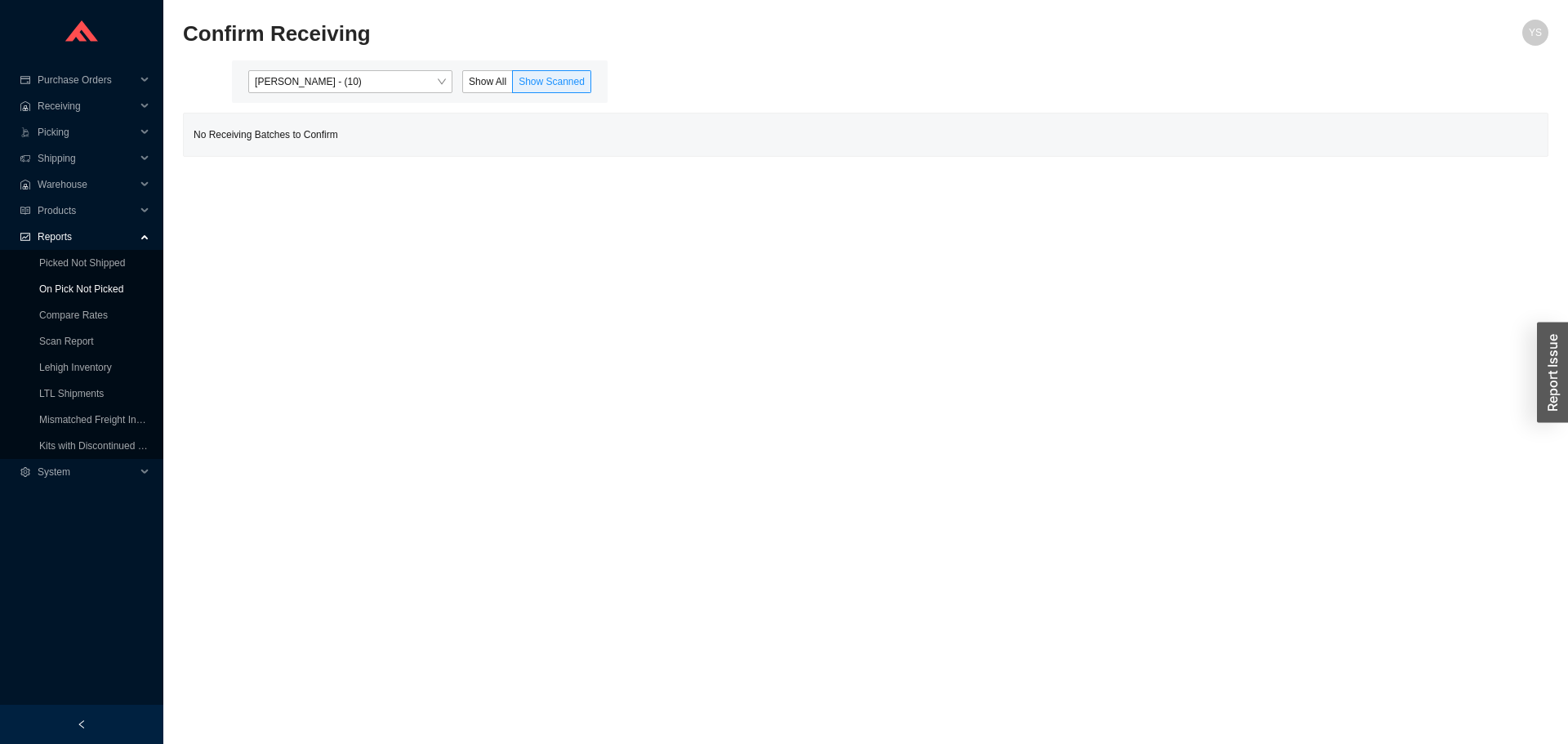
click at [74, 284] on link "On Pick Not Picked" at bounding box center [80, 289] width 84 height 12
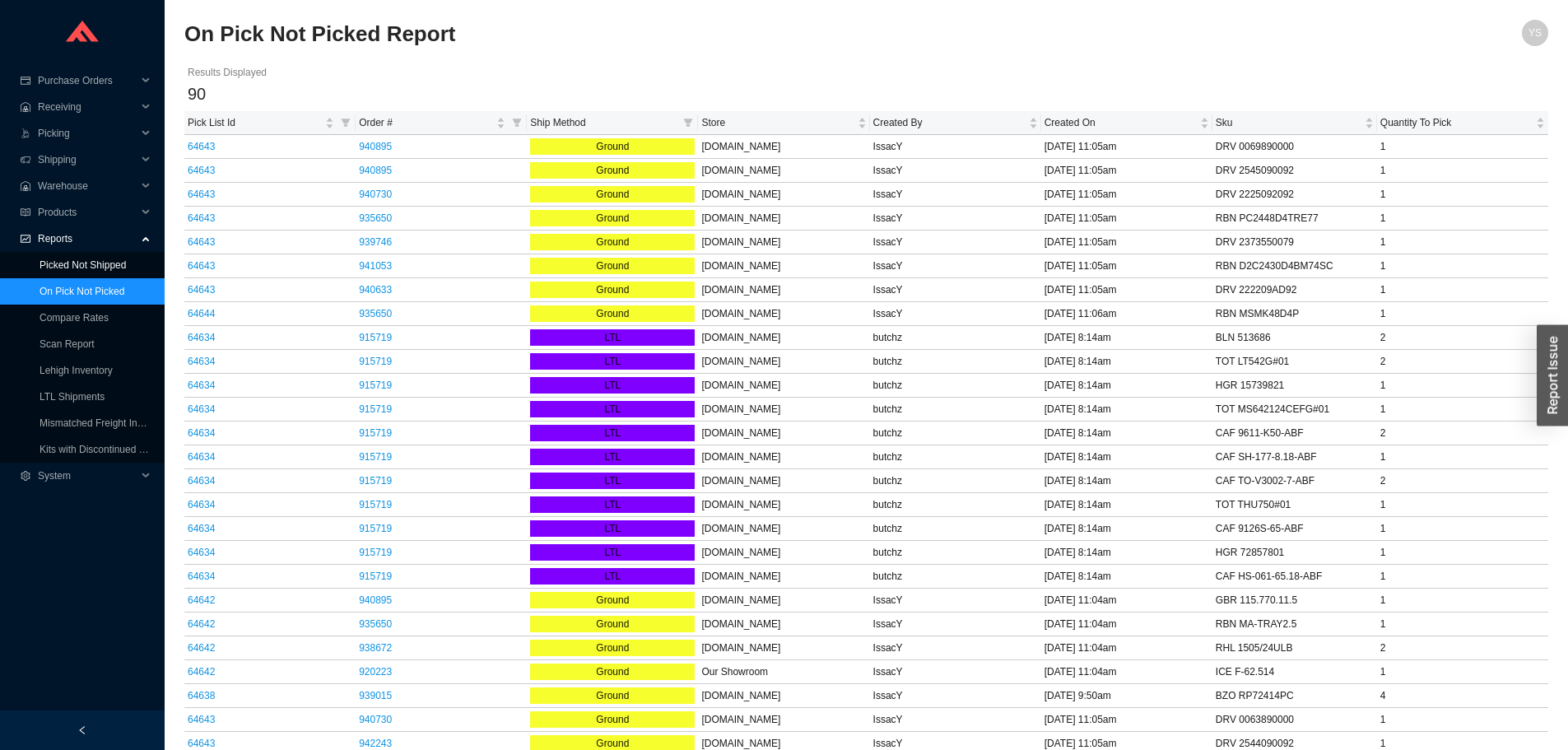
click at [75, 261] on link "Picked Not Shipped" at bounding box center [82, 265] width 86 height 12
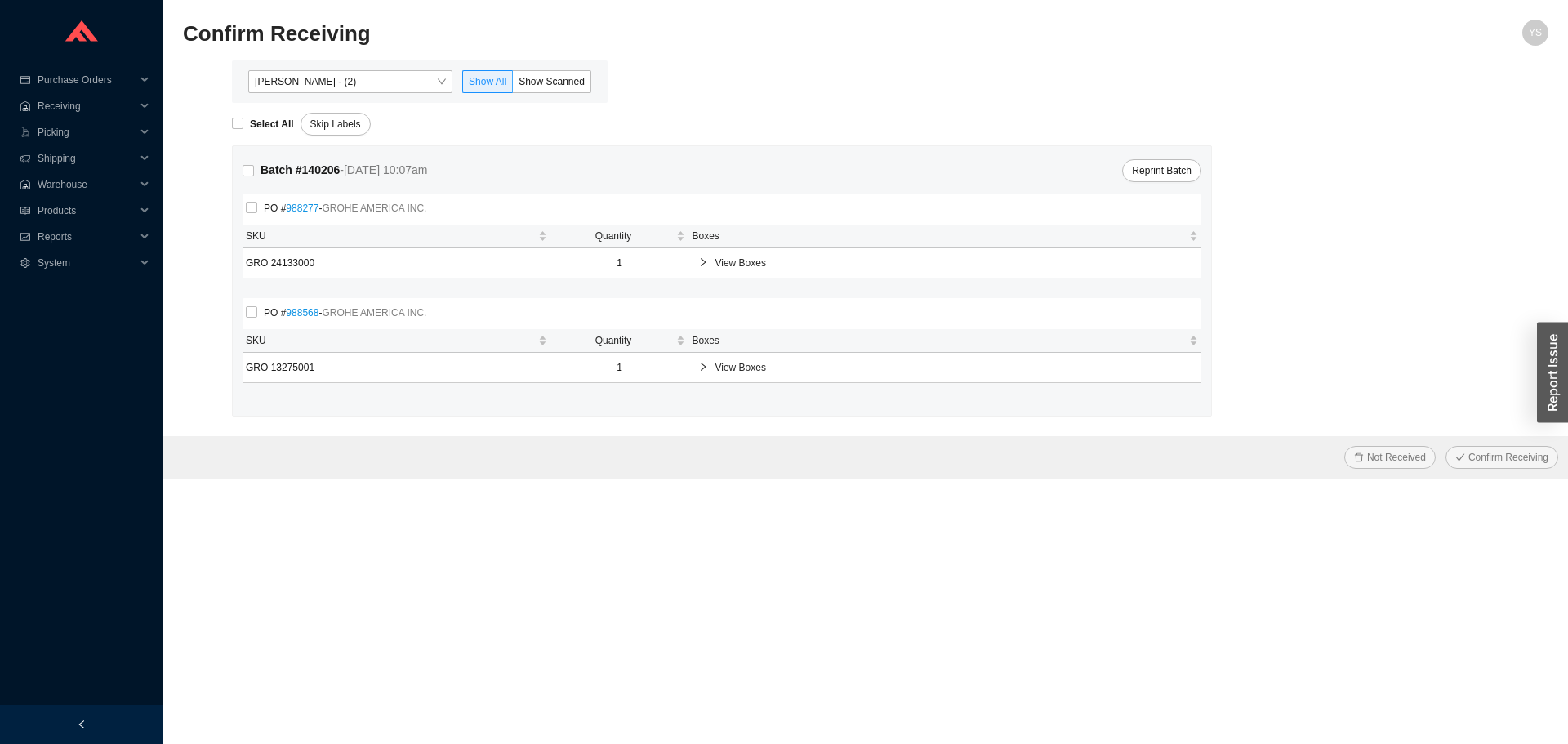
click at [365, 67] on div "[PERSON_NAME] - (2) Show All Show Scanned" at bounding box center [420, 81] width 376 height 42
click at [352, 84] on span "[PERSON_NAME] - (2)" at bounding box center [350, 82] width 191 height 22
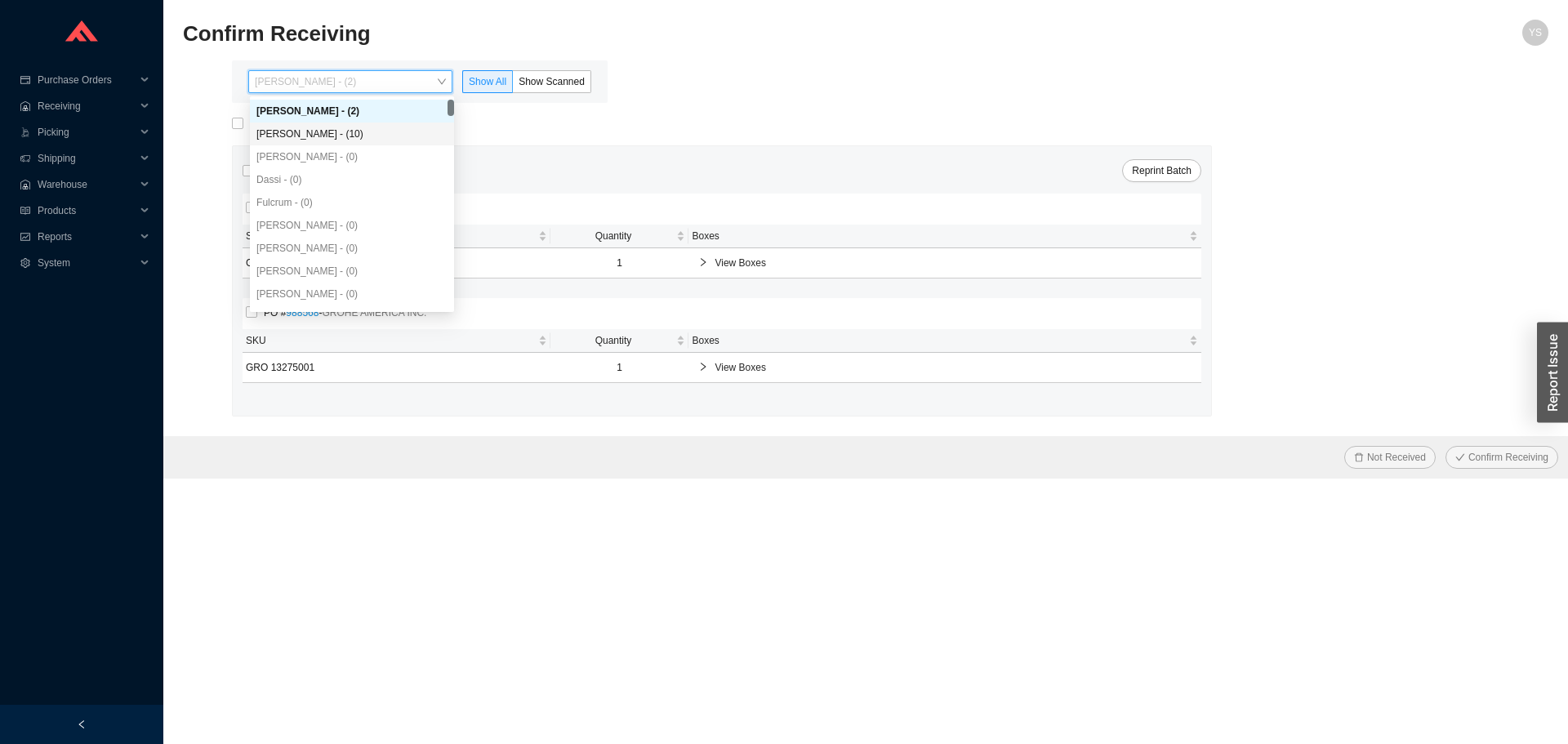
click at [336, 125] on div "[PERSON_NAME] - (10)" at bounding box center [352, 134] width 204 height 23
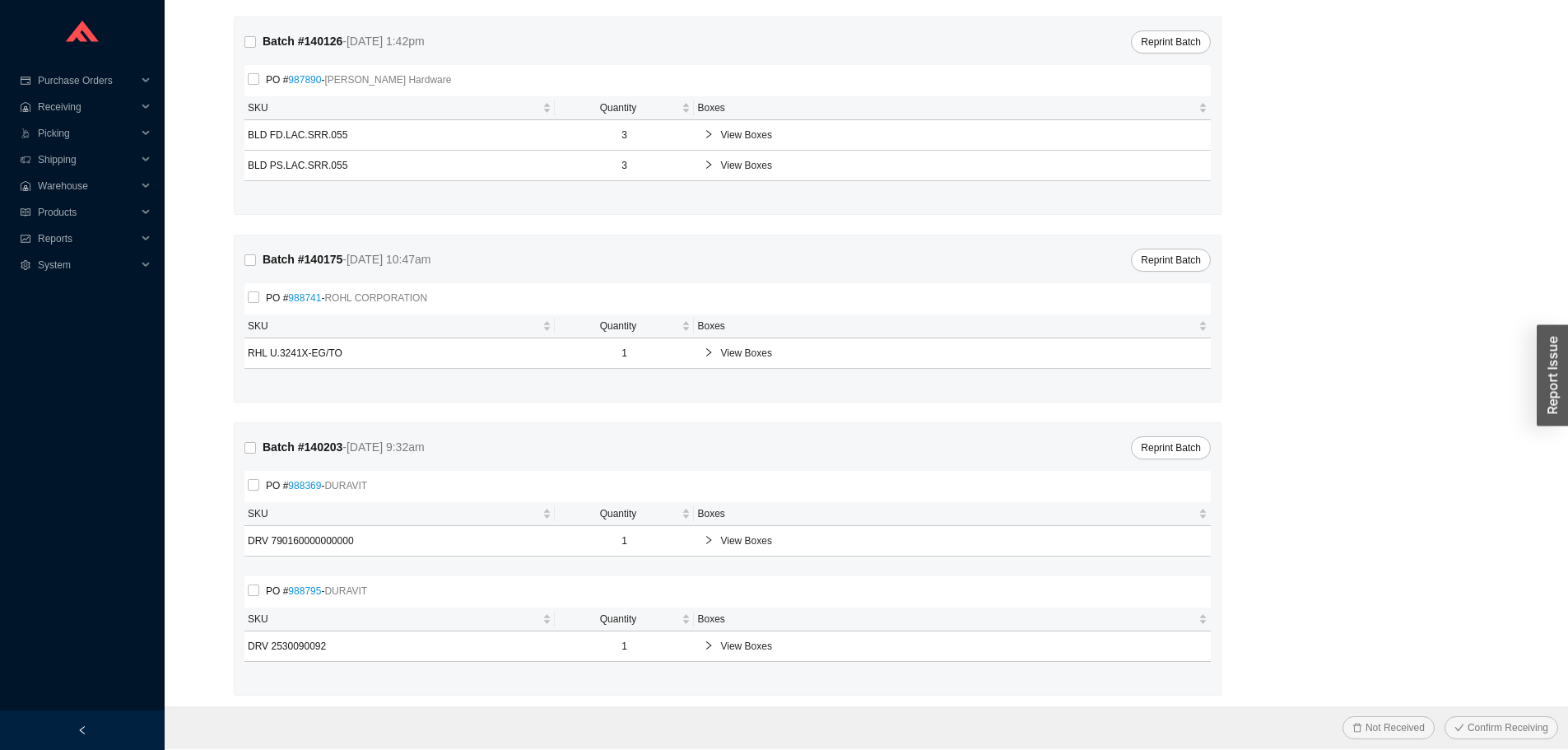
scroll to position [326, 0]
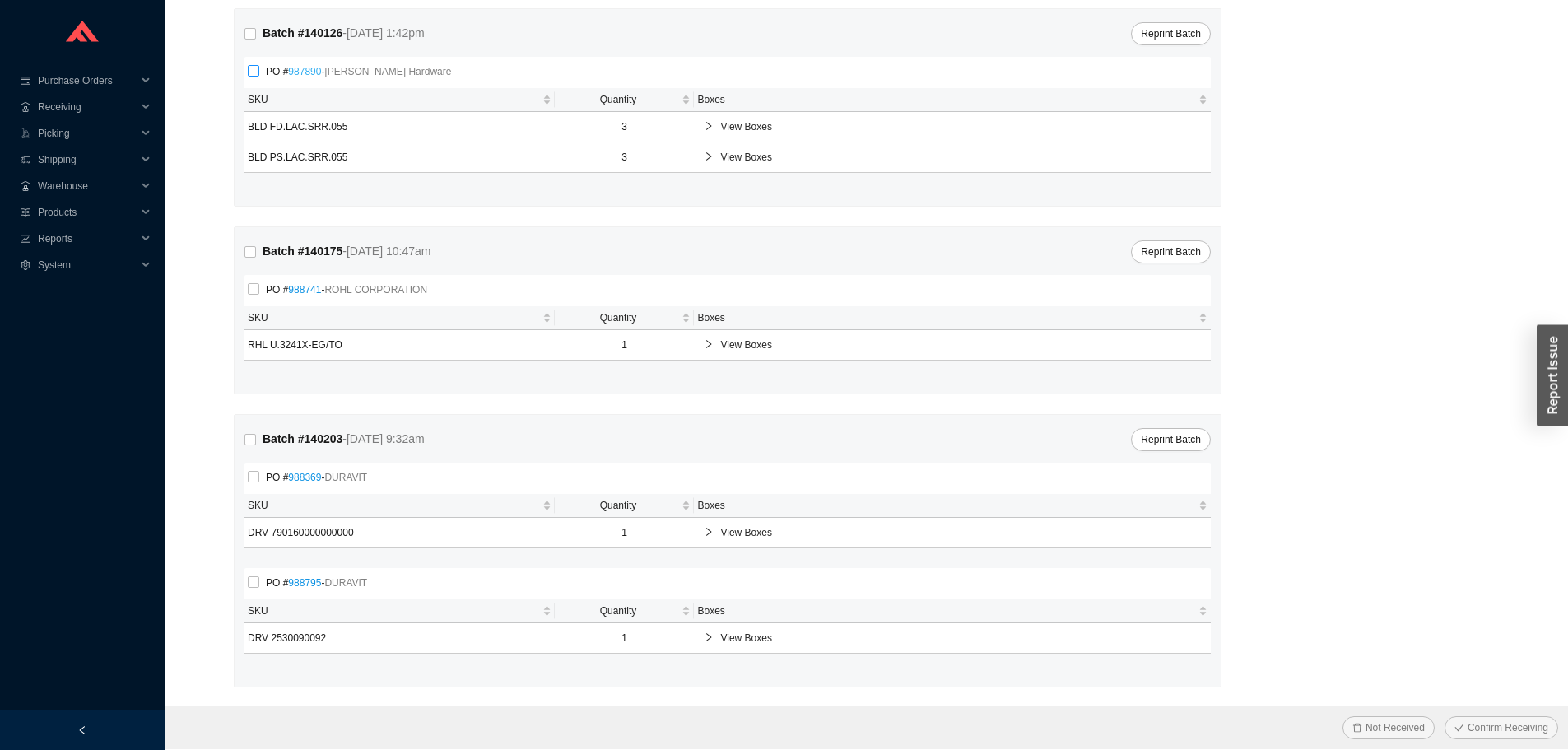
click at [312, 69] on link "987890" at bounding box center [304, 72] width 33 height 12
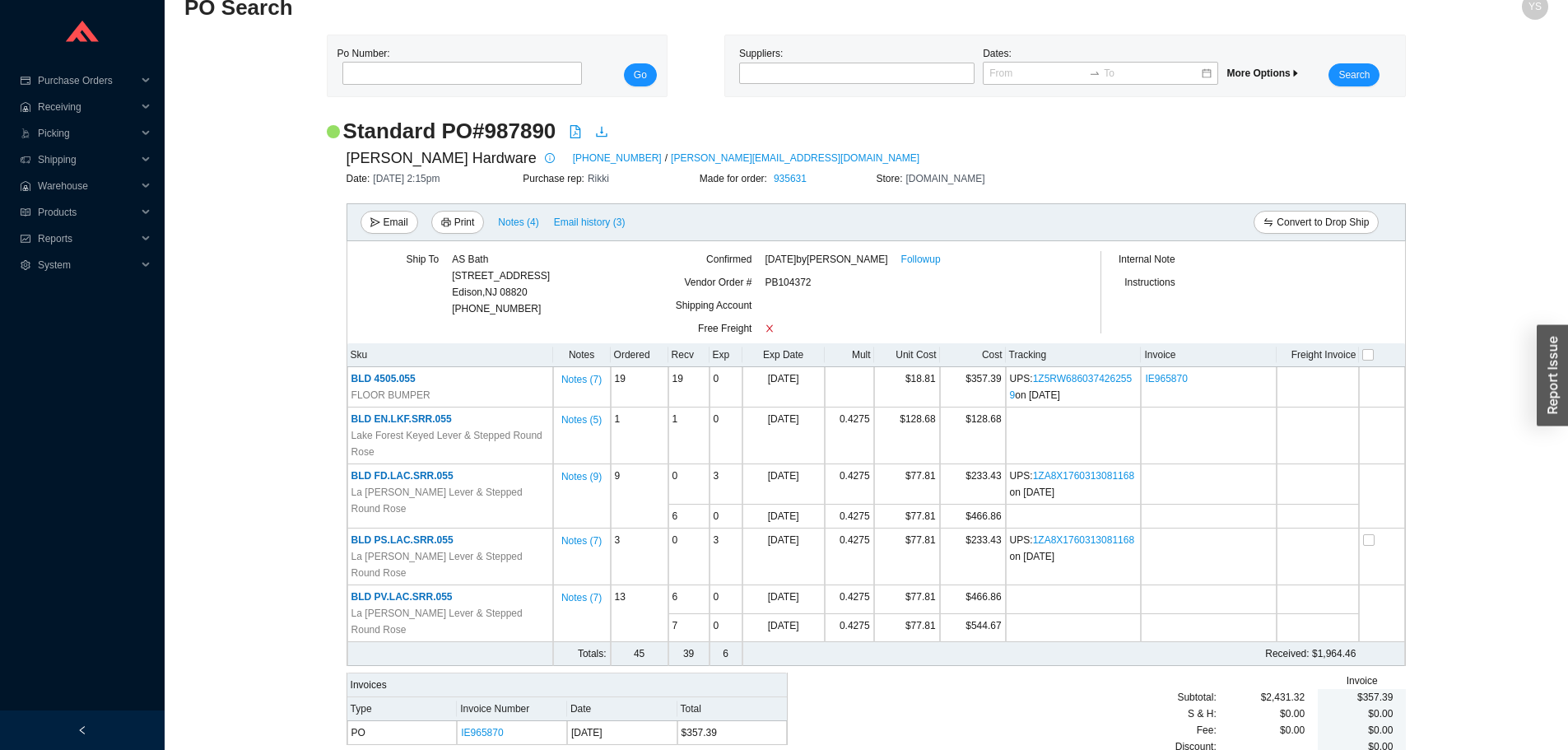
scroll to position [38, 0]
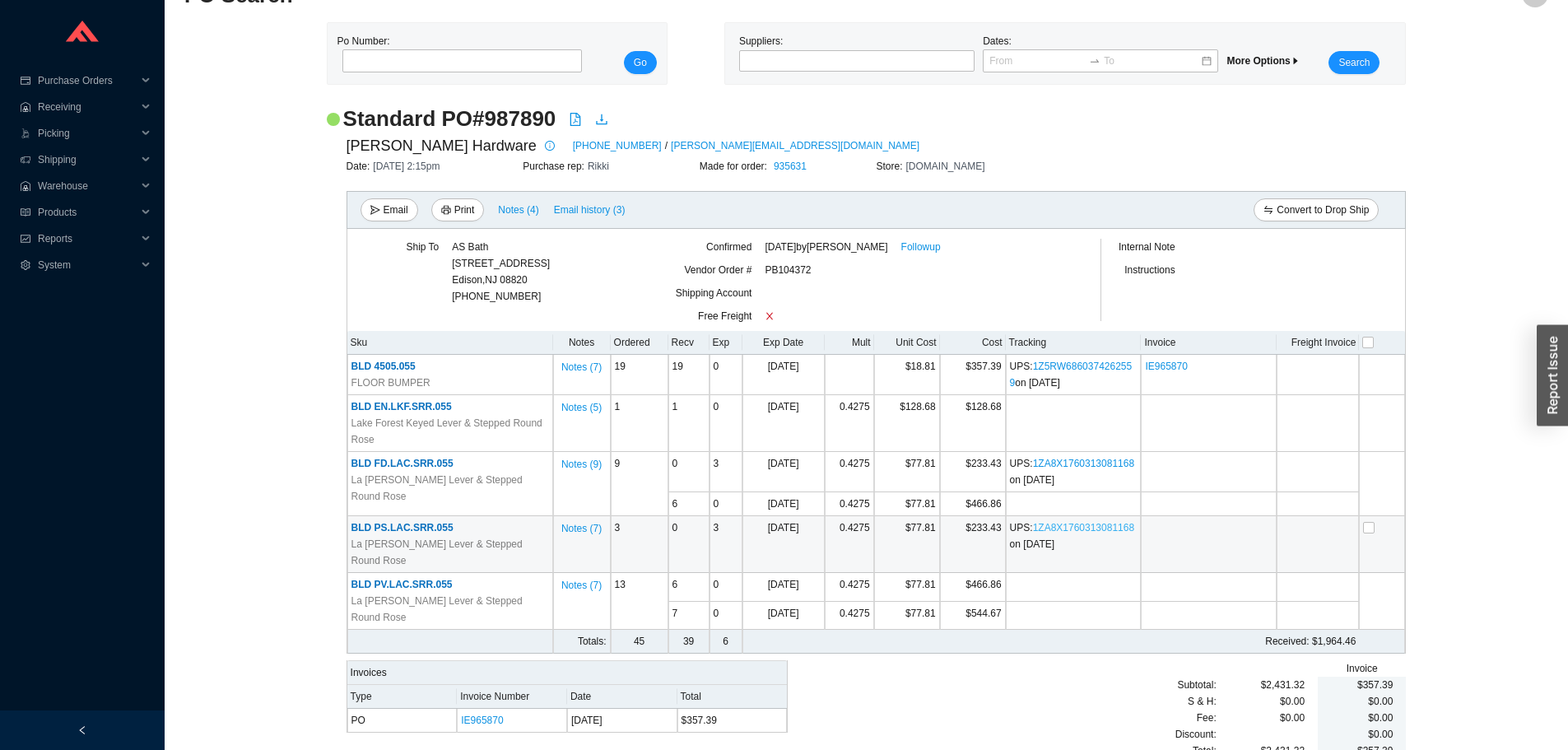
click at [1065, 531] on link "1ZA8X1760313081168" at bounding box center [1083, 528] width 101 height 12
click at [528, 123] on h2 "Standard PO # 987890" at bounding box center [449, 119] width 213 height 28
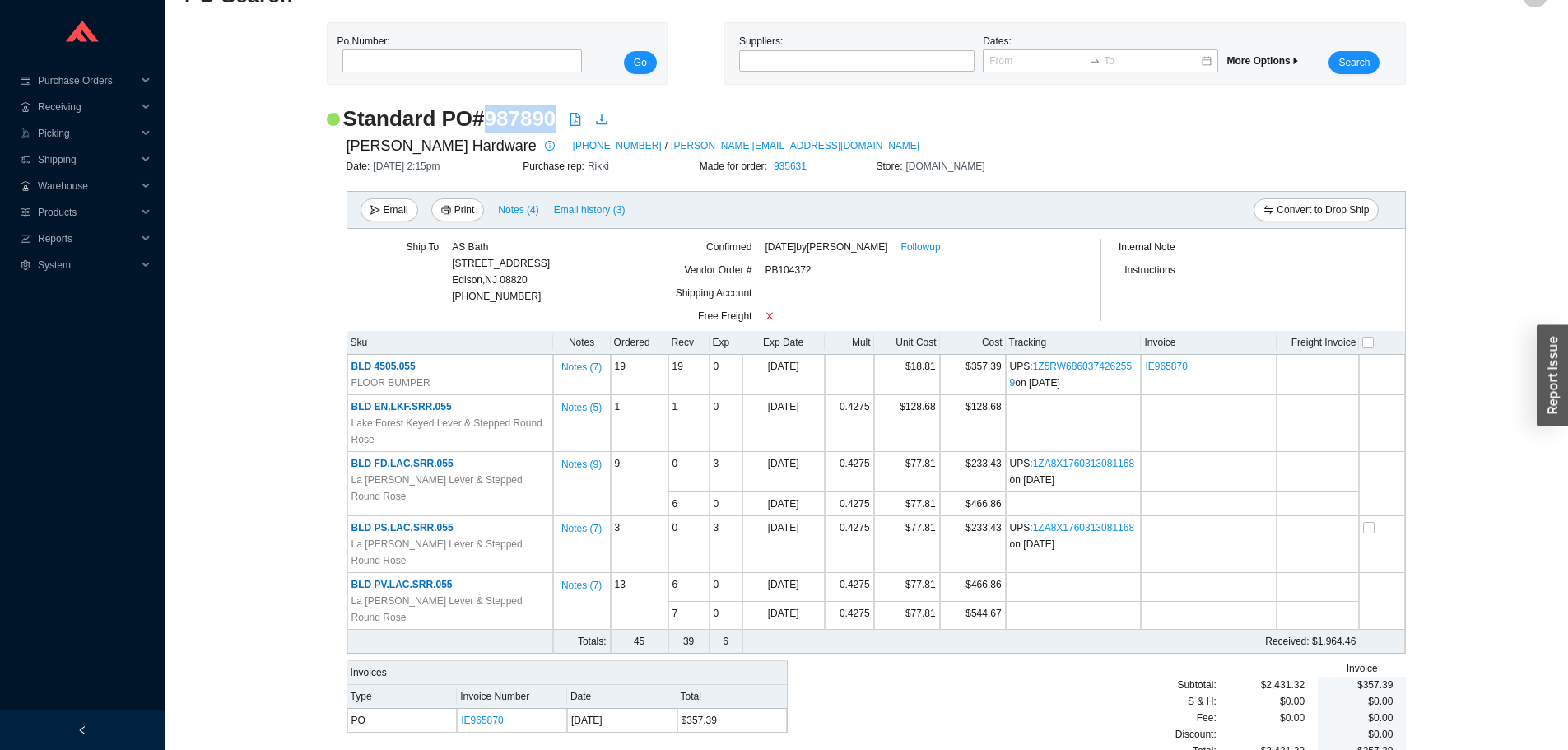
click at [528, 123] on h2 "Standard PO # 987890" at bounding box center [449, 119] width 213 height 28
copy h2 "987890"
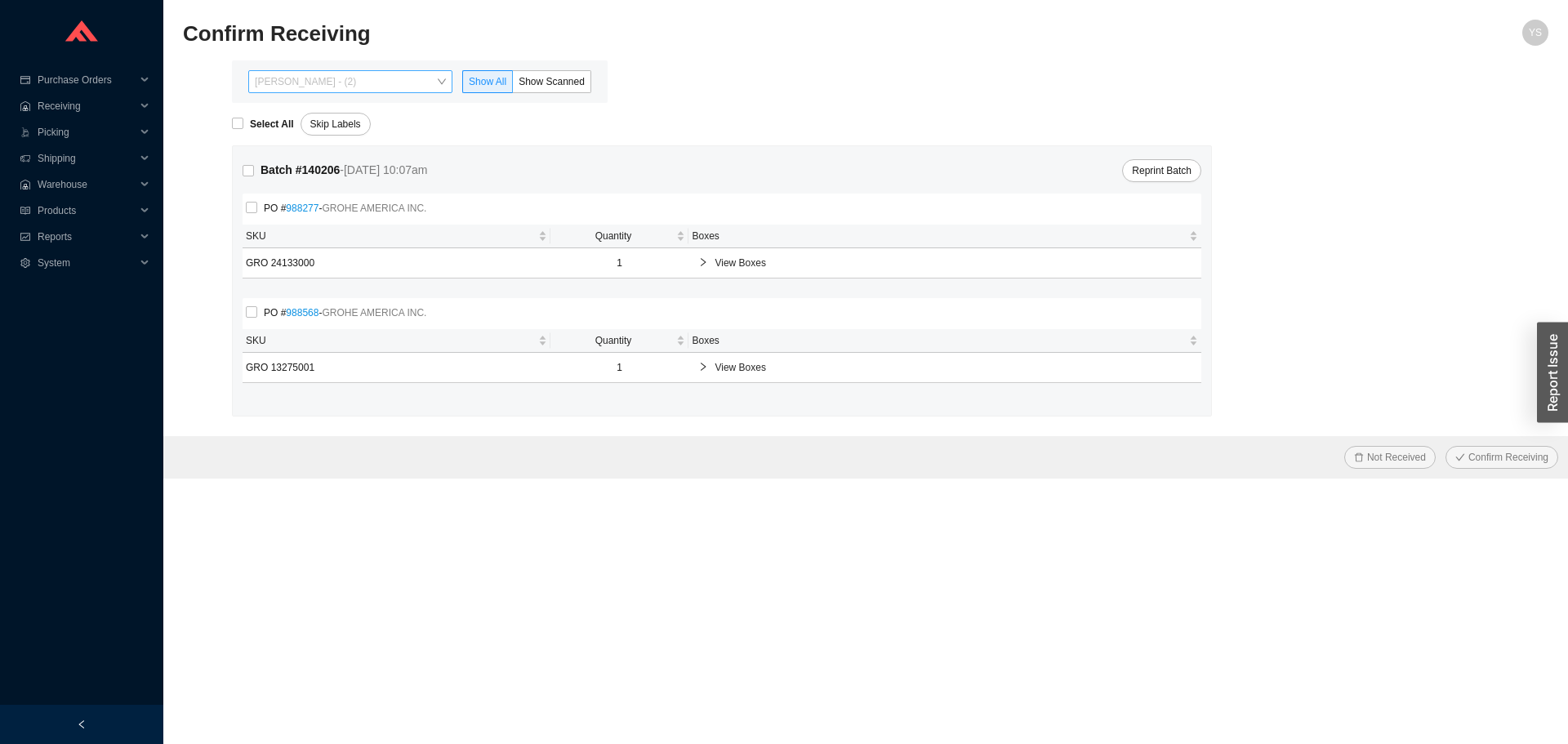
click at [383, 86] on span "[PERSON_NAME] - (2)" at bounding box center [350, 82] width 191 height 22
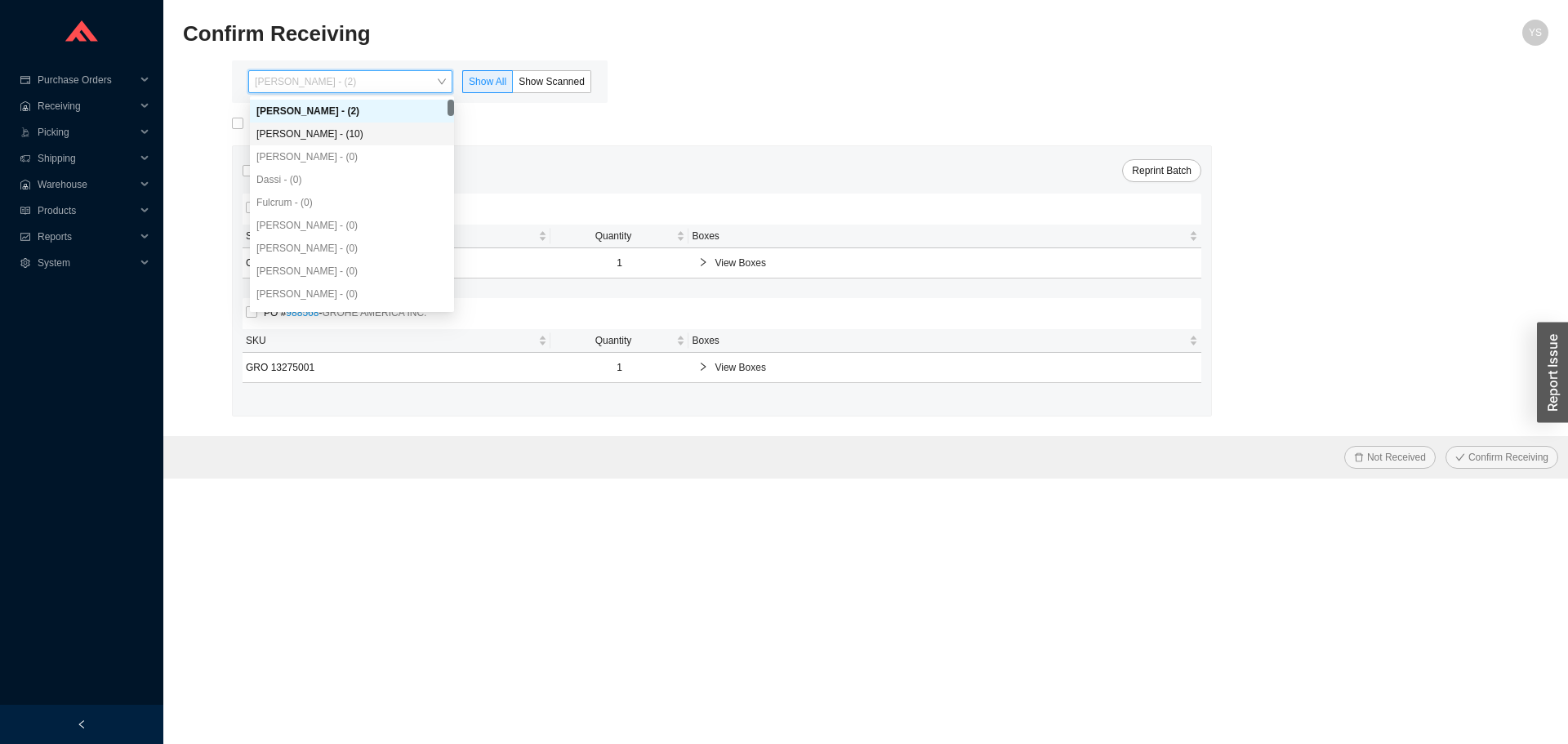
click at [363, 144] on div "Angel Negron - (10)" at bounding box center [352, 134] width 204 height 23
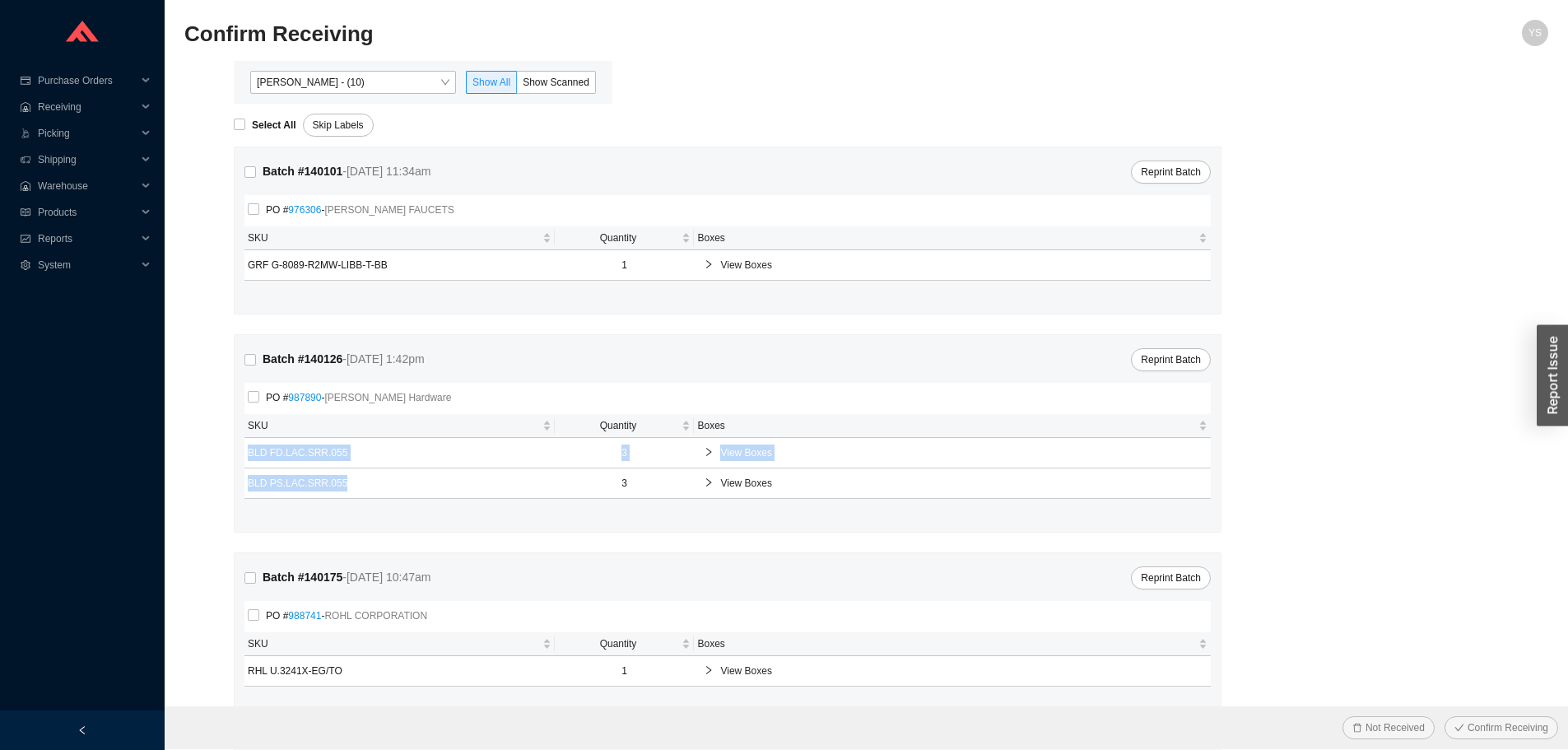
drag, startPoint x: 345, startPoint y: 486, endPoint x: 245, endPoint y: 452, distance: 105.6
click at [245, 452] on tbody "BLD FD.LAC.SRR.055 3 View Boxes BLD PS.LAC.SRR.055 3 View Boxes" at bounding box center [728, 468] width 967 height 61
copy tbody "BLD FD.LAC.SRR.055 3 View Boxes BLD PS.LAC.SRR.055"
click at [247, 396] on div "PO # 987890 - Baldwin Hardware" at bounding box center [728, 398] width 967 height 31
click at [249, 397] on input "PO # 987890 - Baldwin Hardware" at bounding box center [253, 397] width 12 height 12
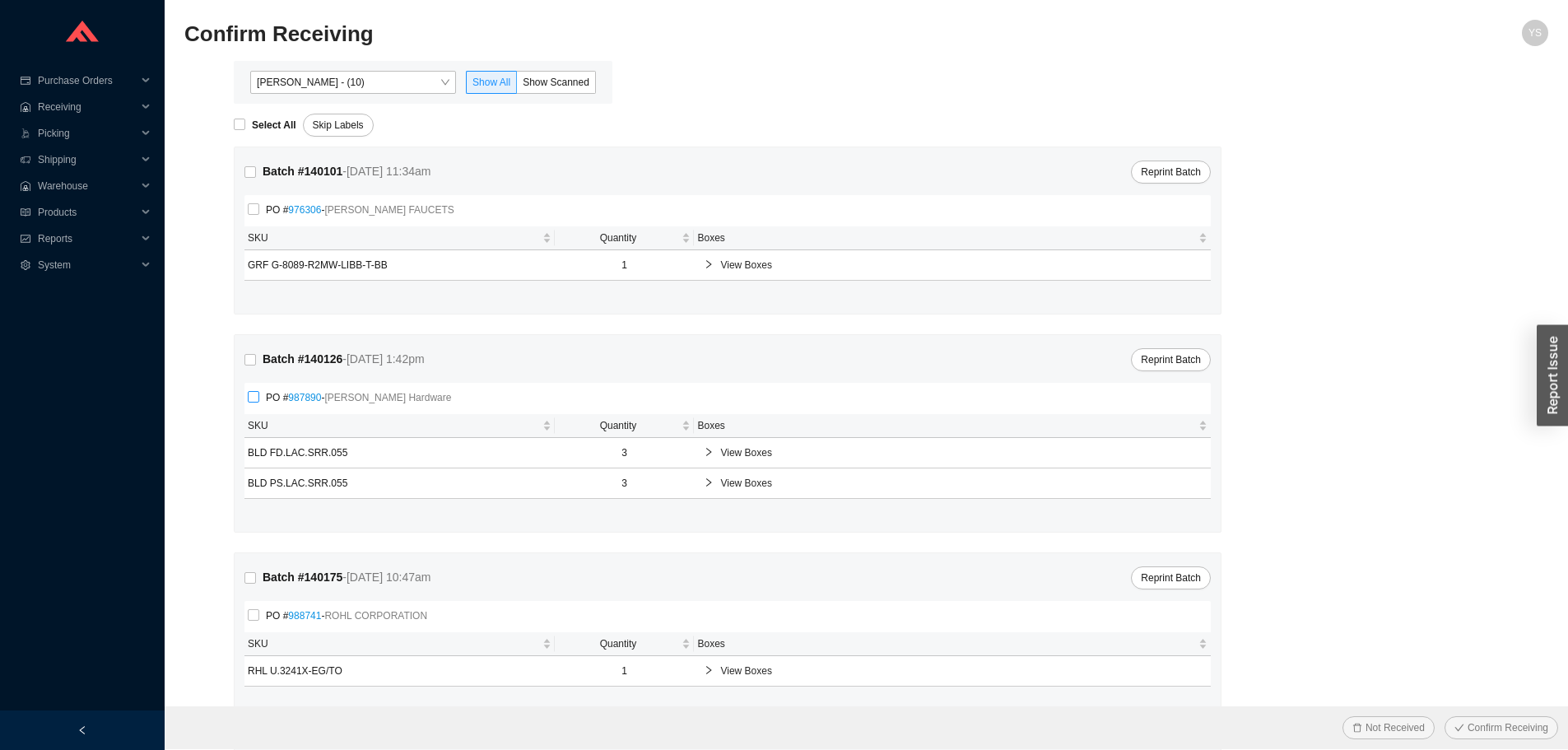
checkbox input "true"
click at [1387, 736] on button "Not Received" at bounding box center [1388, 727] width 92 height 23
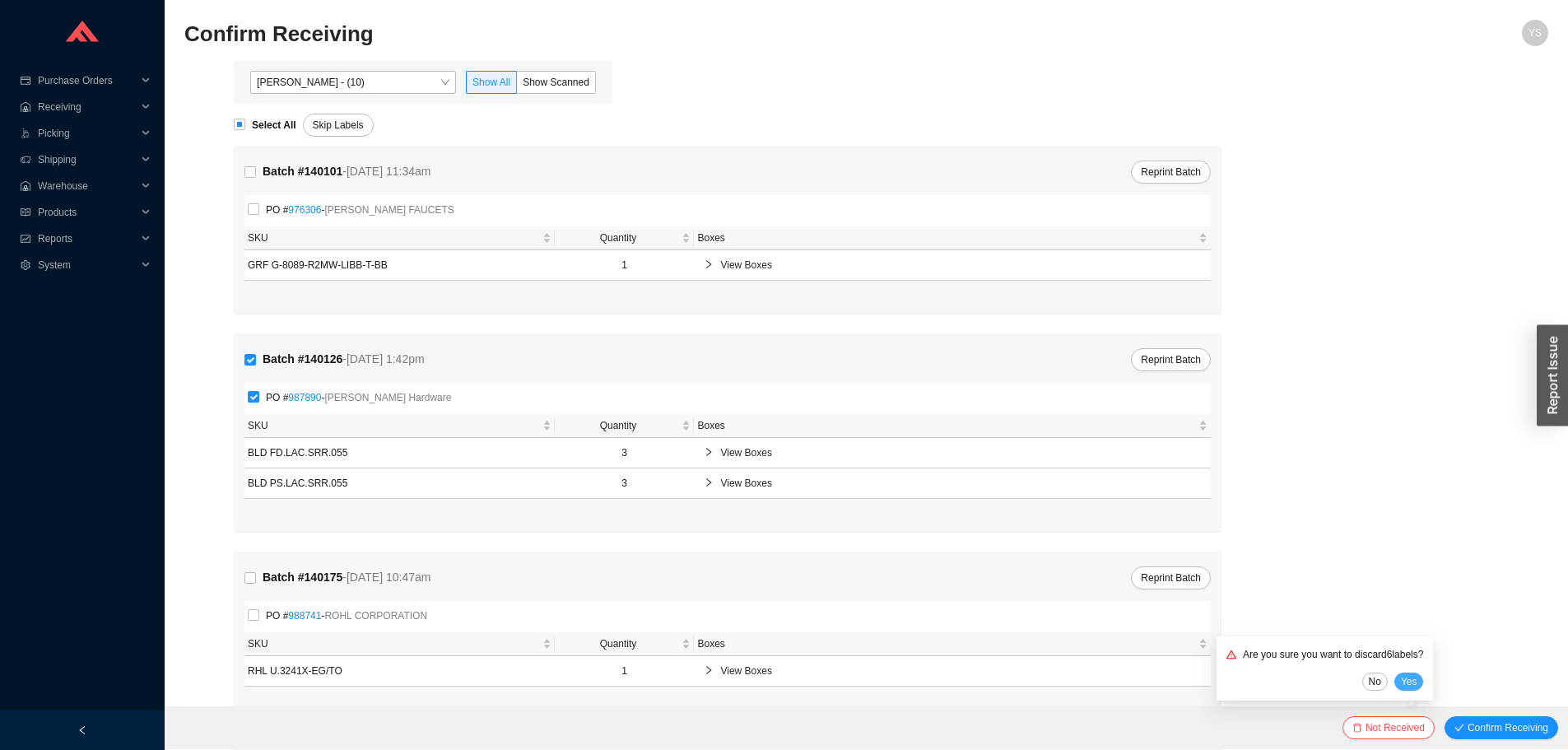
click at [1417, 683] on span "Yes" at bounding box center [1409, 681] width 17 height 17
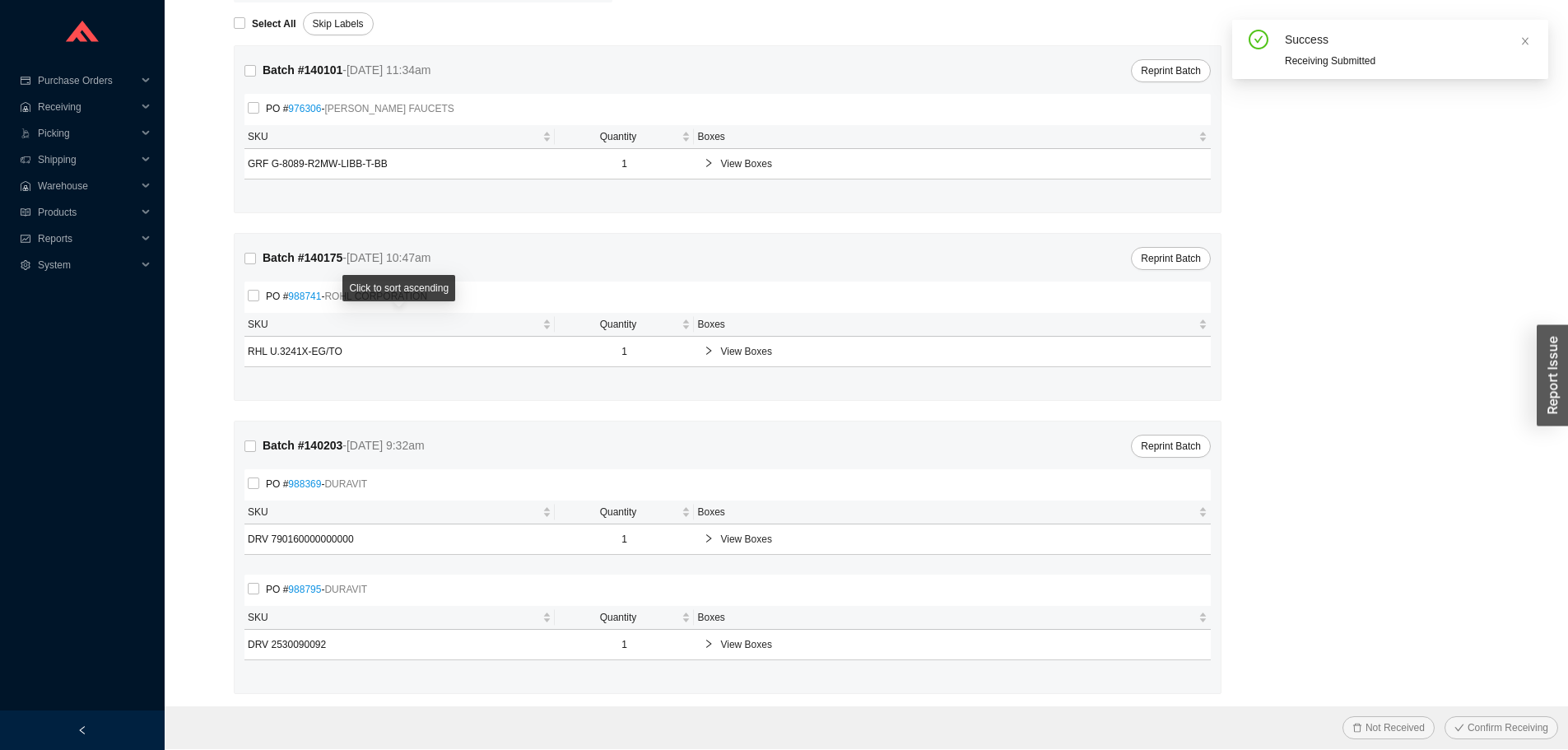
scroll to position [108, 0]
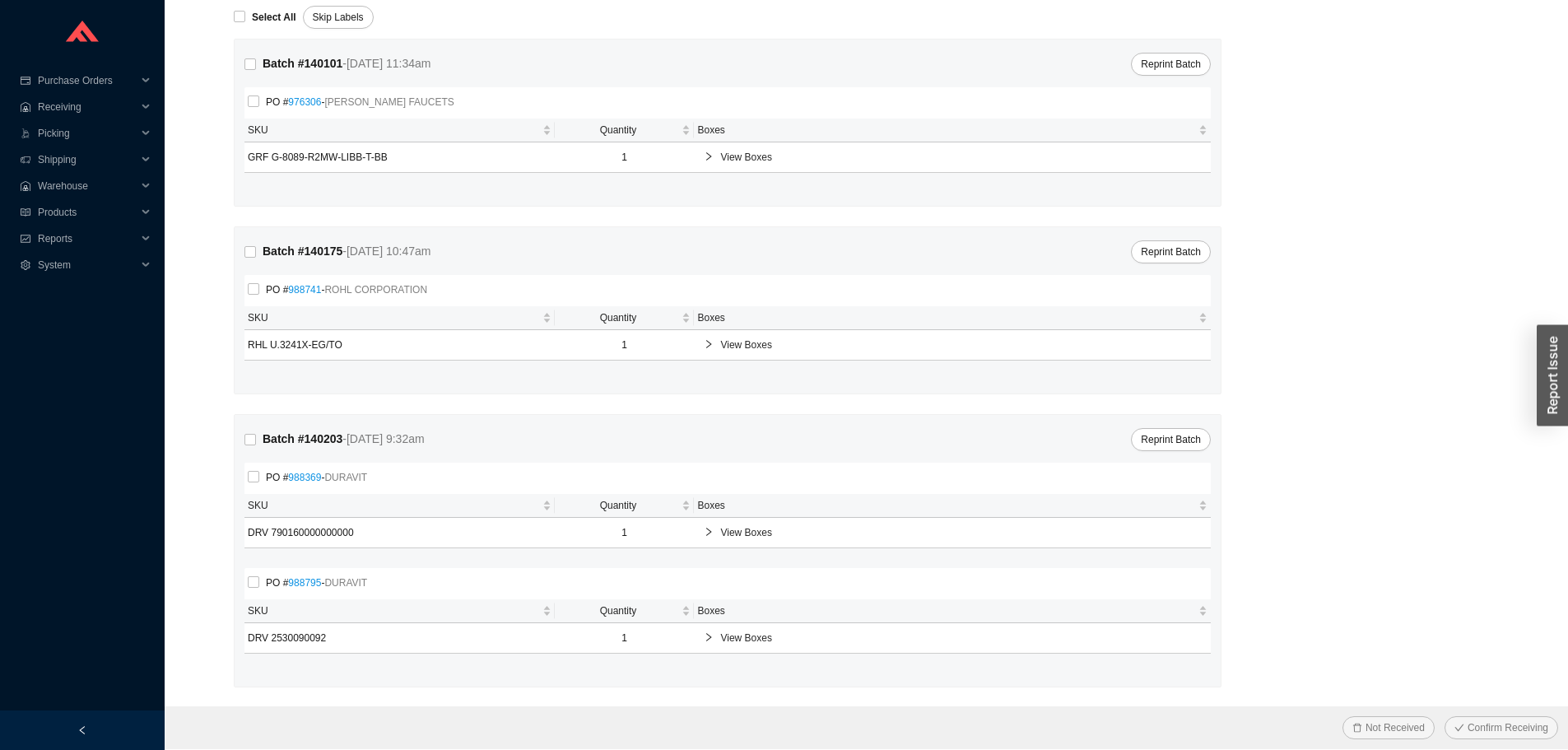
click at [782, 338] on span "View Boxes" at bounding box center [960, 345] width 481 height 17
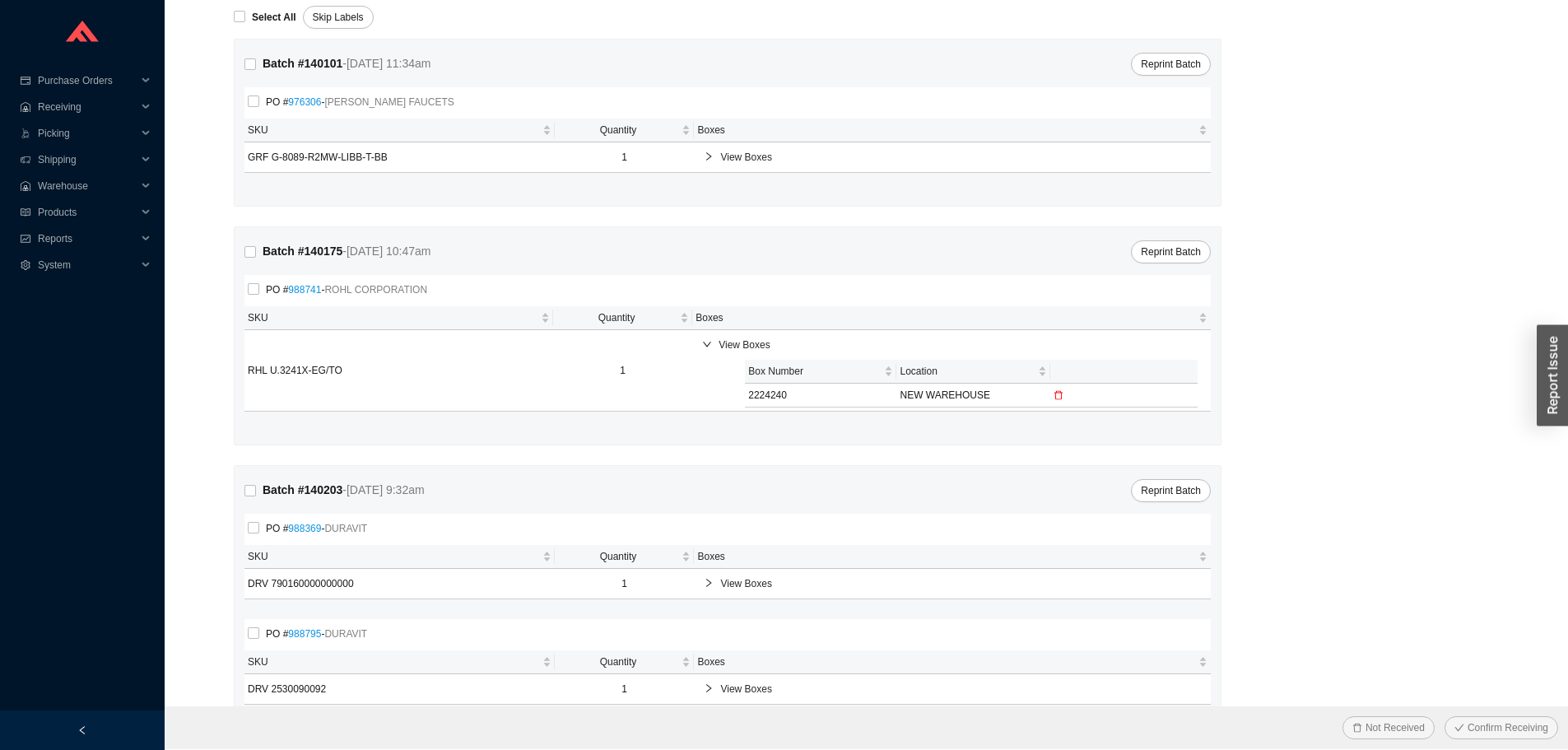
click at [1059, 395] on icon "delete" at bounding box center [1059, 395] width 10 height 10
click at [1044, 360] on span "Yes" at bounding box center [1042, 355] width 17 height 17
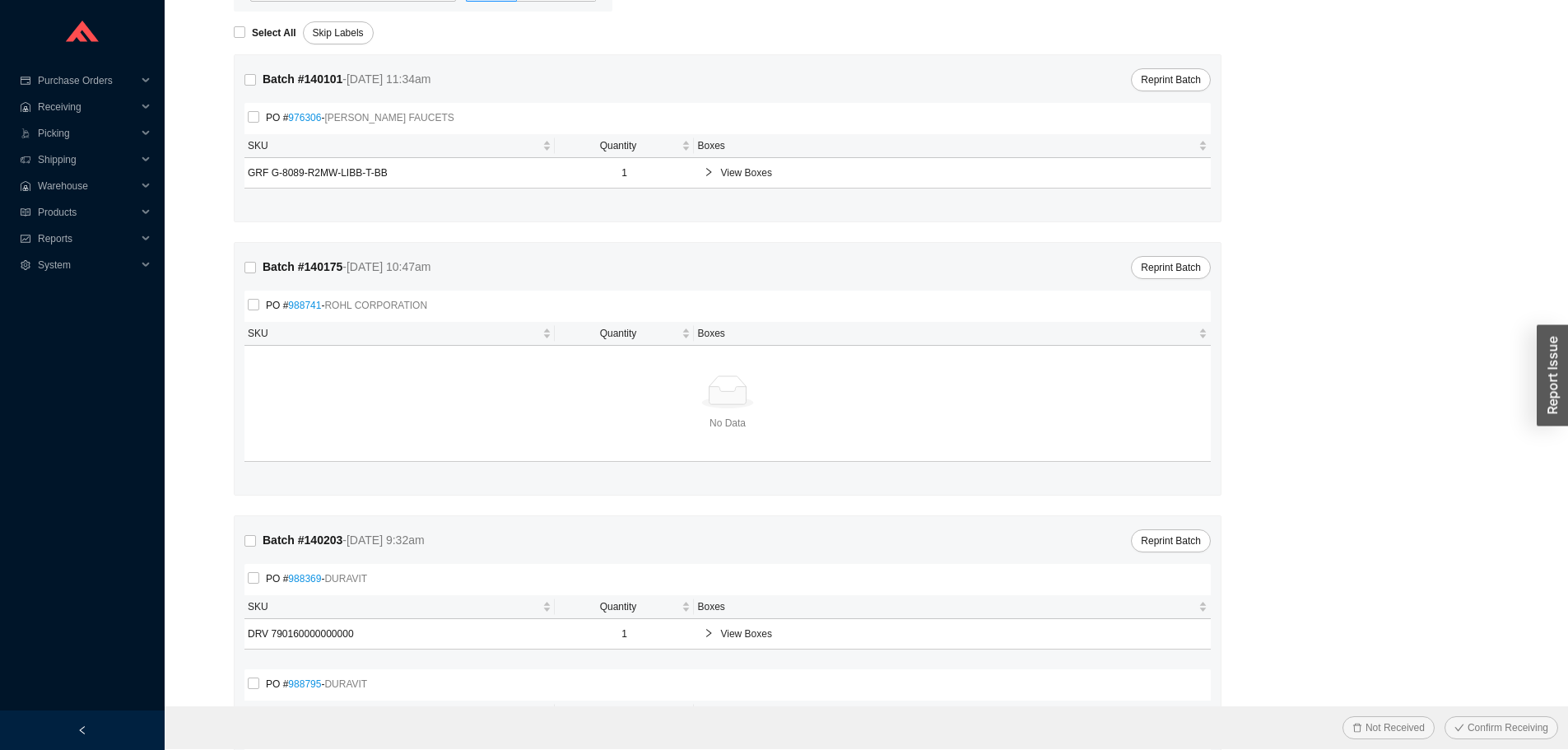
scroll to position [0, 0]
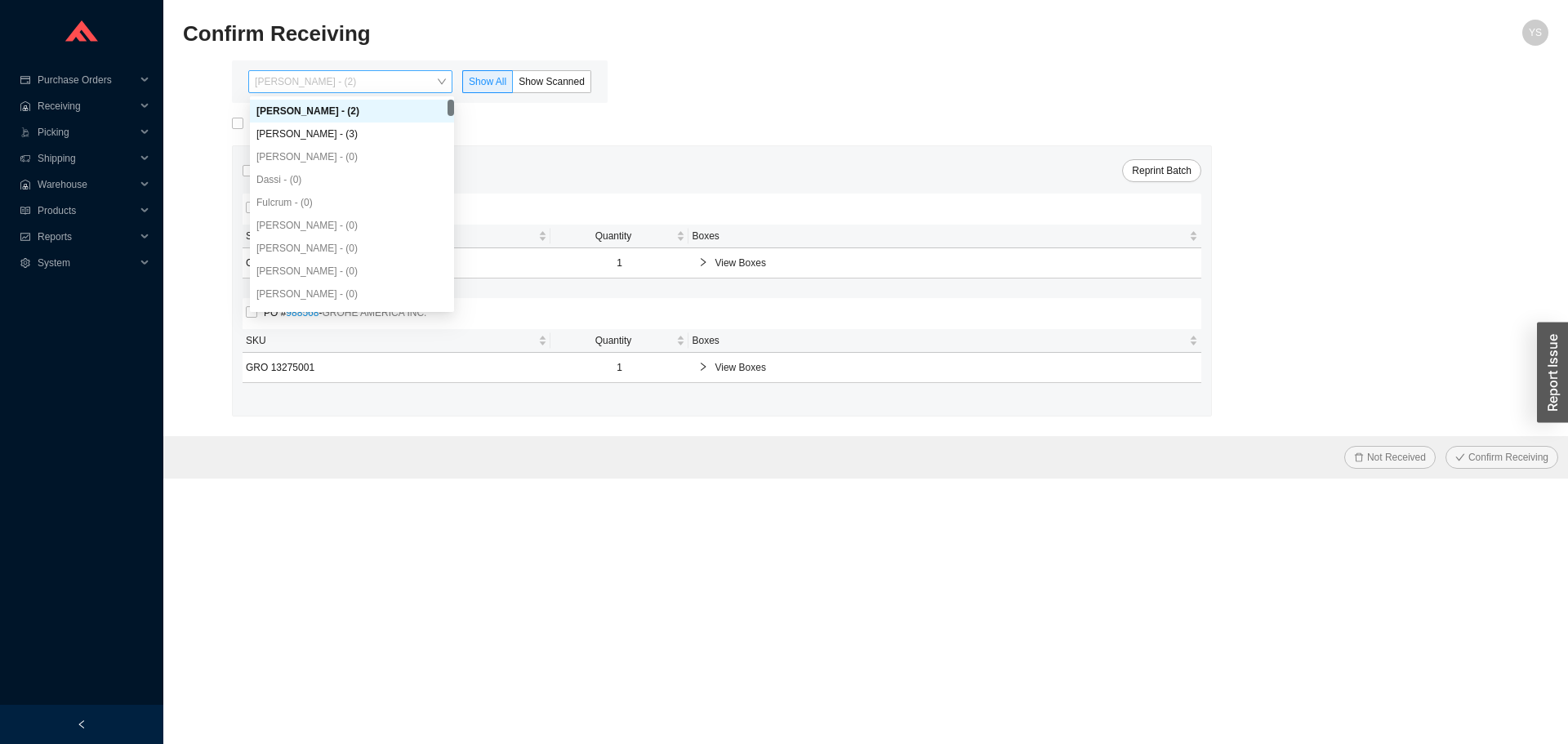
click at [309, 73] on span "[PERSON_NAME] - (2)" at bounding box center [350, 82] width 191 height 22
click at [315, 129] on div "[PERSON_NAME] - (3)" at bounding box center [352, 134] width 191 height 15
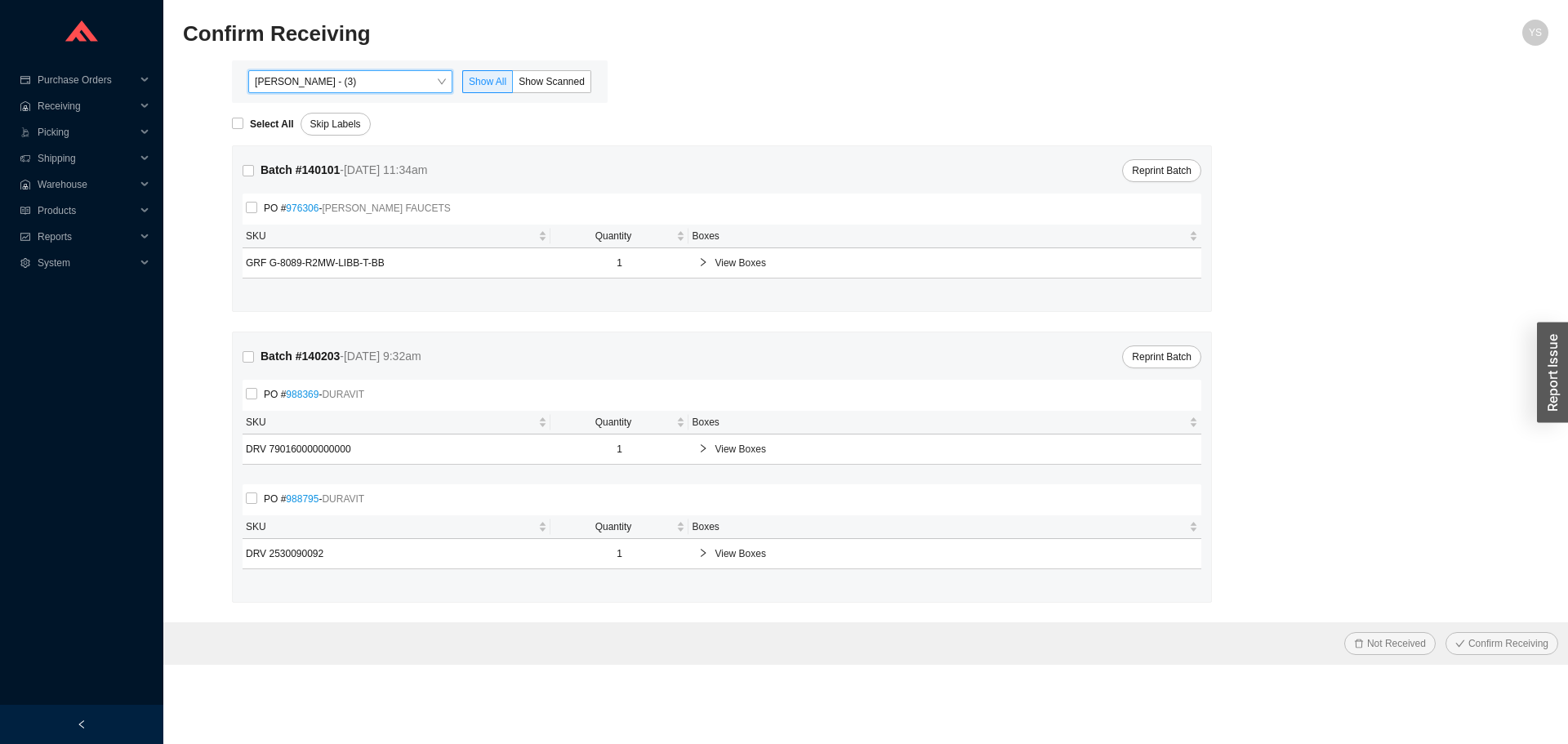
click at [545, 66] on div "[PERSON_NAME] - (3) [PERSON_NAME] - (3) Show All Show Scanned" at bounding box center [420, 81] width 376 height 42
click at [538, 79] on span "Show Scanned" at bounding box center [552, 82] width 66 height 12
click at [513, 85] on input "Show Scanned" at bounding box center [513, 85] width 0 height 0
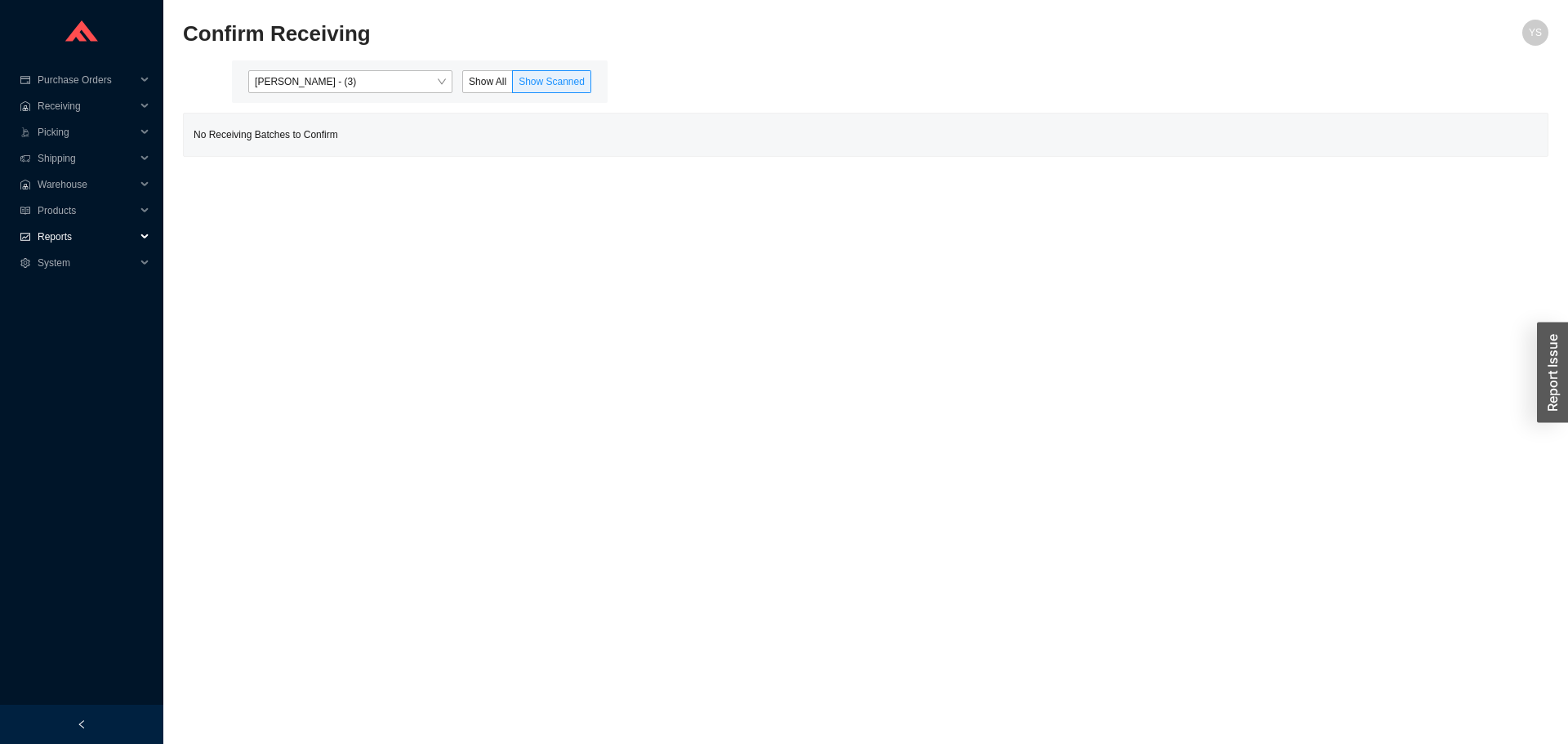
click at [31, 236] on div "Reports" at bounding box center [81, 236] width 163 height 26
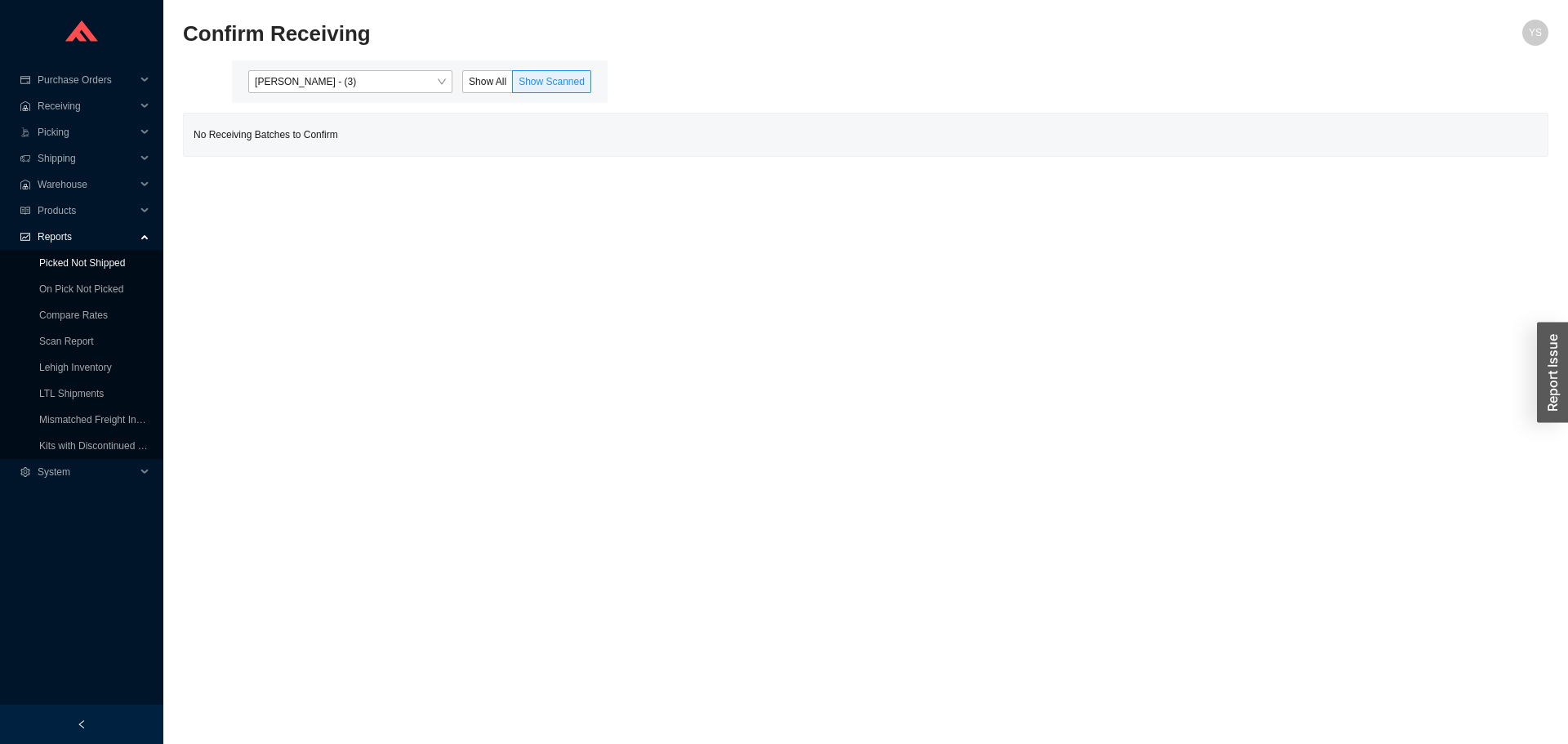
click at [56, 269] on link "Picked Not Shipped" at bounding box center [81, 263] width 85 height 12
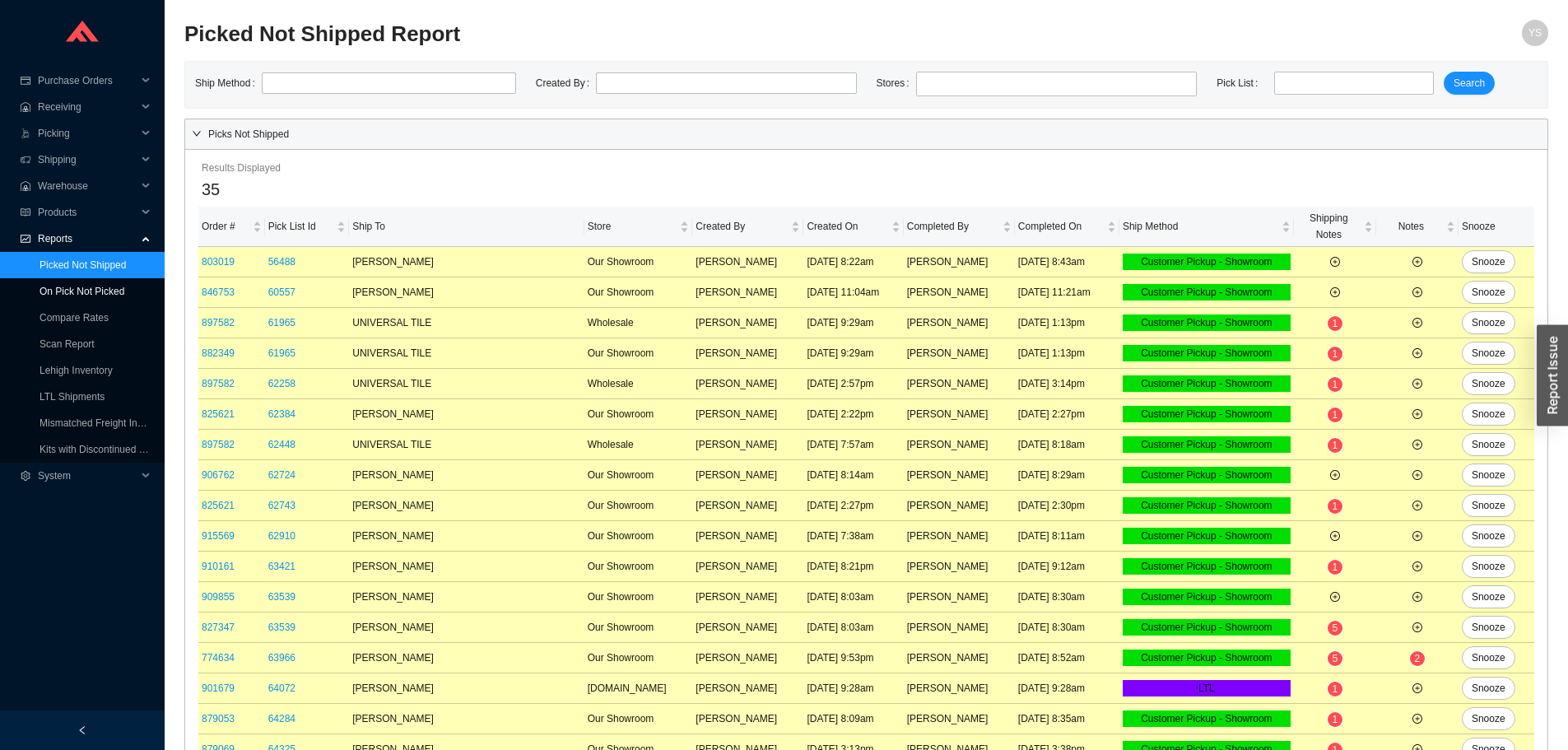
click at [64, 293] on link "On Pick Not Picked" at bounding box center [81, 292] width 84 height 12
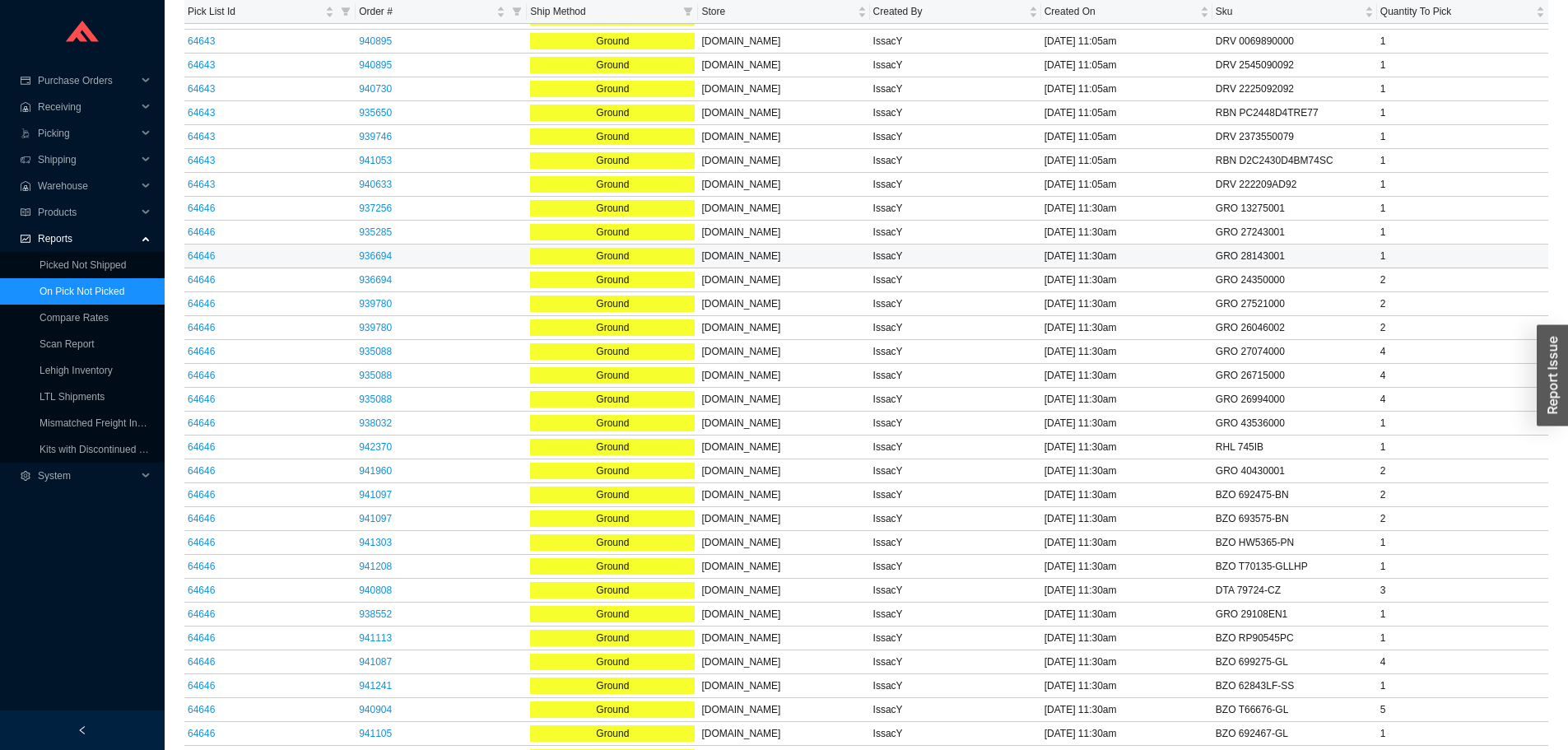
scroll to position [3374, 0]
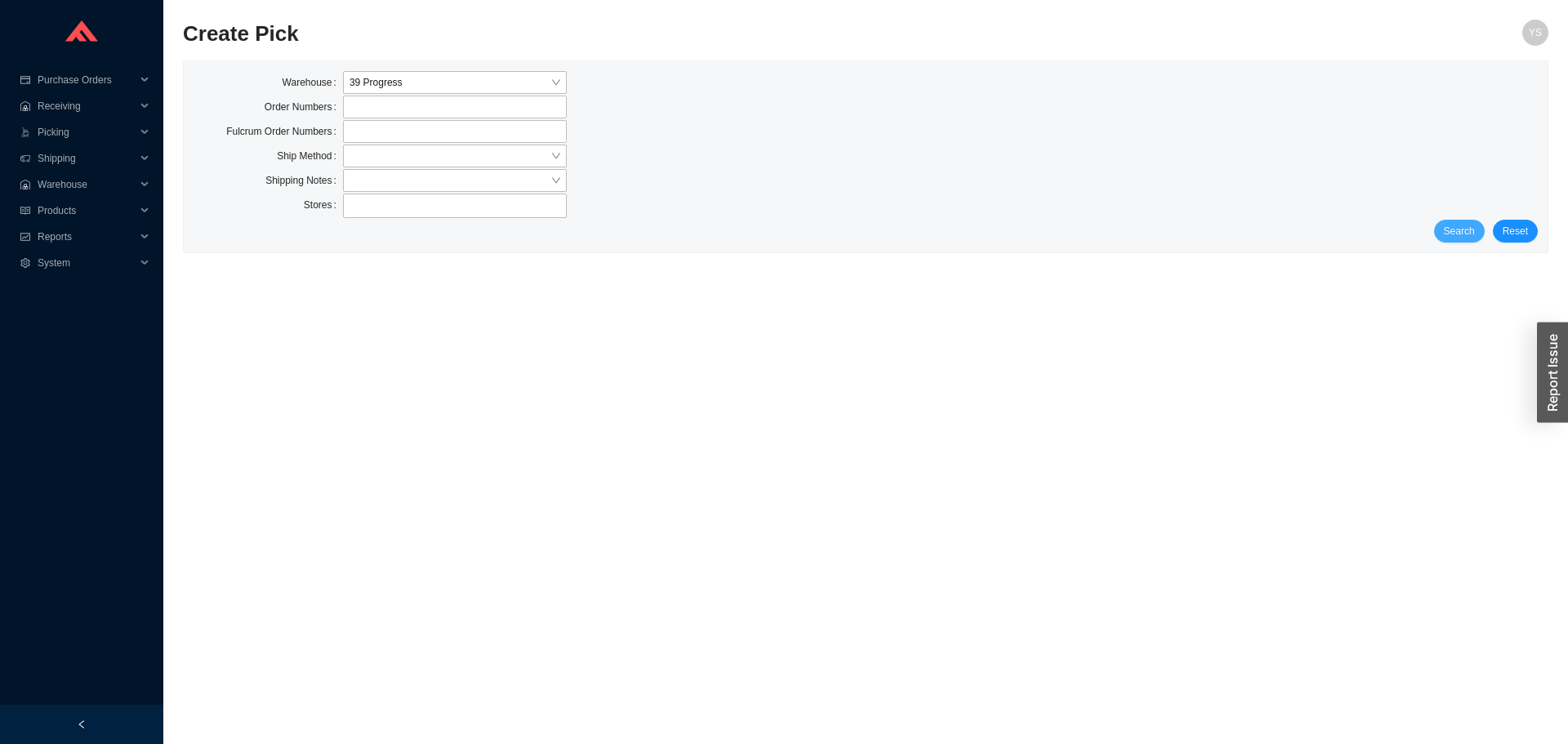
click at [1454, 240] on button "Search" at bounding box center [1458, 231] width 51 height 23
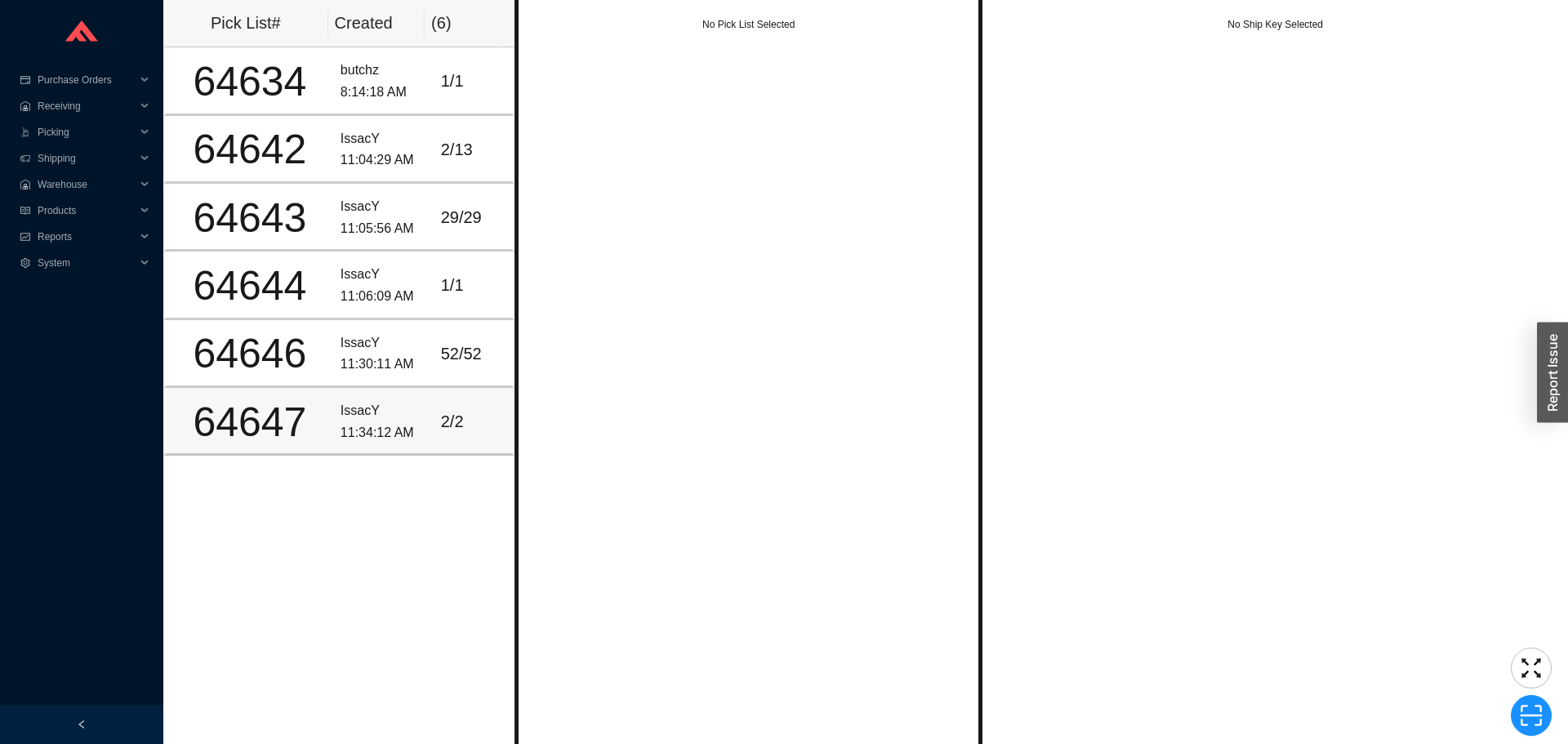
click at [358, 401] on div "IssacY" at bounding box center [383, 411] width 87 height 22
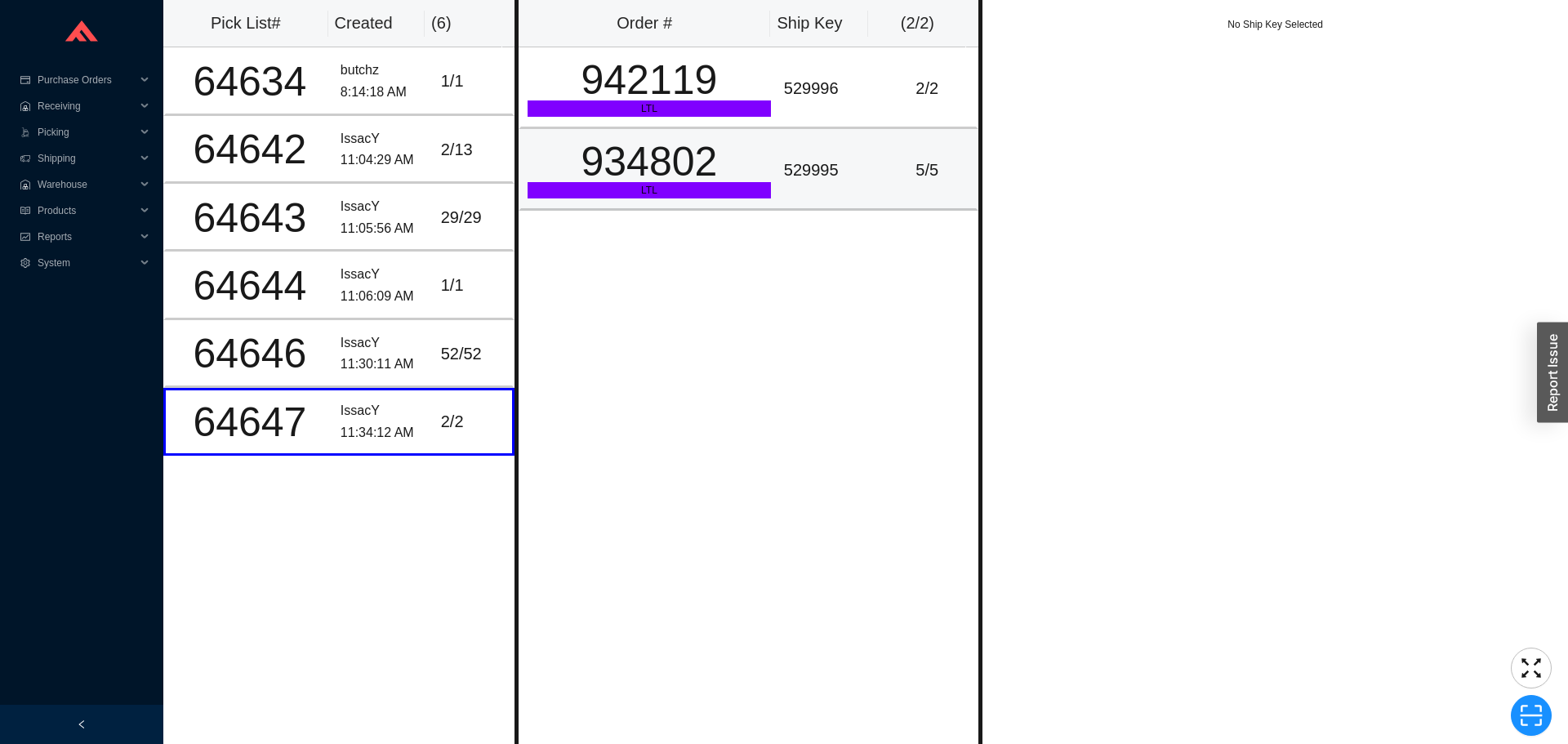
click at [806, 170] on div "529995" at bounding box center [827, 170] width 87 height 27
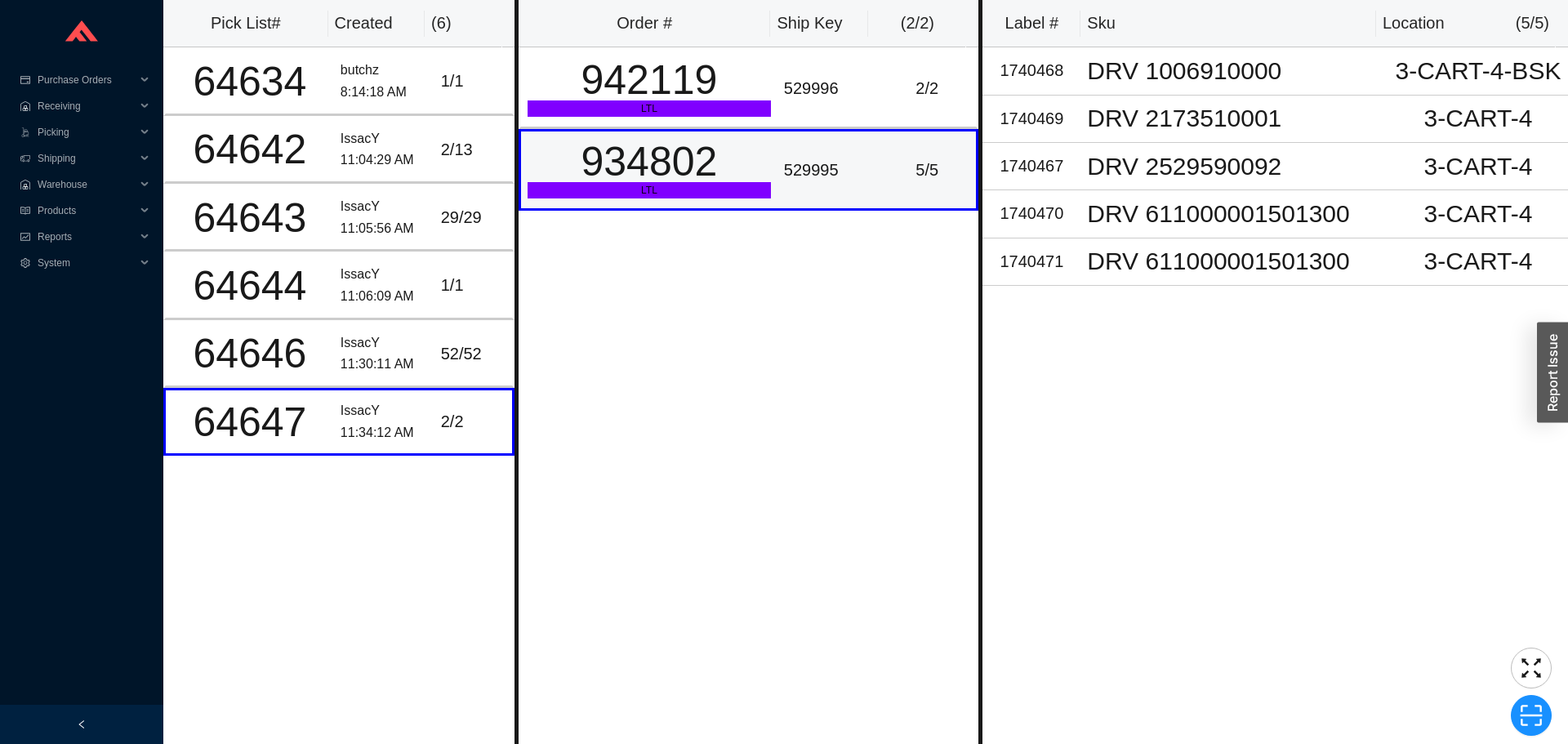
click at [655, 169] on div "934802" at bounding box center [649, 161] width 243 height 41
copy div "934802"
click at [61, 134] on span "Picking" at bounding box center [86, 132] width 98 height 26
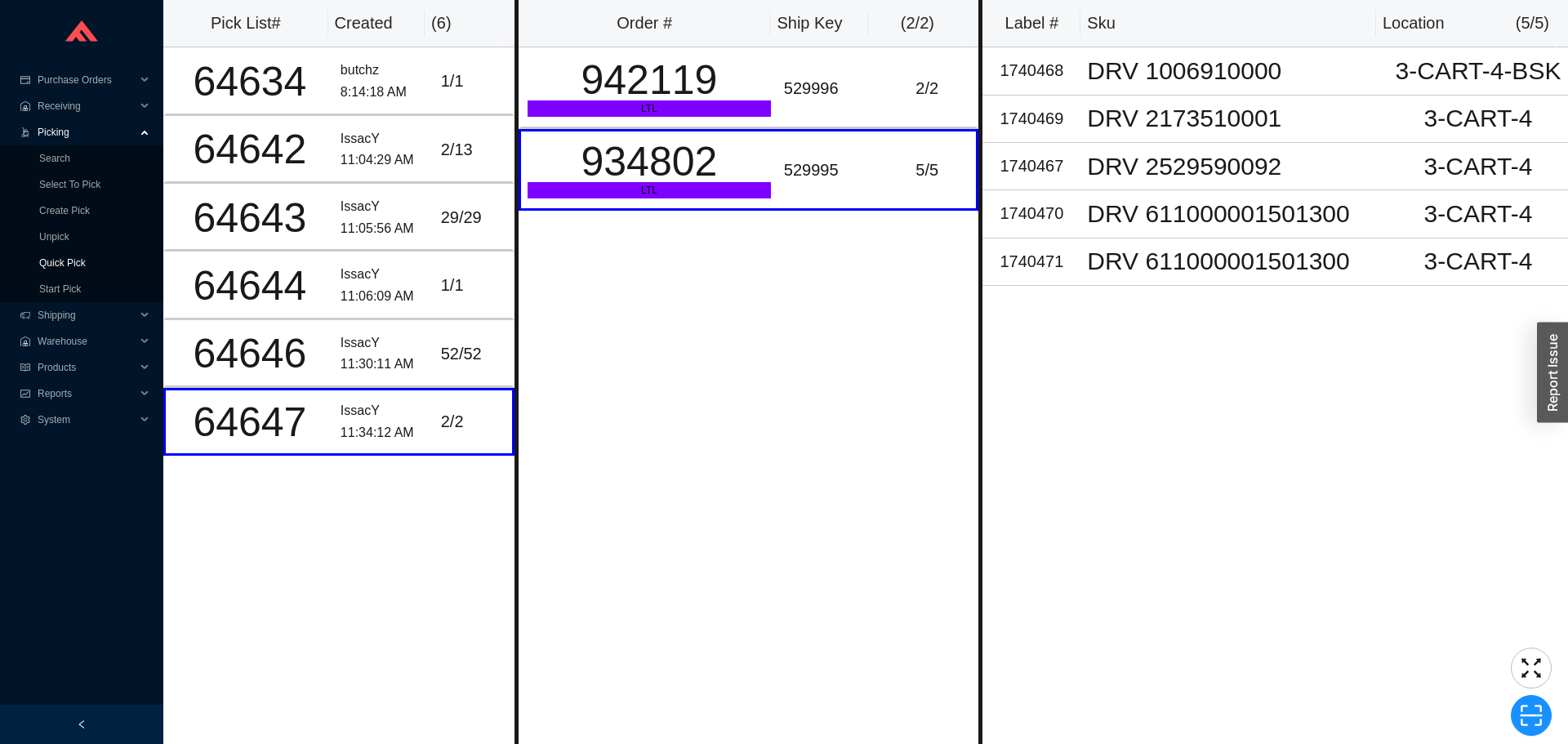
click at [78, 260] on link "Quick Pick" at bounding box center [62, 263] width 46 height 12
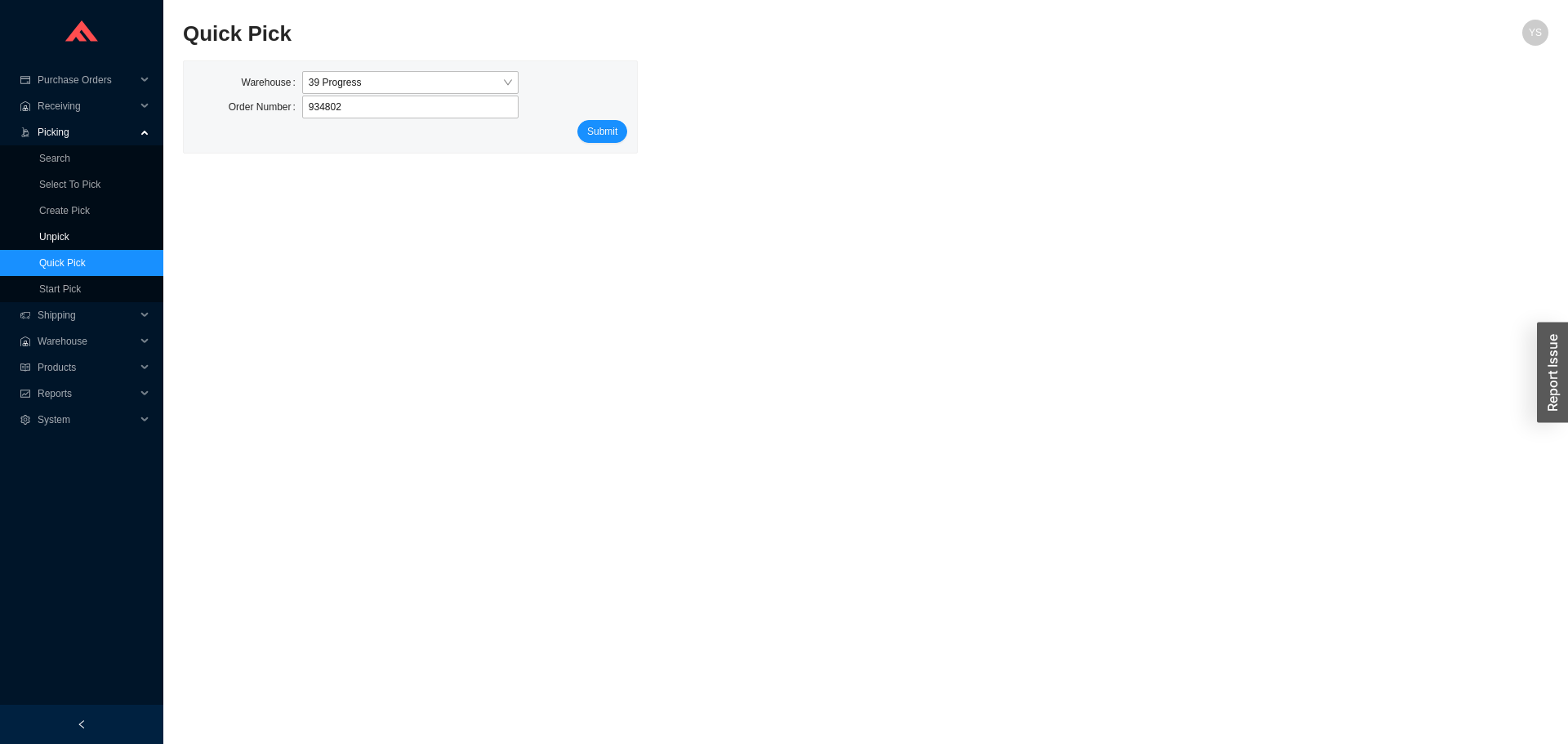
type input "934802"
click at [70, 241] on link "Unpick" at bounding box center [54, 237] width 30 height 12
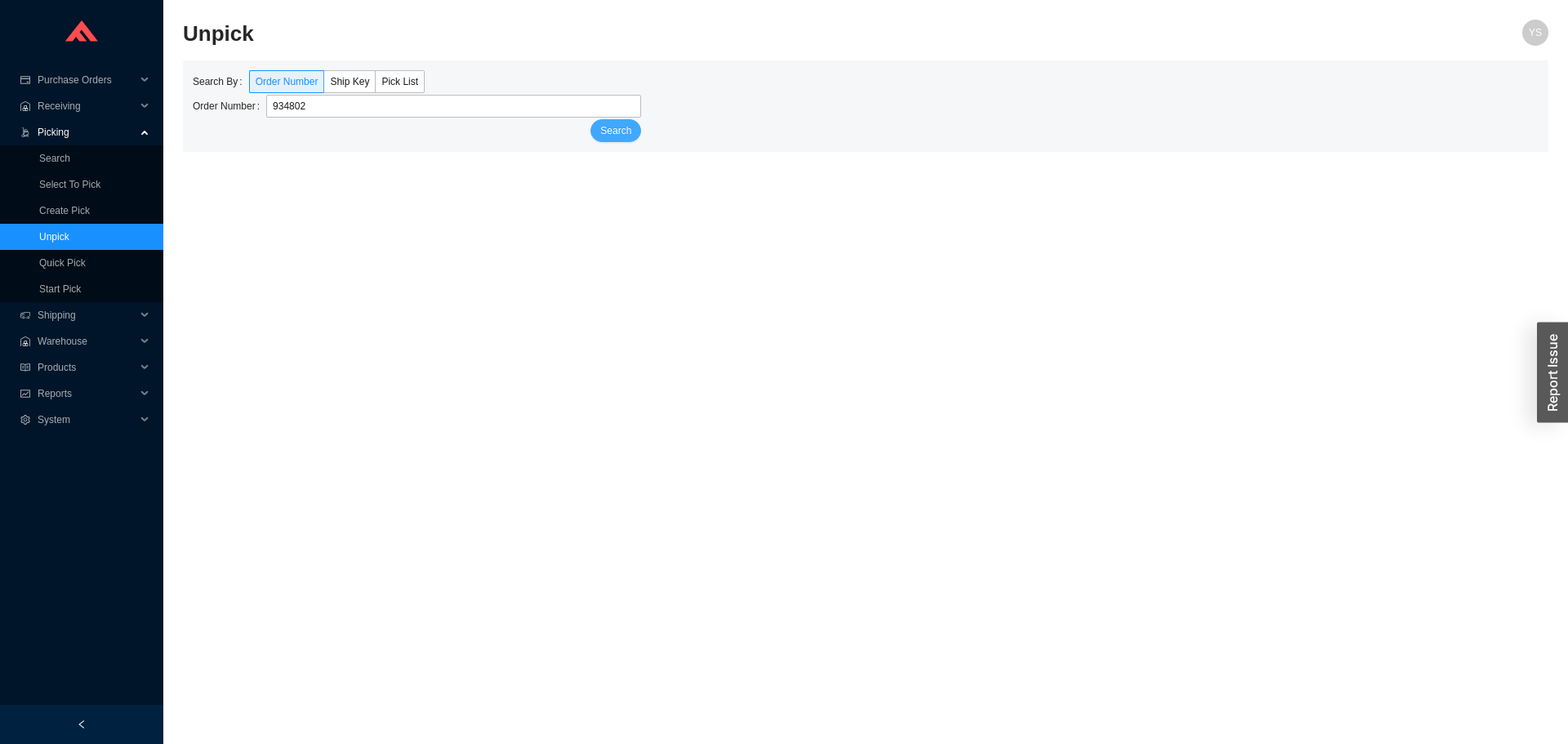
type input "934802"
click at [615, 130] on span "Search" at bounding box center [615, 131] width 31 height 17
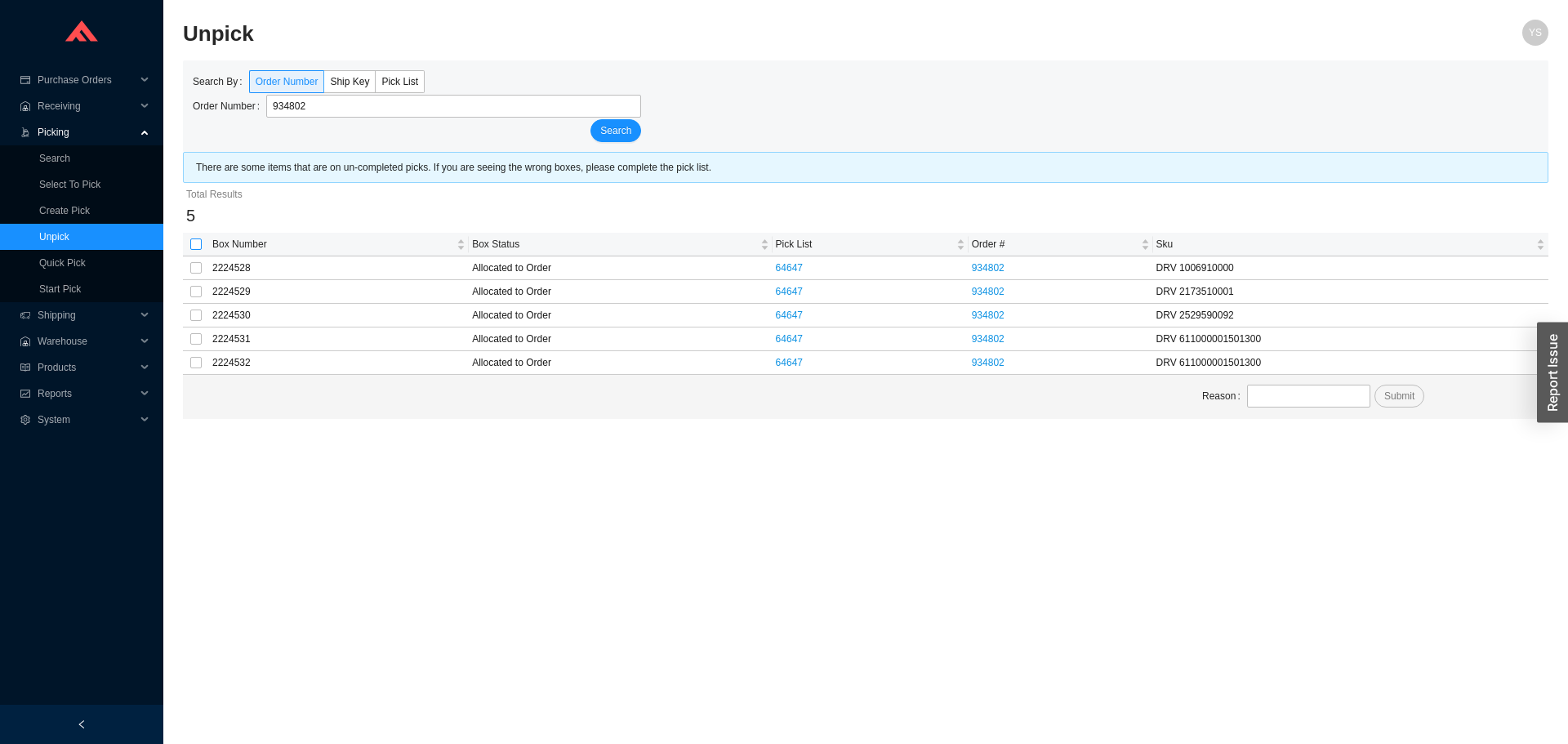
click at [200, 244] on input "checkbox" at bounding box center [196, 244] width 12 height 12
checkbox input "true"
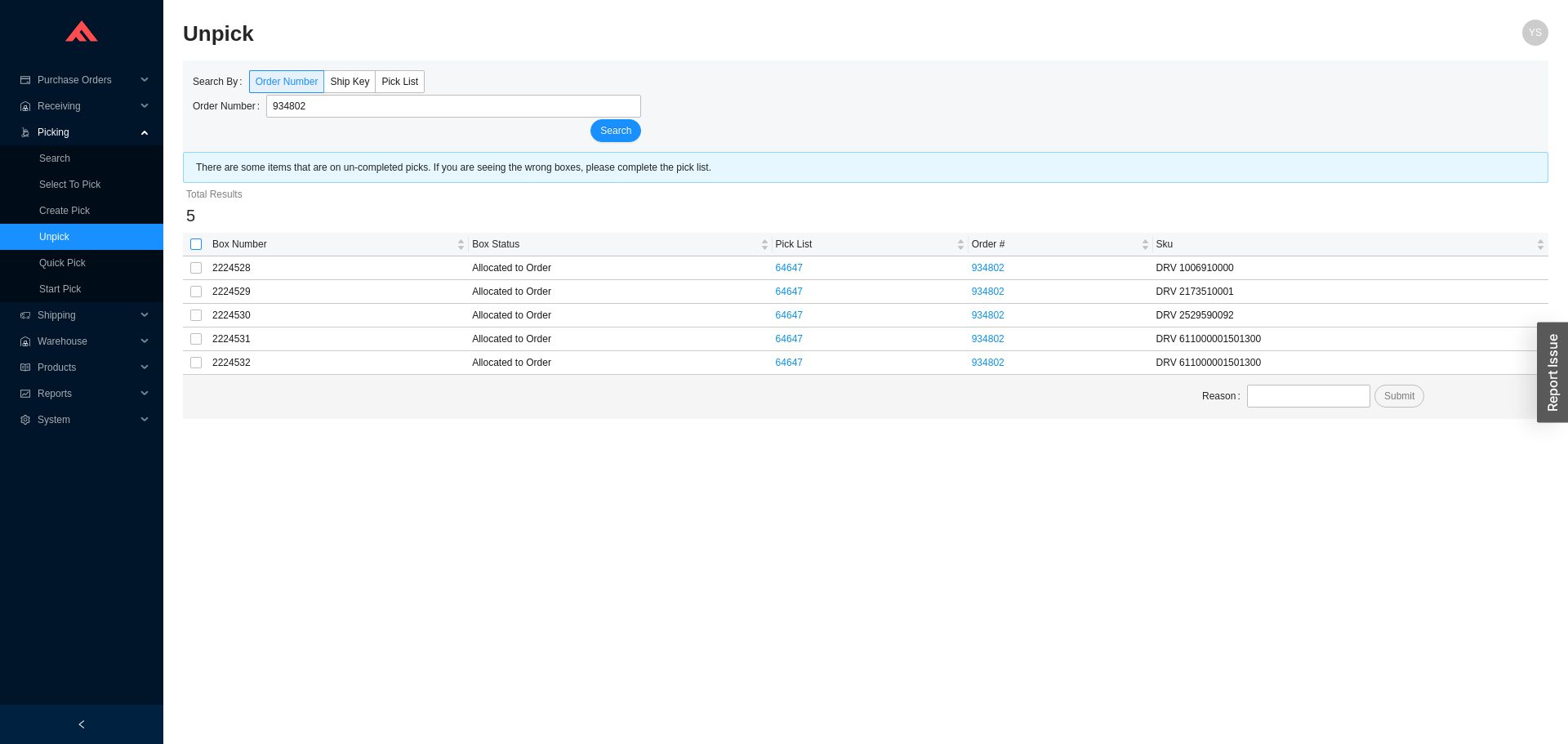
checkbox input "true"
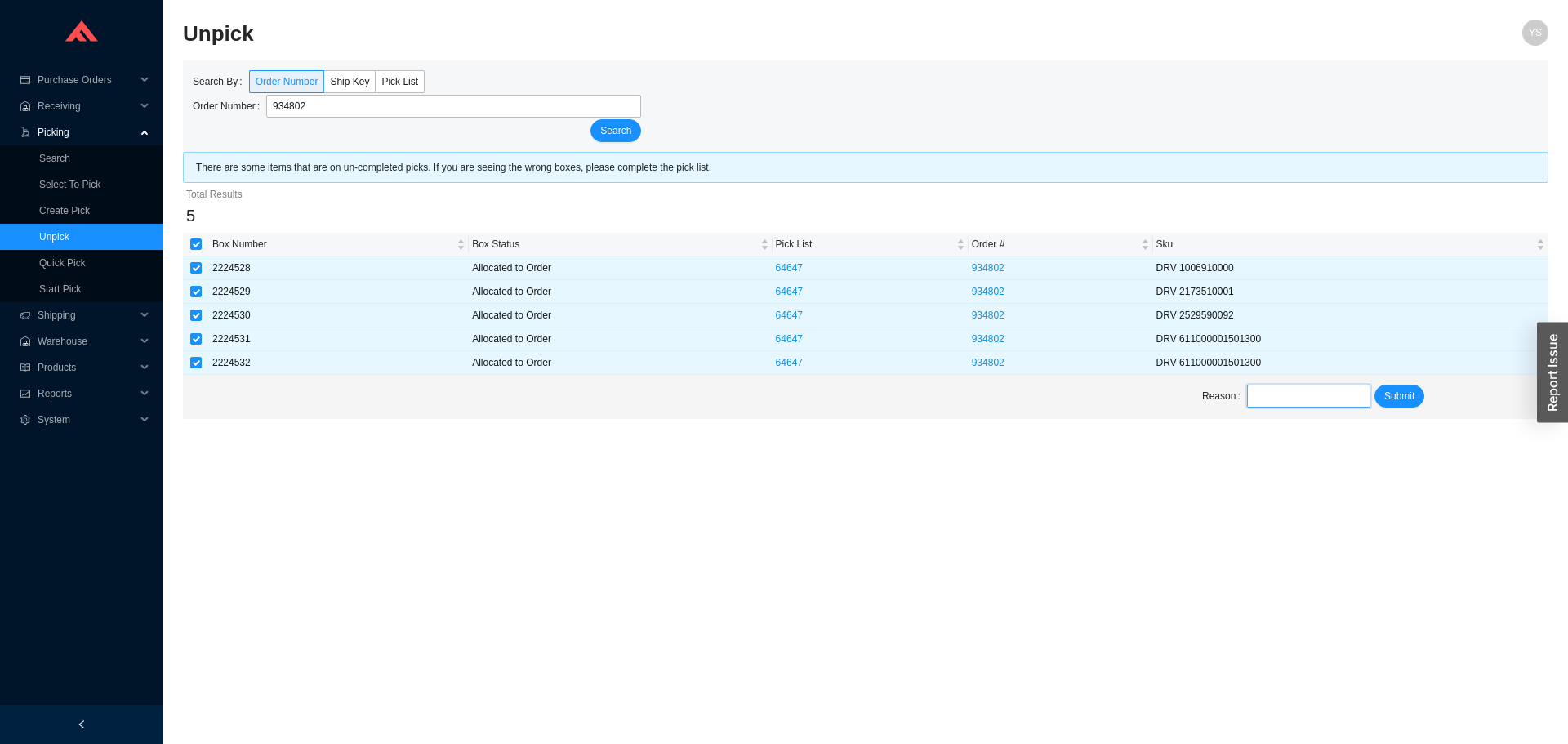
click at [1270, 405] on input "text" at bounding box center [1308, 396] width 124 height 23
type input "swapped out drawers"
click at [1385, 393] on span "Submit" at bounding box center [1399, 396] width 30 height 17
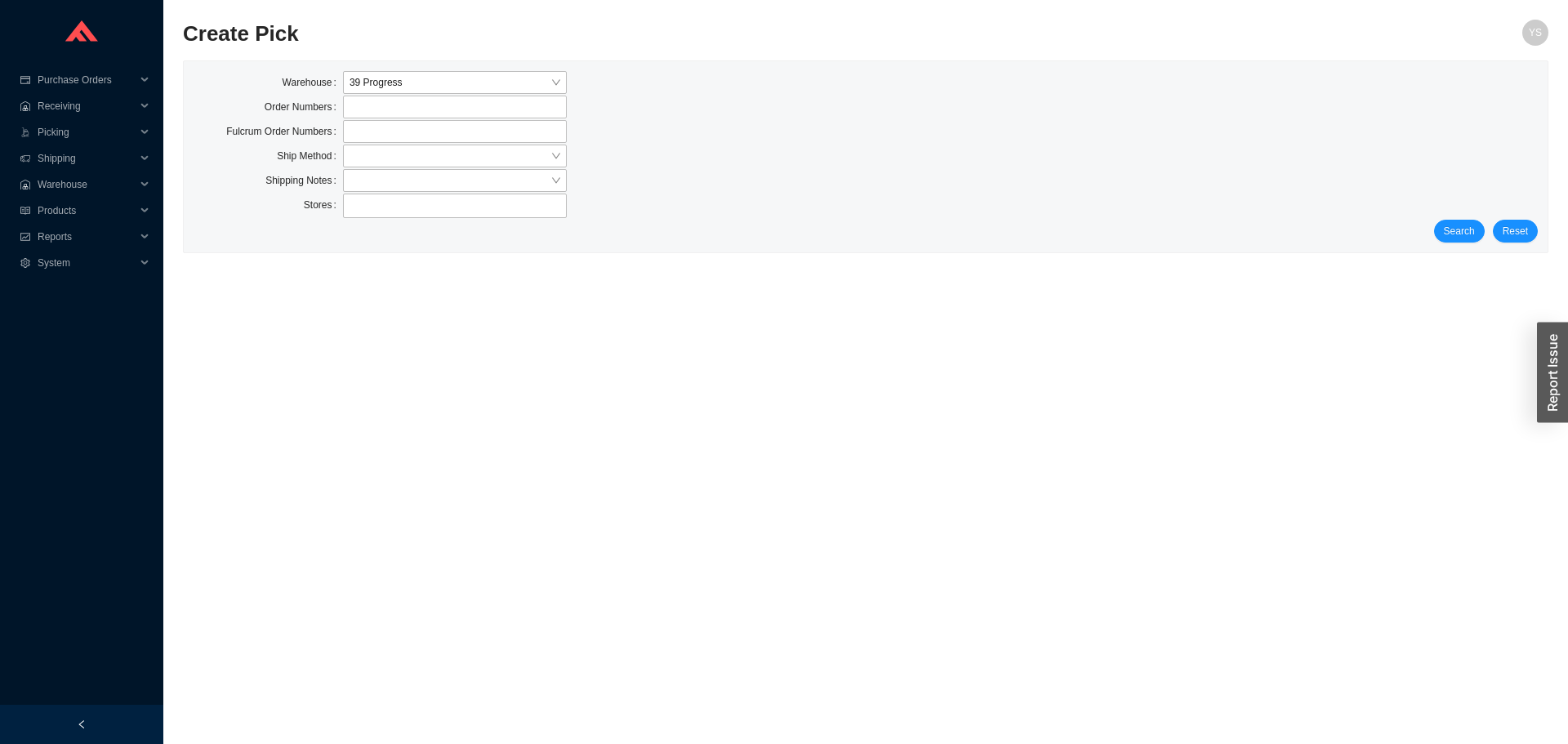
click at [1483, 239] on div "Search Reset" at bounding box center [865, 231] width 1344 height 23
click at [1453, 224] on span "Search" at bounding box center [1458, 231] width 31 height 17
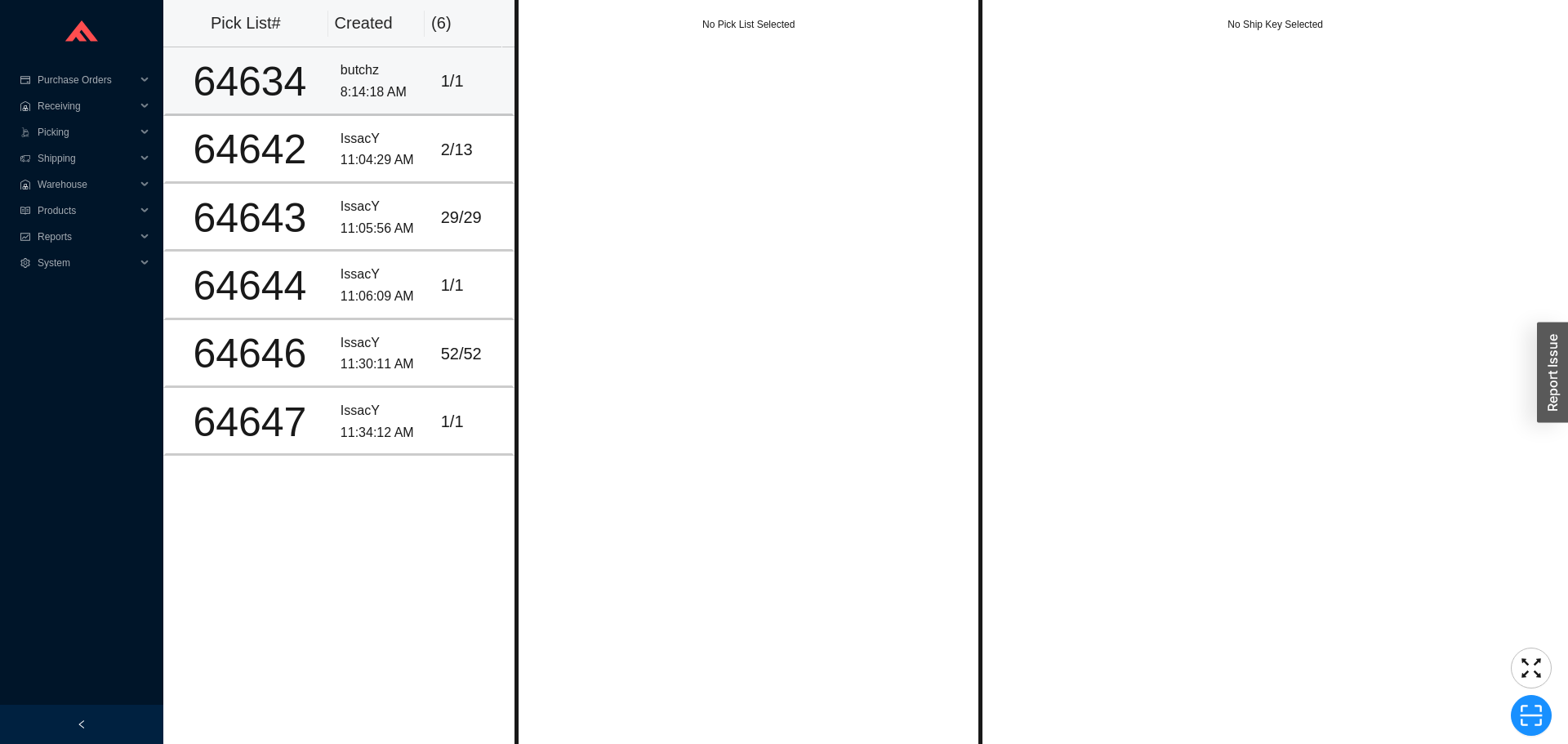
click at [398, 109] on td "butchz 8:14:18 AM" at bounding box center [384, 81] width 100 height 68
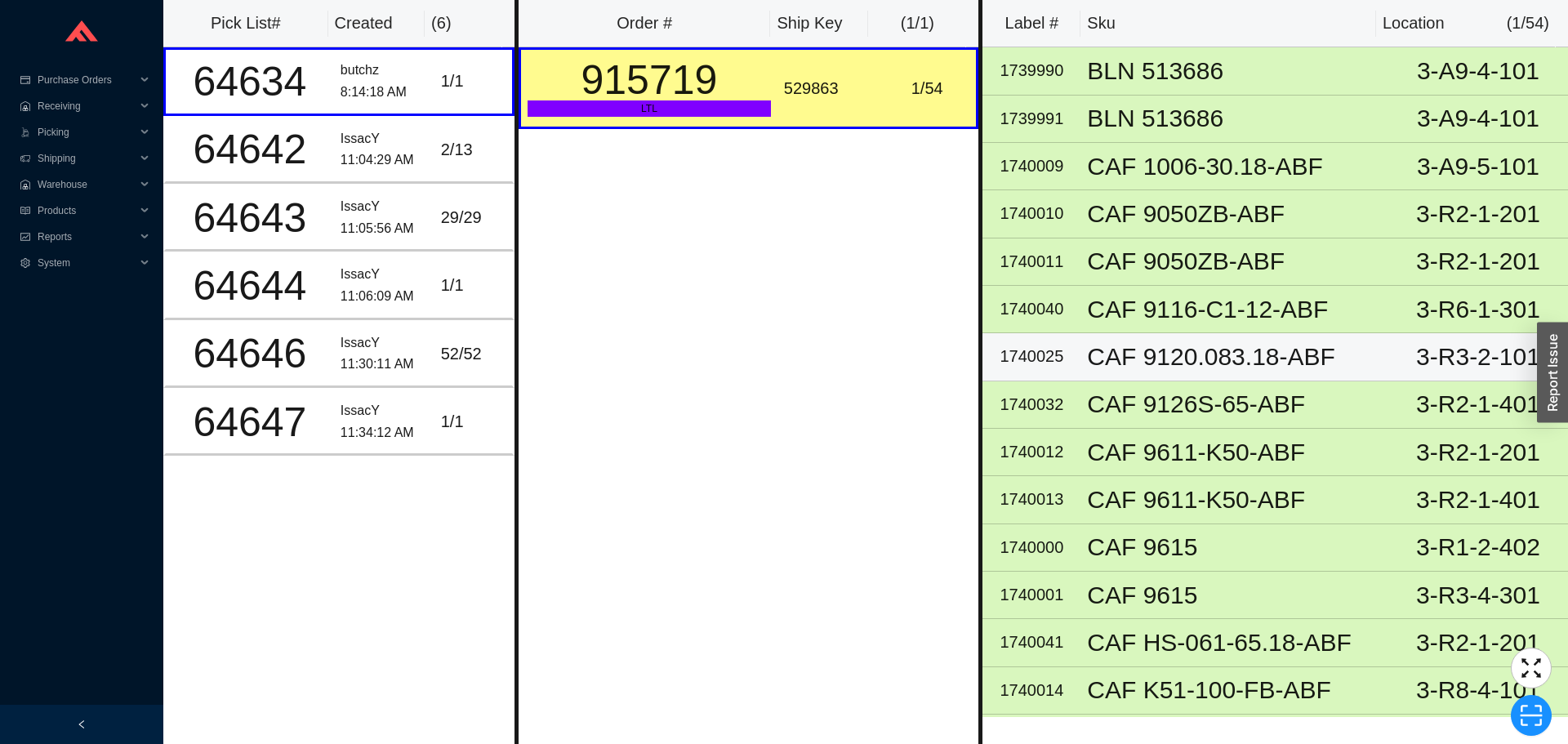
click at [1287, 362] on div "CAF 9120.083.18-ABF" at bounding box center [1234, 357] width 295 height 25
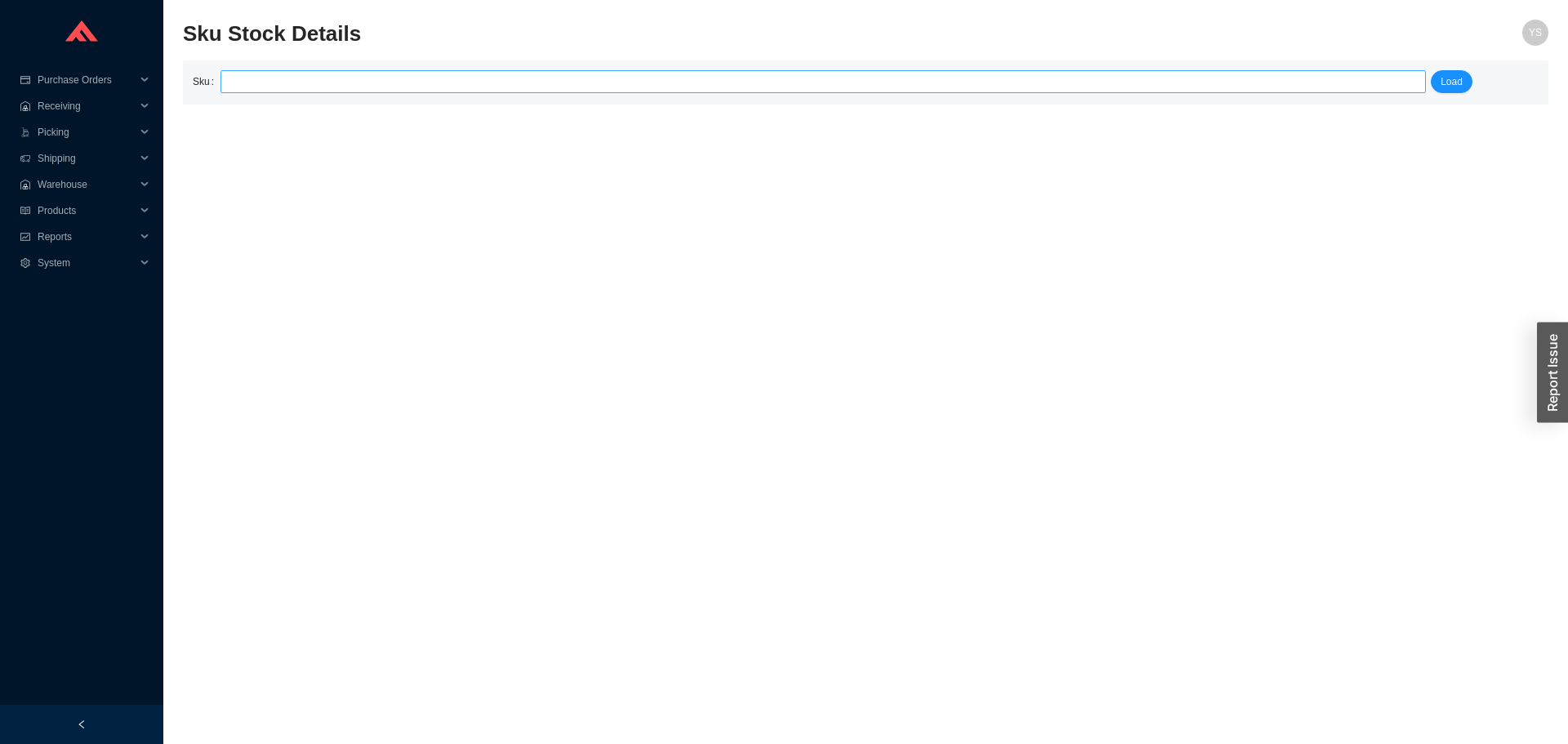
click at [237, 89] on input "search" at bounding box center [823, 82] width 1192 height 22
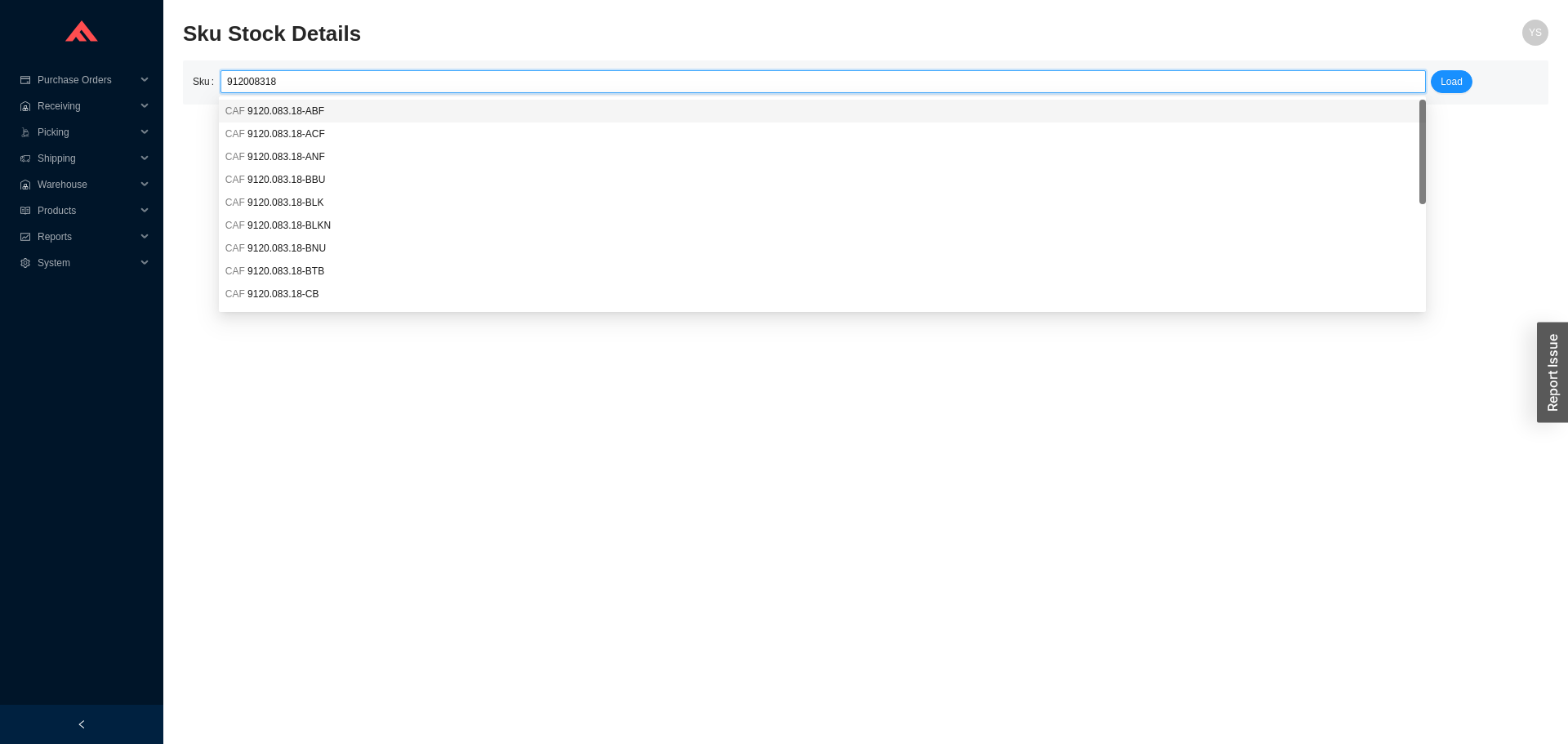
type input "CAF 9120.083.18-ABF"
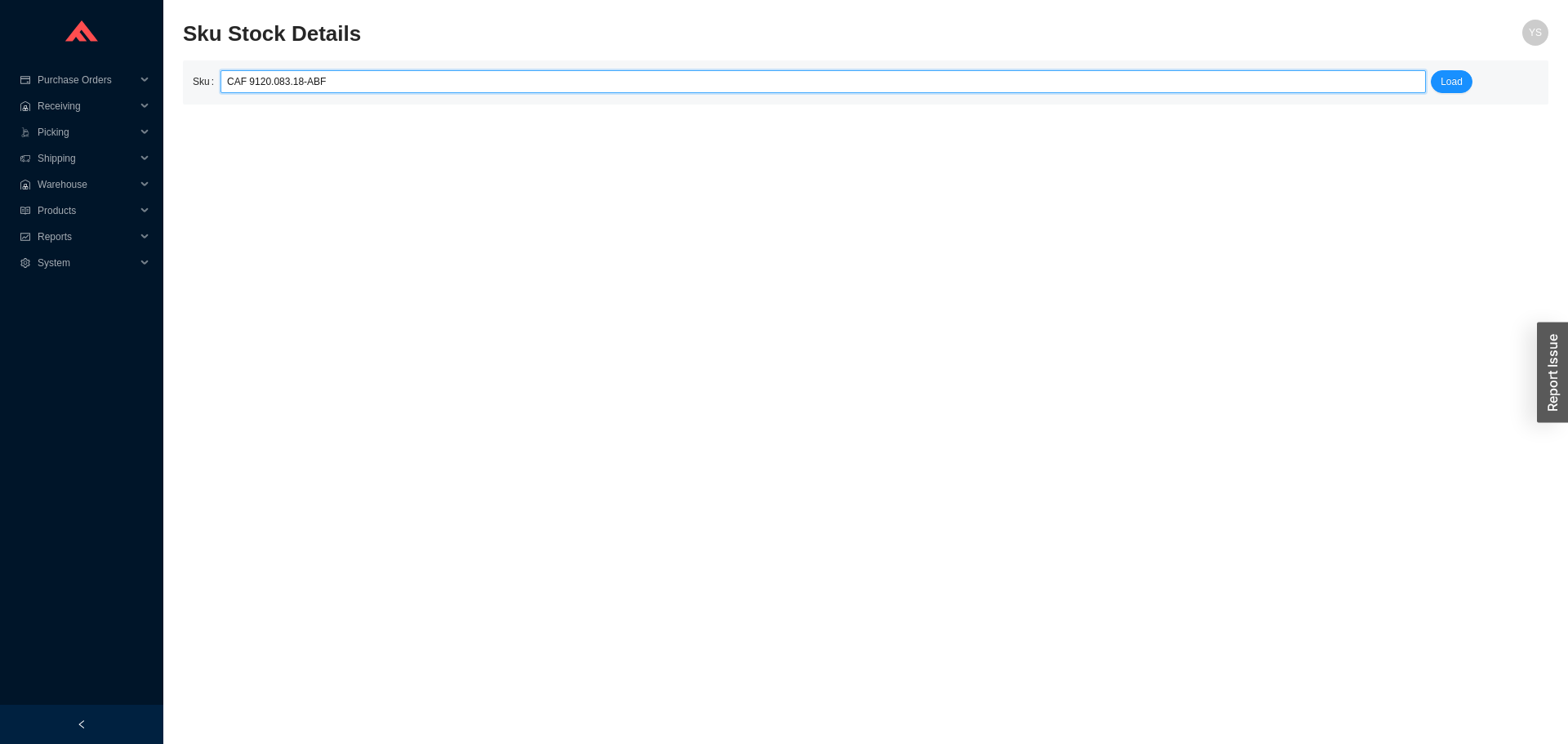
click button "Load" at bounding box center [1451, 82] width 41 height 23
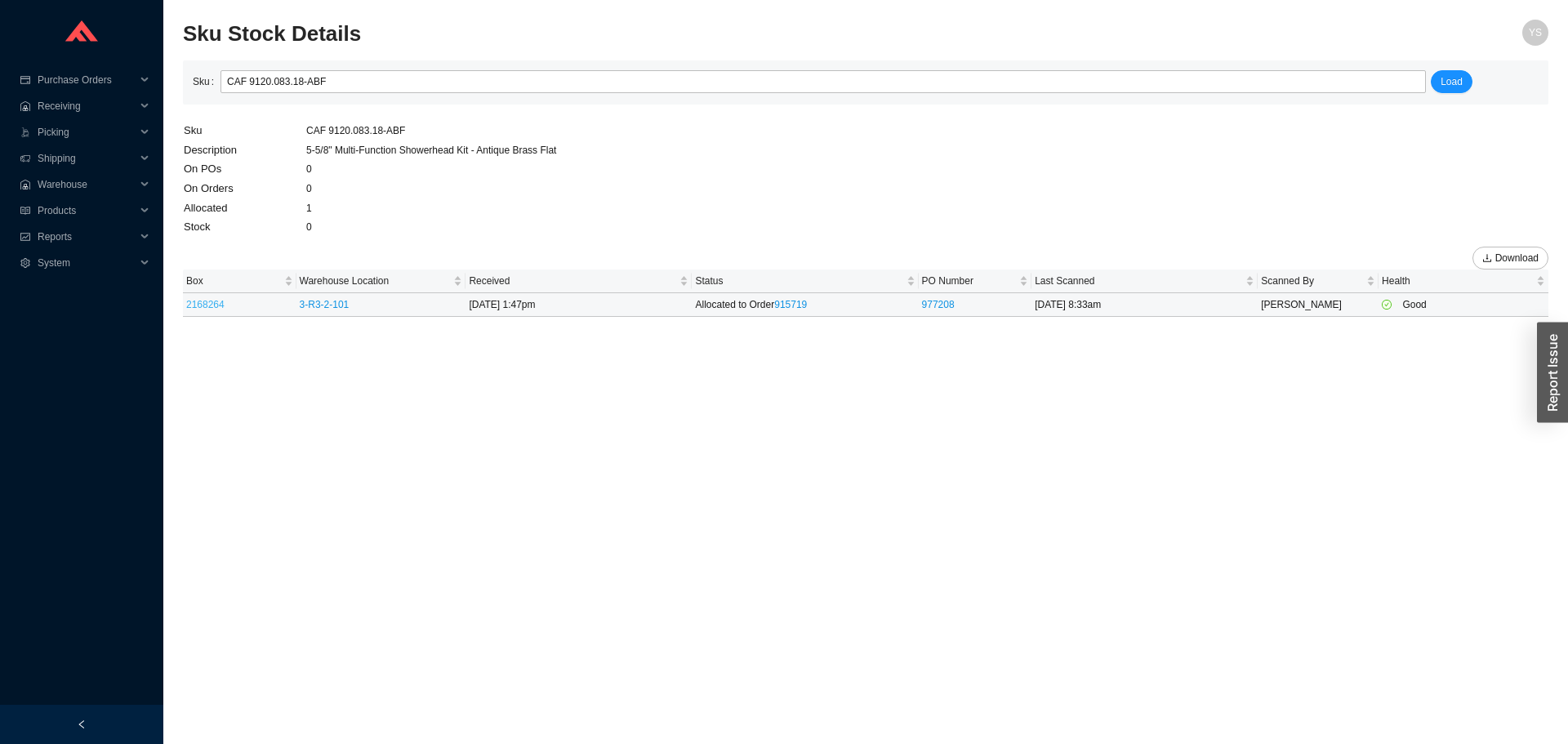
click at [204, 305] on link "2168264" at bounding box center [205, 304] width 38 height 12
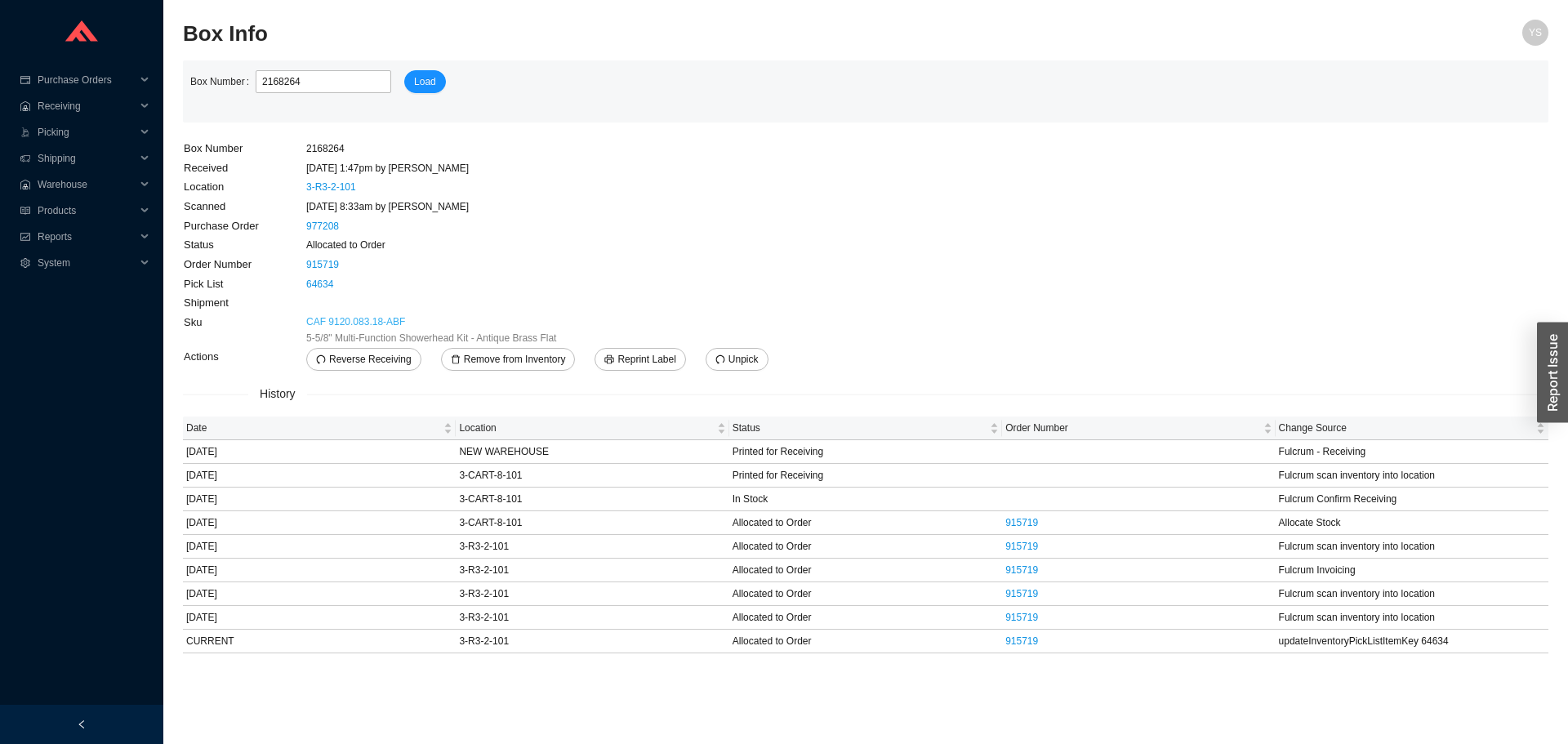
click at [365, 328] on link "CAF 9120.083.18-ABF" at bounding box center [355, 322] width 99 height 17
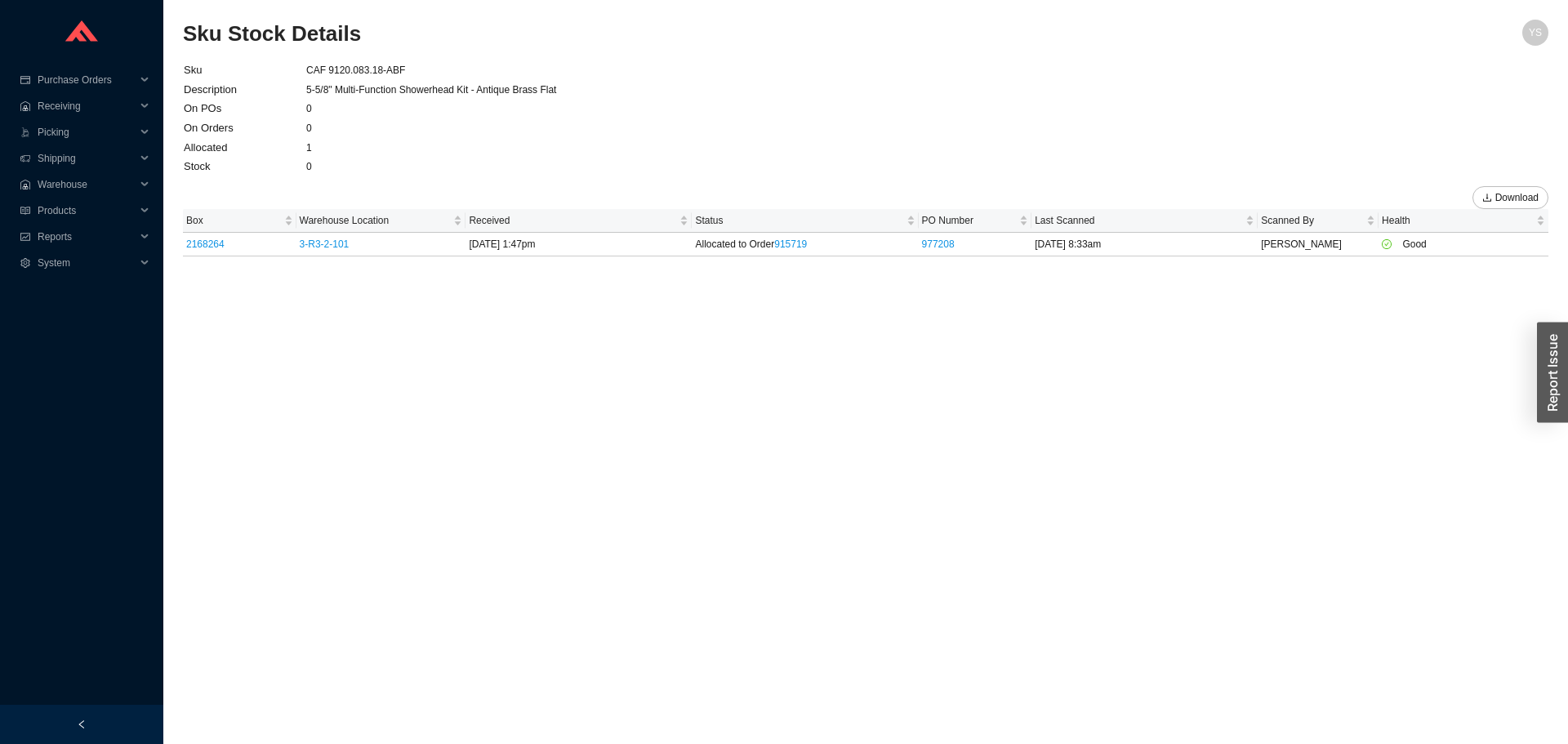
click at [350, 72] on td "CAF 9120.083.18-ABF" at bounding box center [431, 71] width 251 height 20
